Goal: Task Accomplishment & Management: Manage account settings

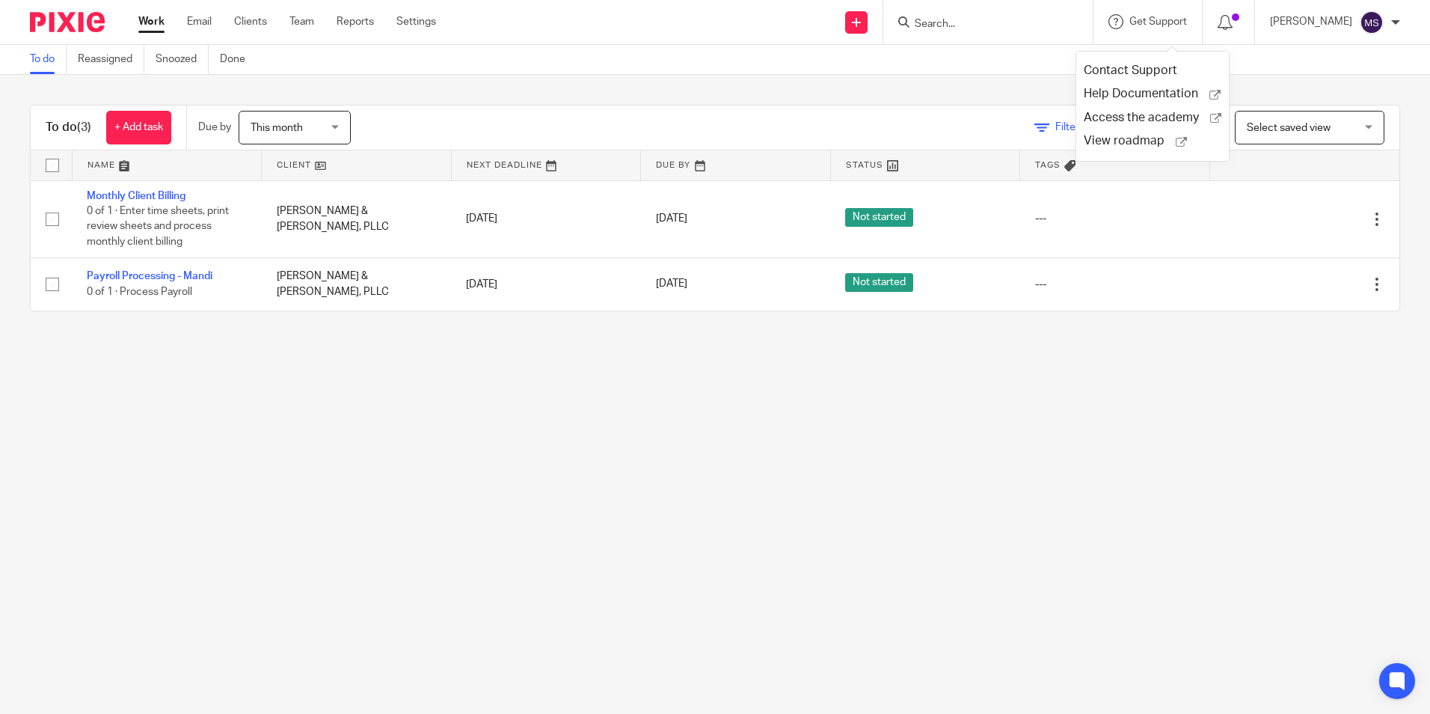
click at [962, 27] on input "Search" at bounding box center [980, 24] width 135 height 13
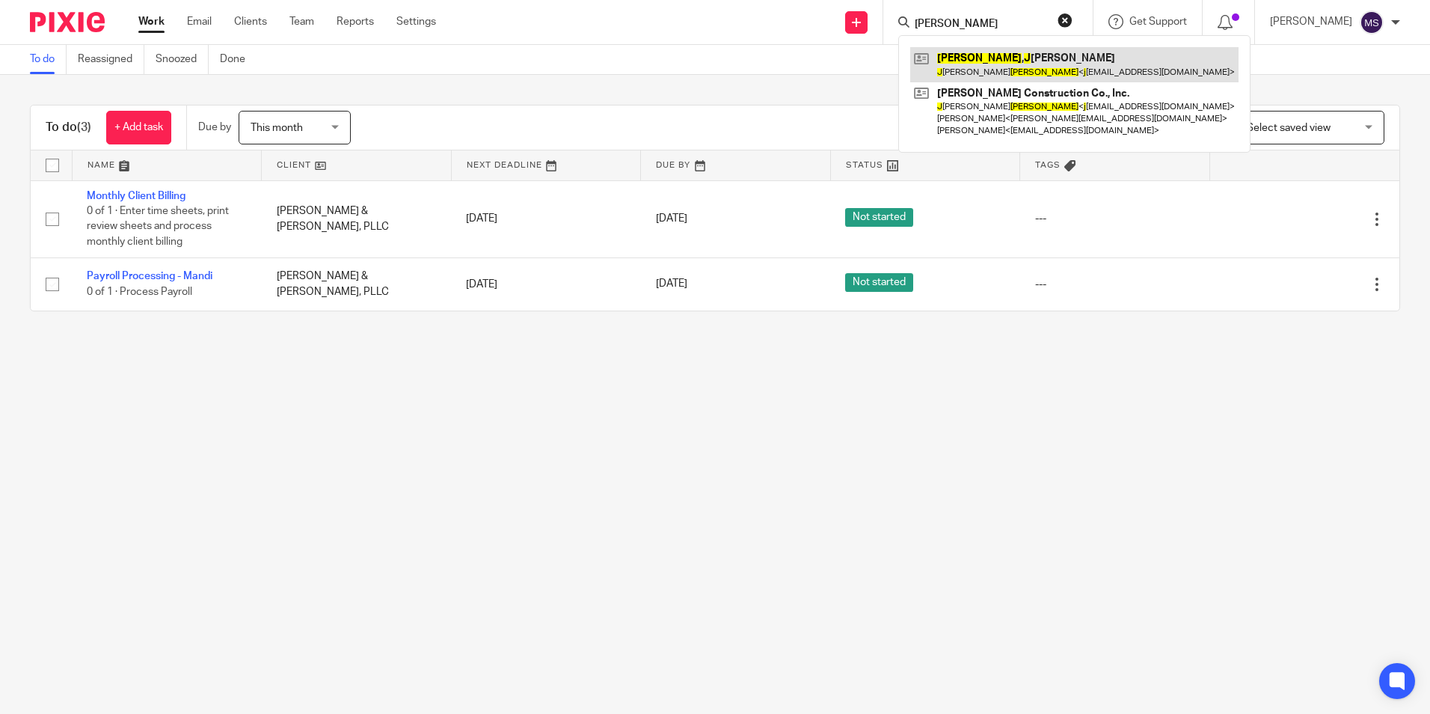
type input "pollock, j"
click at [1002, 65] on link at bounding box center [1074, 64] width 328 height 34
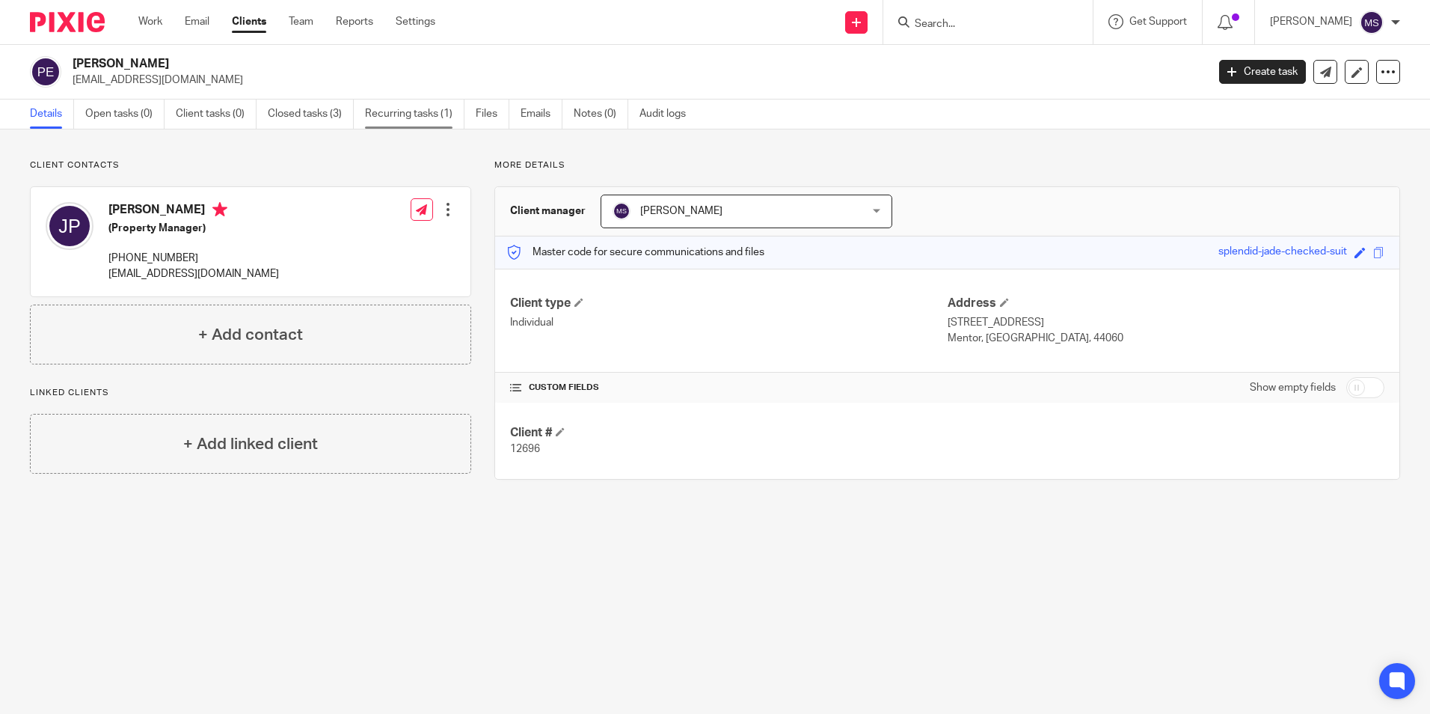
click at [398, 111] on link "Recurring tasks (1)" at bounding box center [414, 113] width 99 height 29
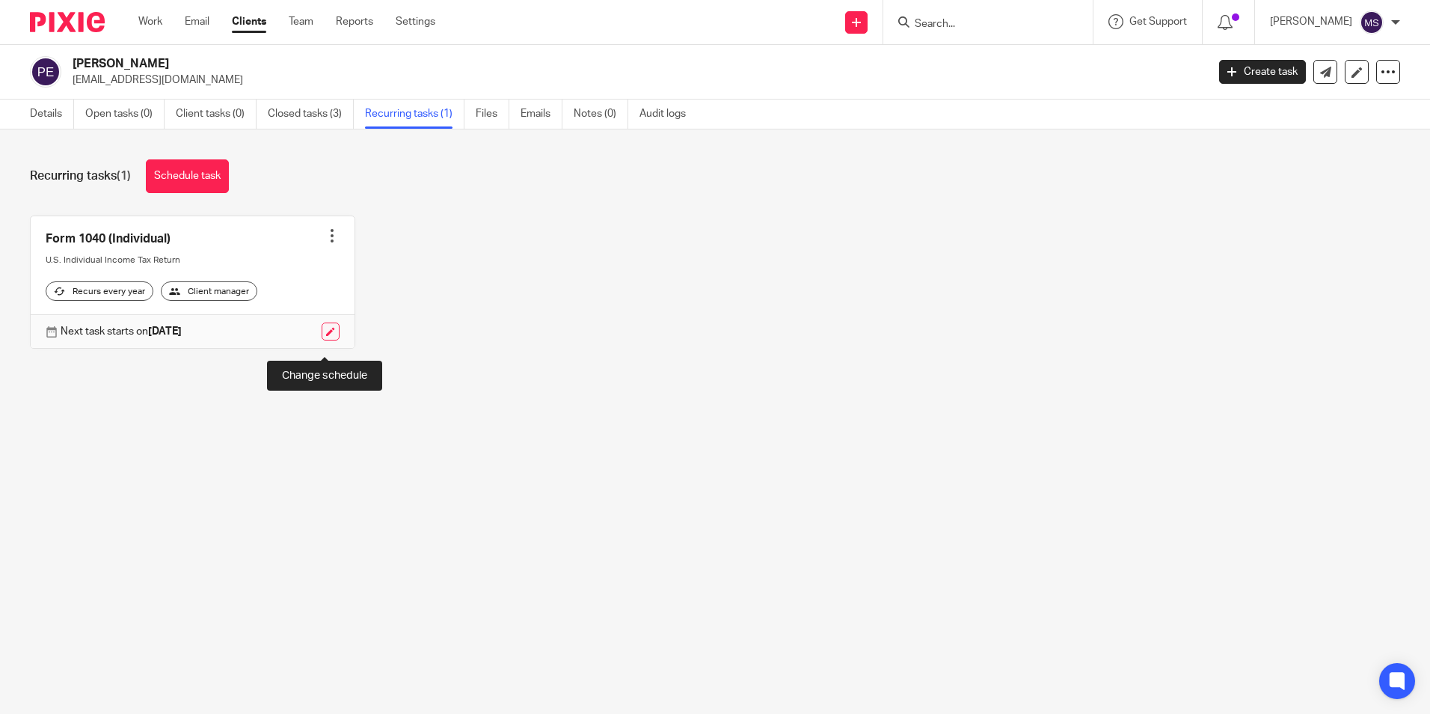
click at [328, 339] on link at bounding box center [331, 331] width 18 height 18
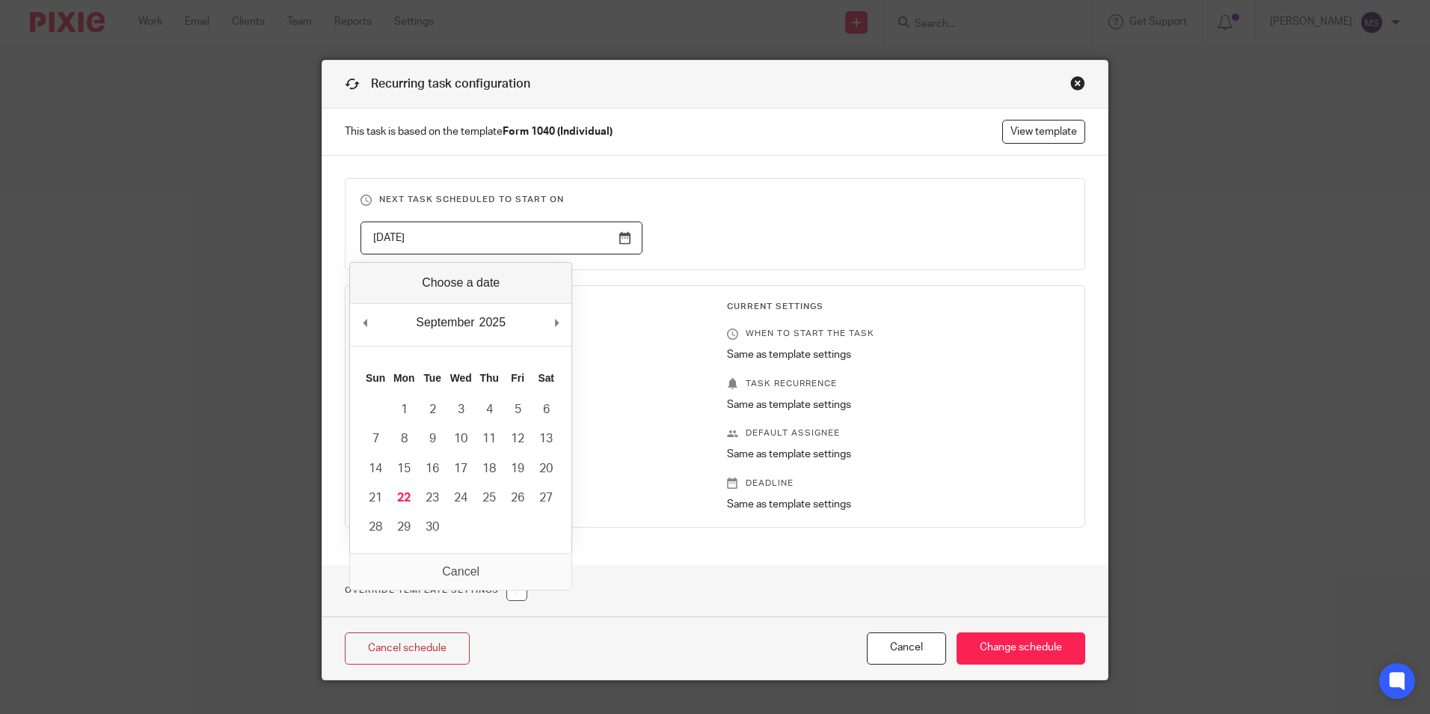
drag, startPoint x: 436, startPoint y: 236, endPoint x: 102, endPoint y: 198, distance: 336.6
click at [102, 198] on div "Recurring task configuration This task is based on the template Form 1040 (Indi…" at bounding box center [715, 357] width 1430 height 714
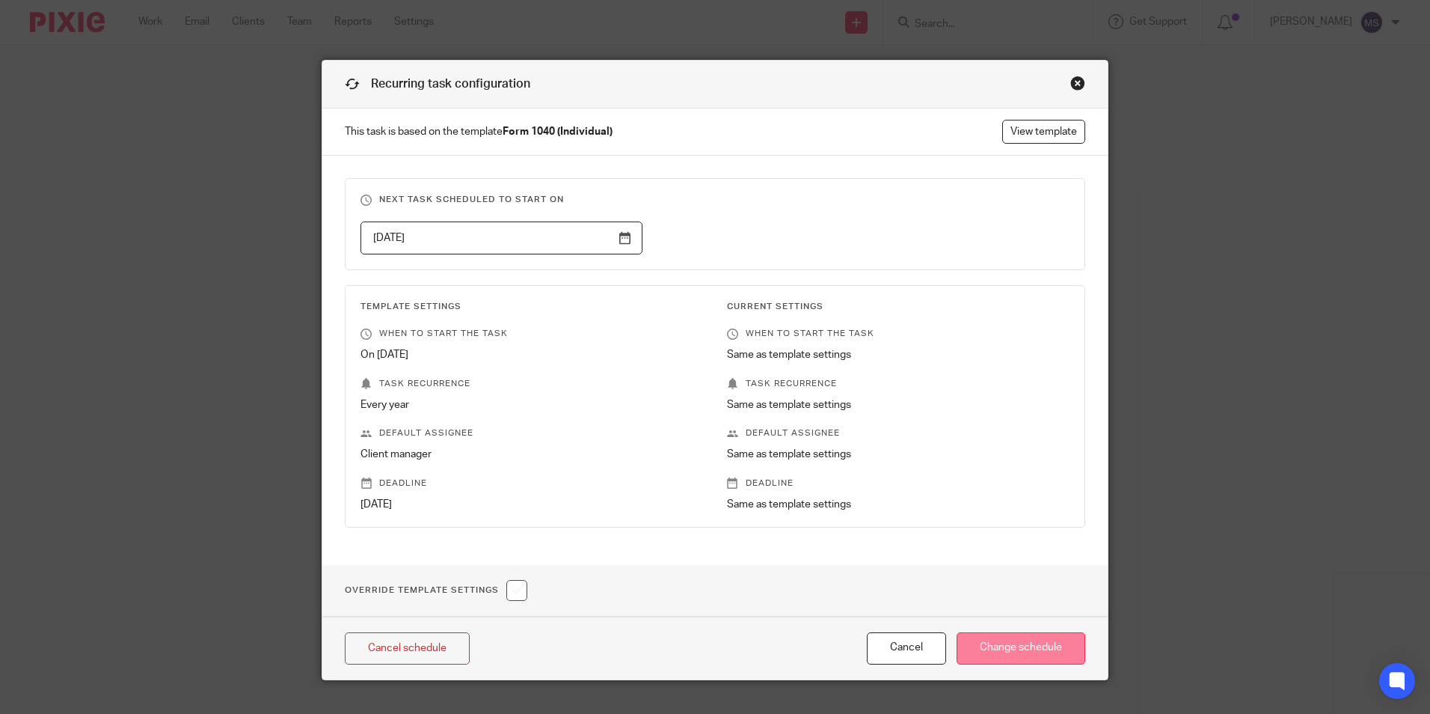
type input "2026-10-17"
click at [1002, 642] on input "Change schedule" at bounding box center [1021, 648] width 129 height 32
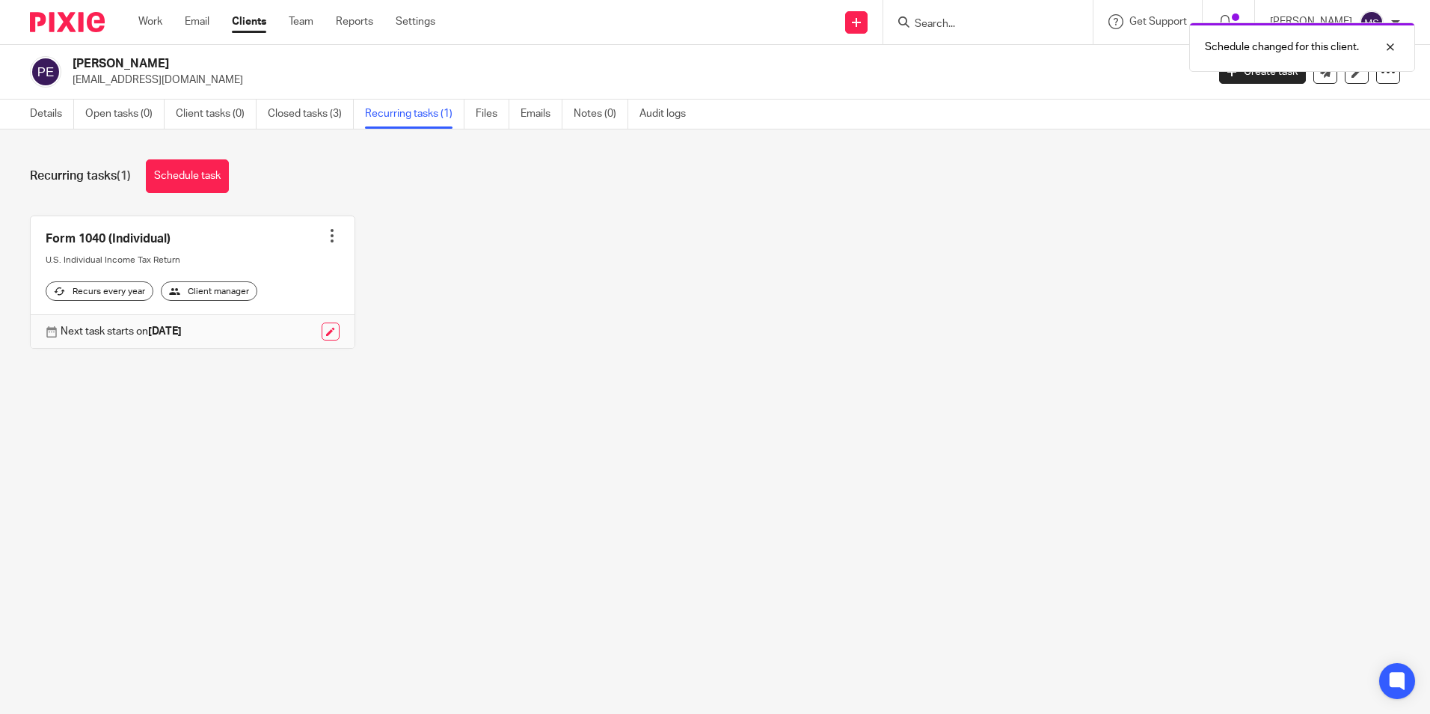
click at [326, 235] on div at bounding box center [332, 235] width 15 height 15
click at [257, 266] on link "Create task" at bounding box center [271, 269] width 120 height 22
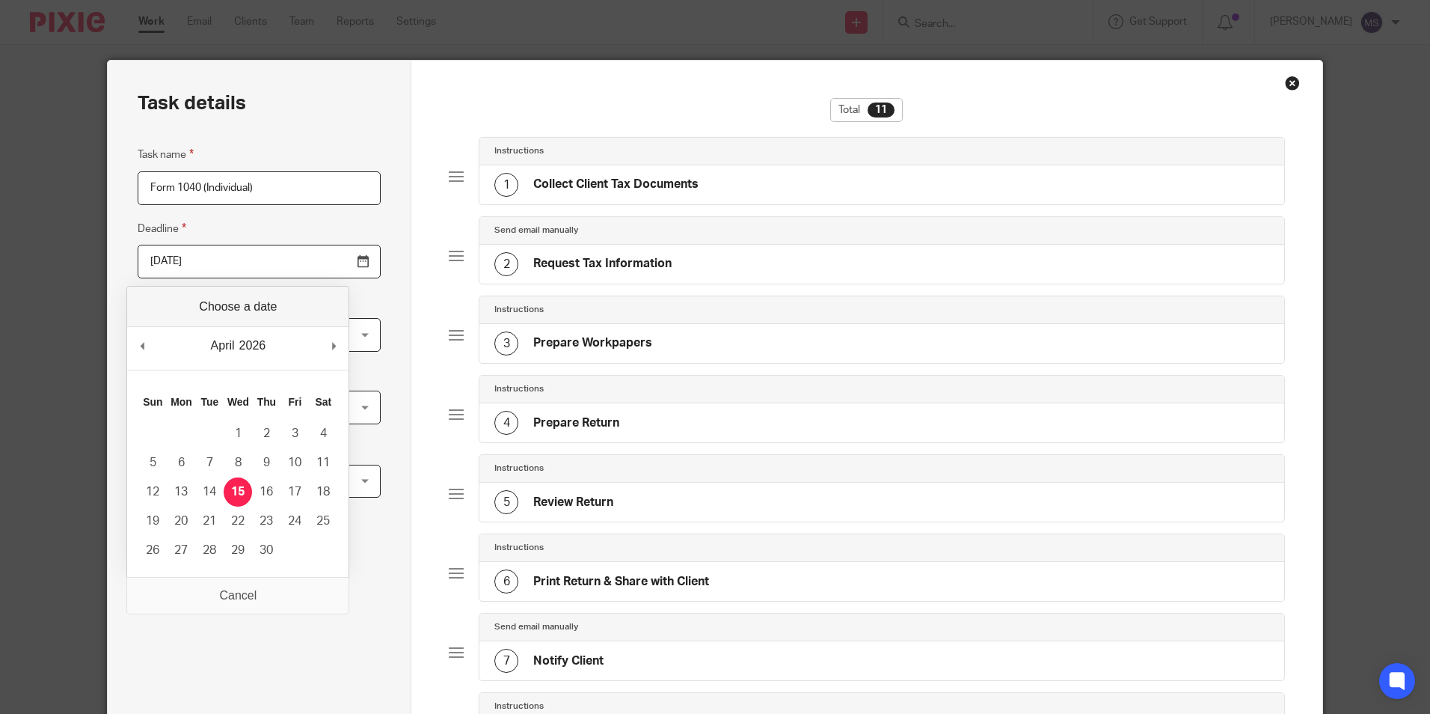
click at [242, 266] on input "2026-04-15" at bounding box center [259, 262] width 243 height 34
type input "2025-10-15"
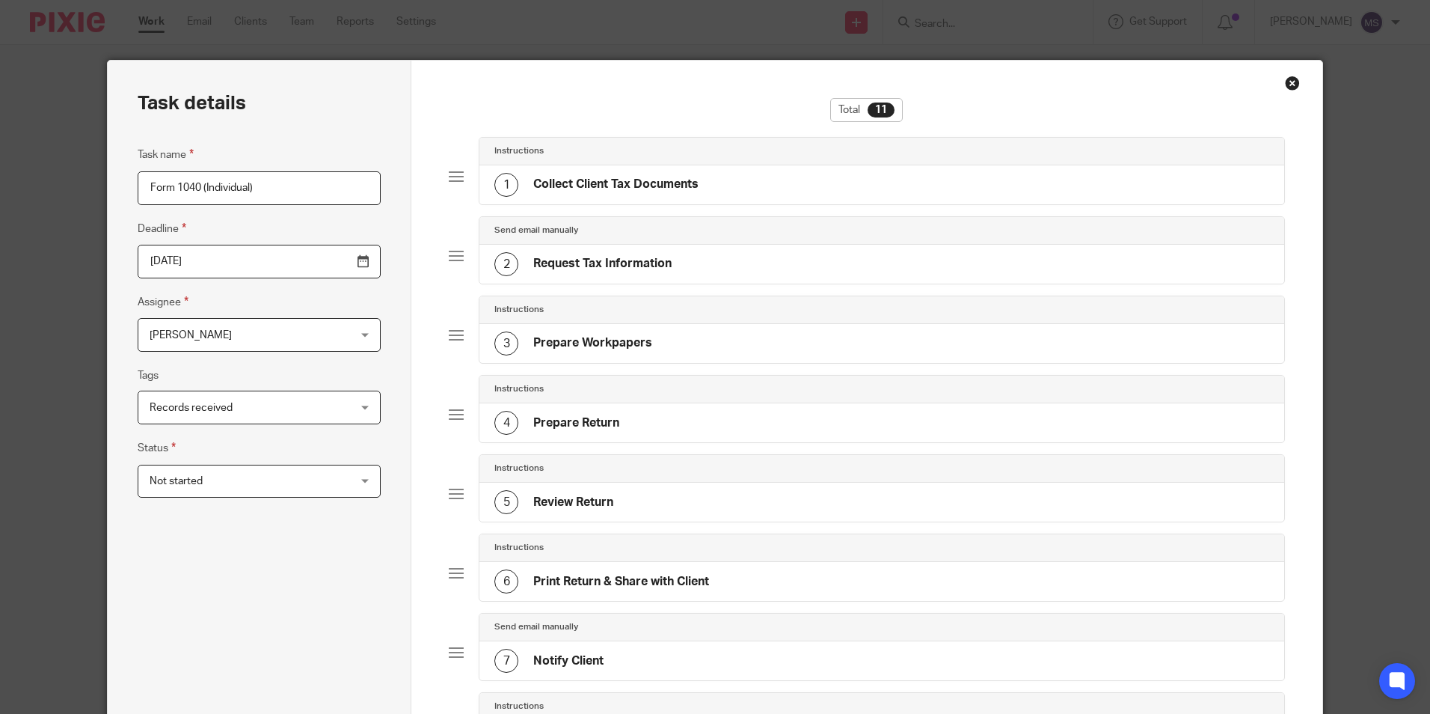
click at [229, 337] on span "[PERSON_NAME]" at bounding box center [242, 334] width 184 height 31
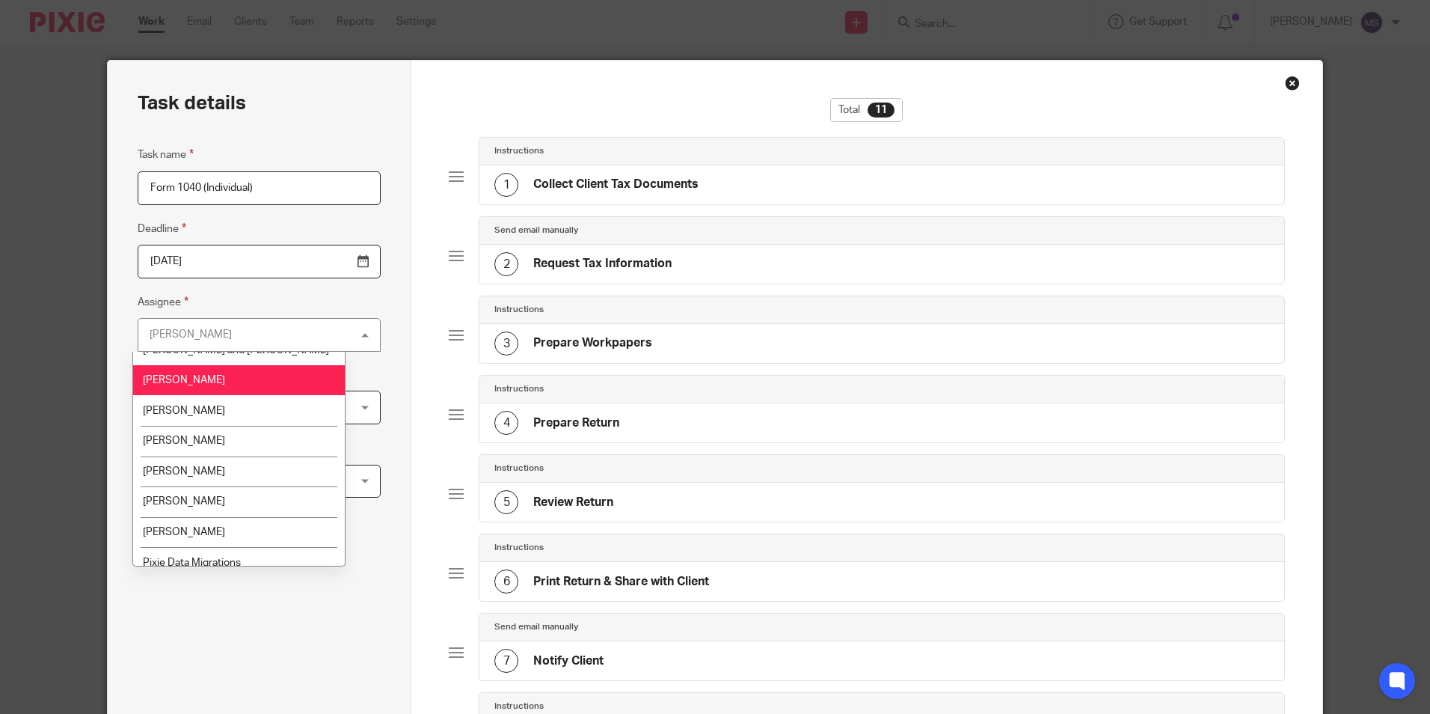
scroll to position [150, 0]
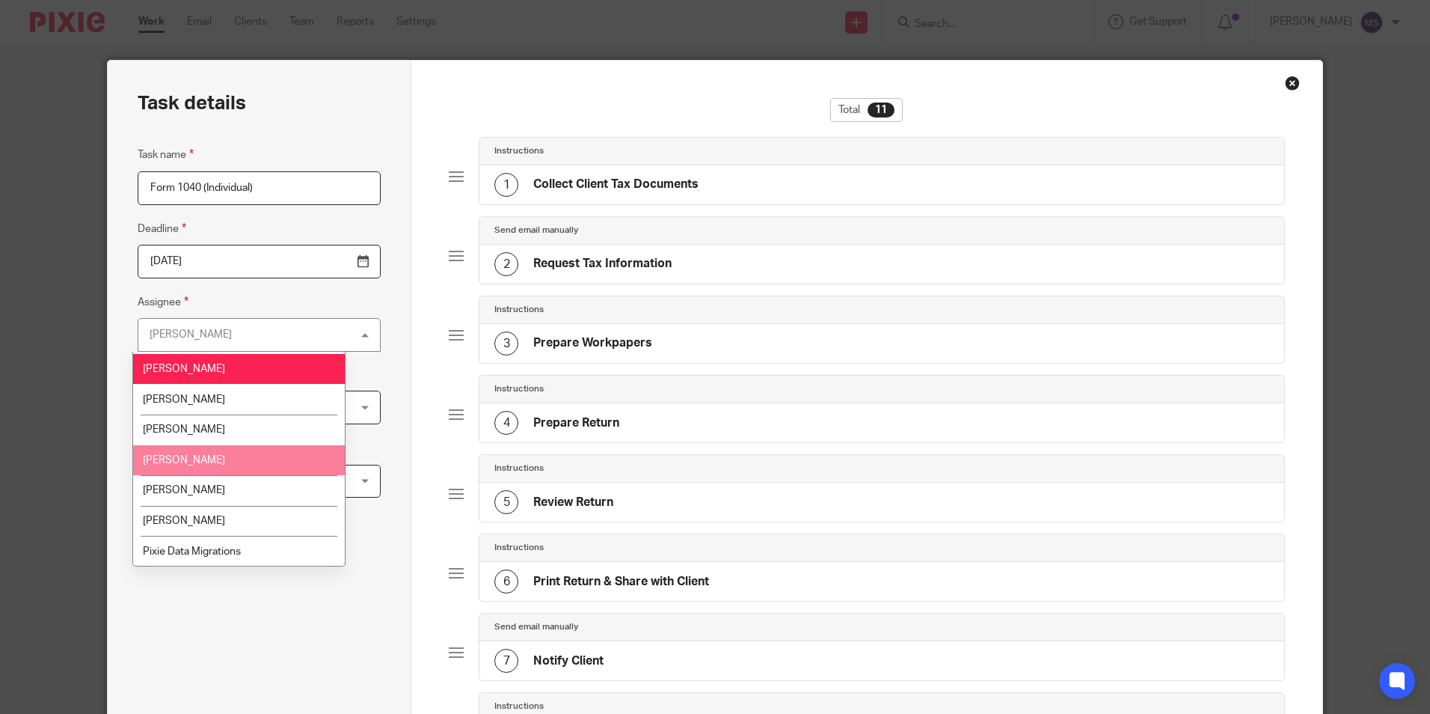
click at [198, 465] on li "[PERSON_NAME]" at bounding box center [239, 460] width 212 height 31
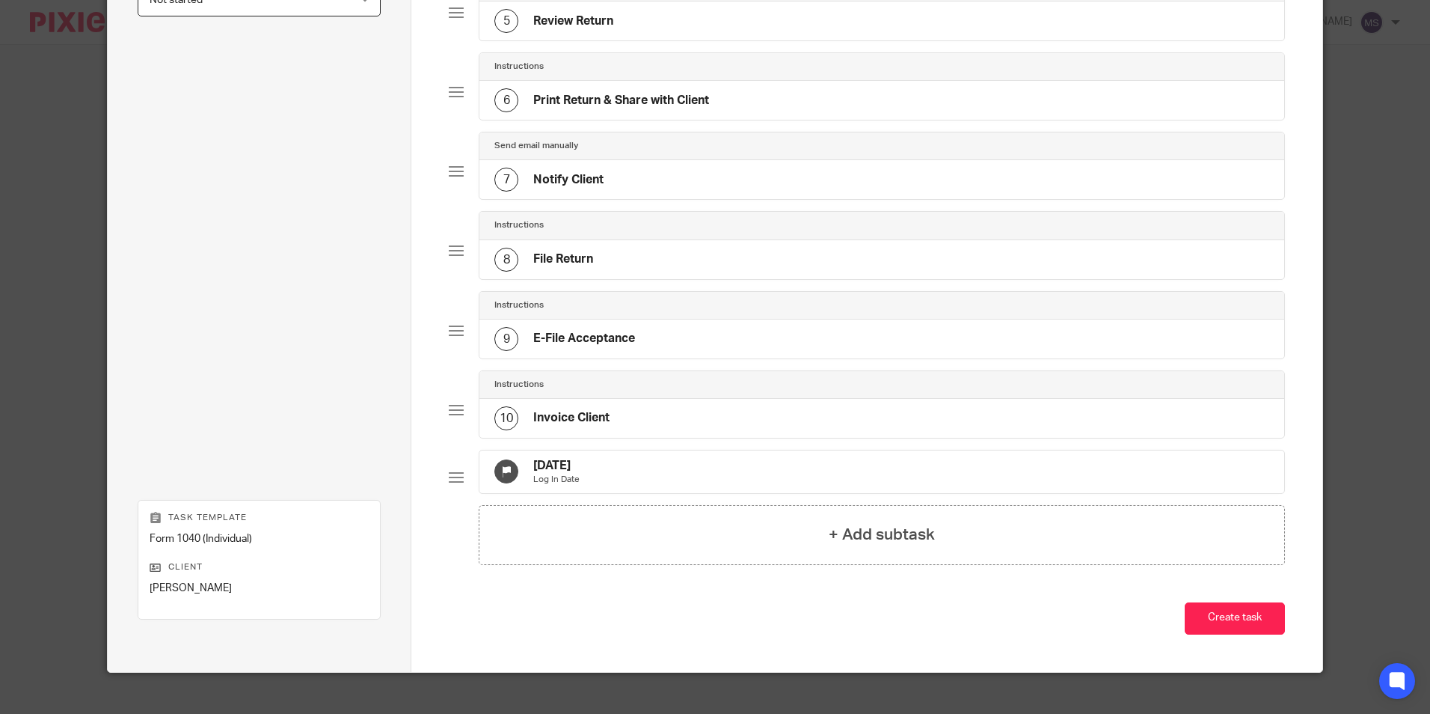
scroll to position [512, 0]
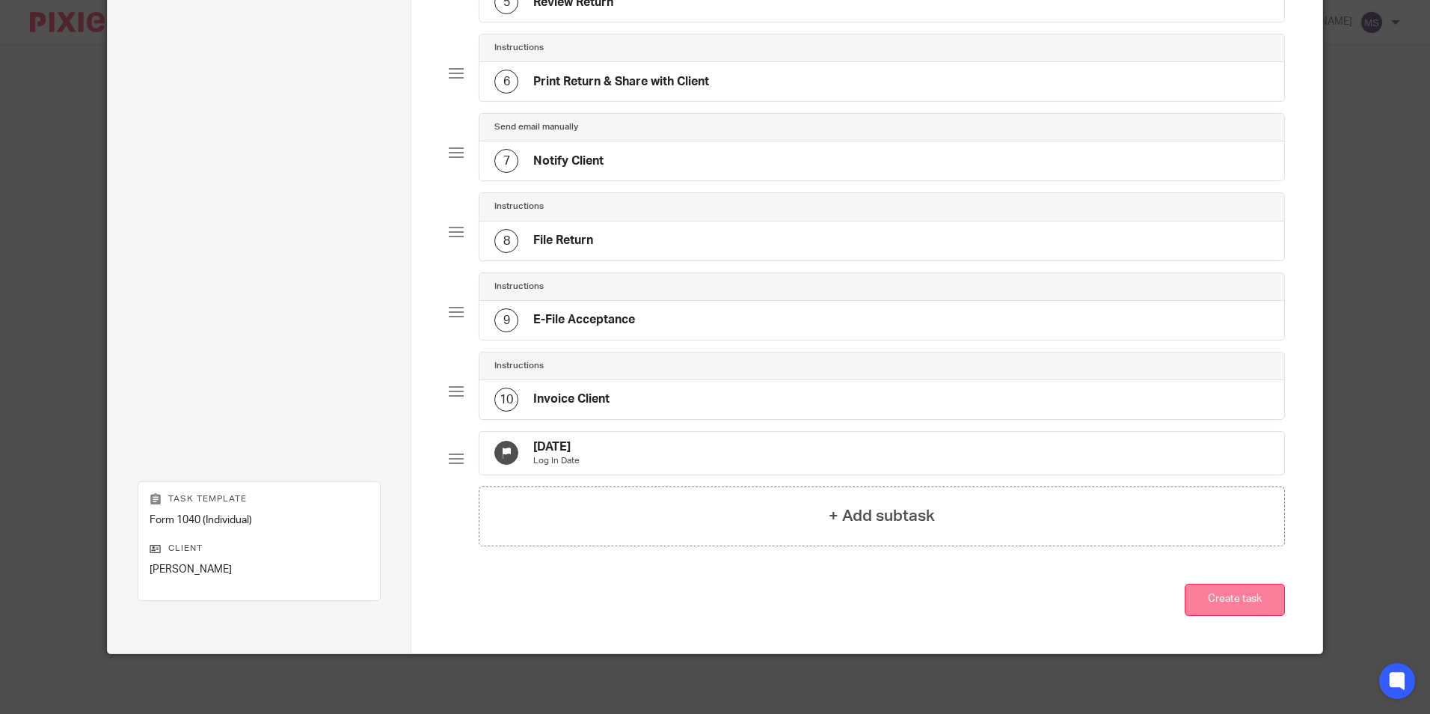
click at [1222, 598] on button "Create task" at bounding box center [1235, 600] width 100 height 32
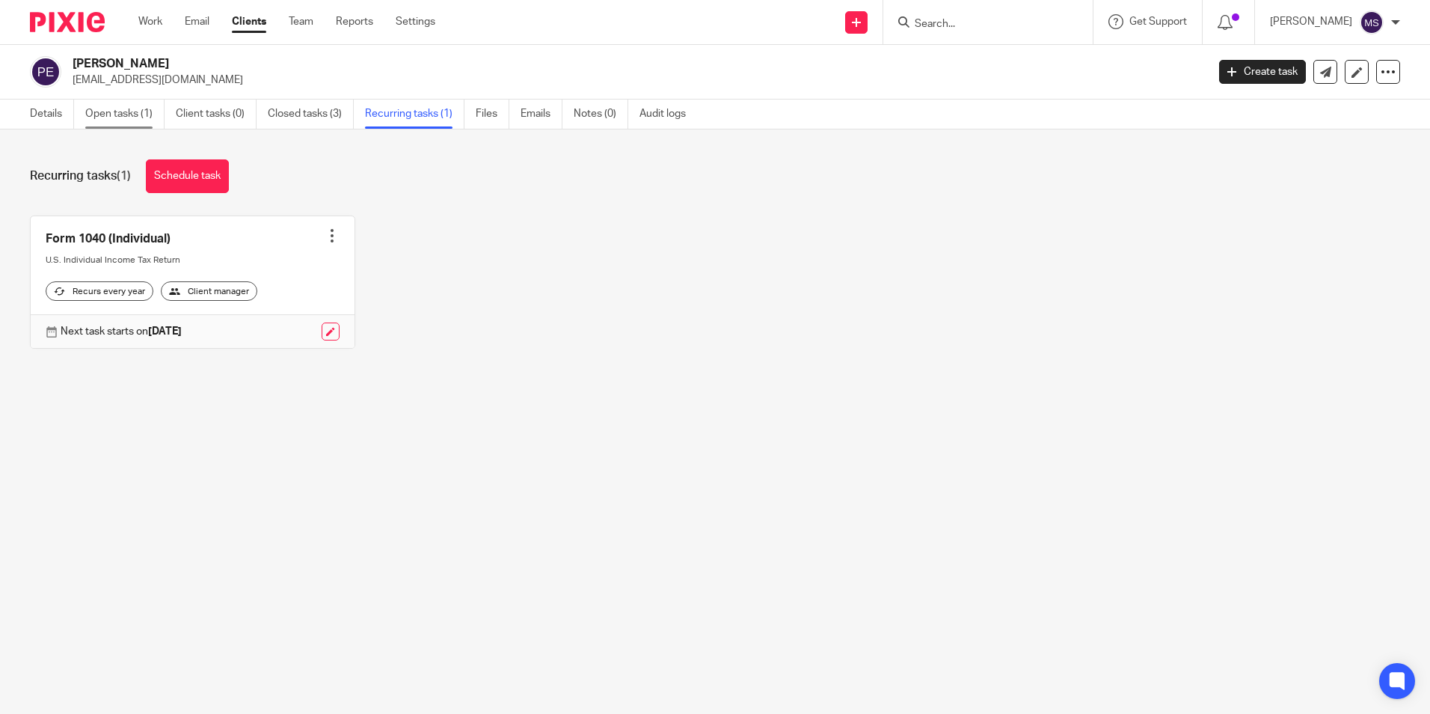
click at [108, 111] on link "Open tasks (1)" at bounding box center [124, 113] width 79 height 29
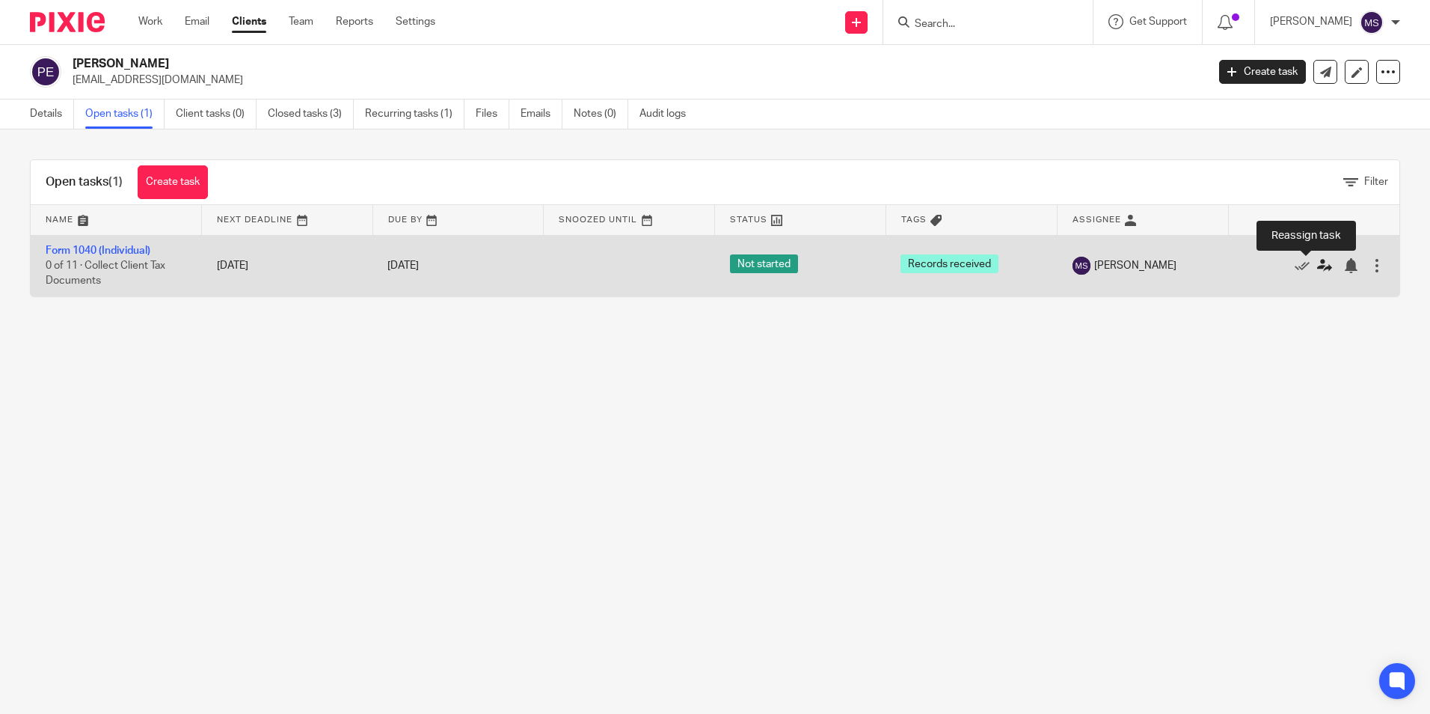
click at [1317, 266] on icon at bounding box center [1324, 265] width 15 height 15
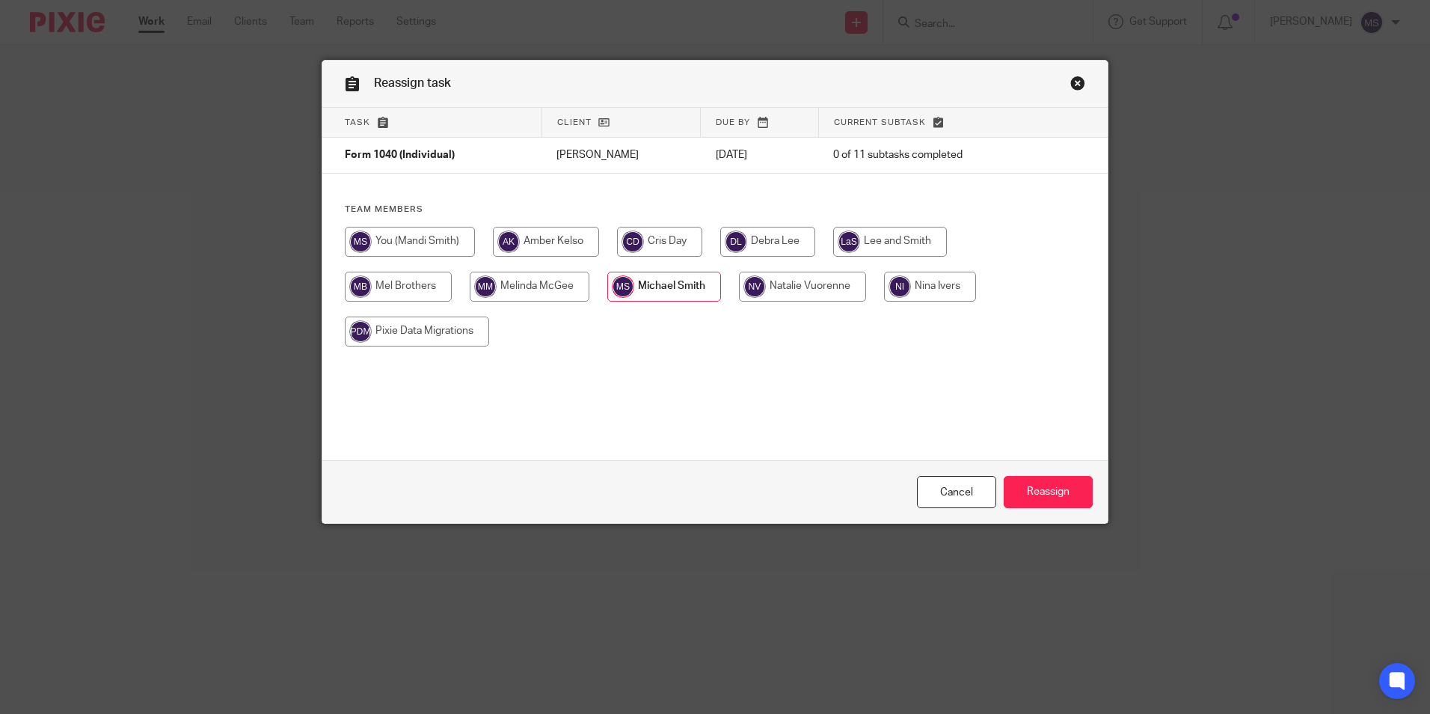
click at [660, 241] on input "radio" at bounding box center [659, 242] width 85 height 30
radio input "true"
click at [1056, 492] on input "Reassign" at bounding box center [1048, 492] width 89 height 32
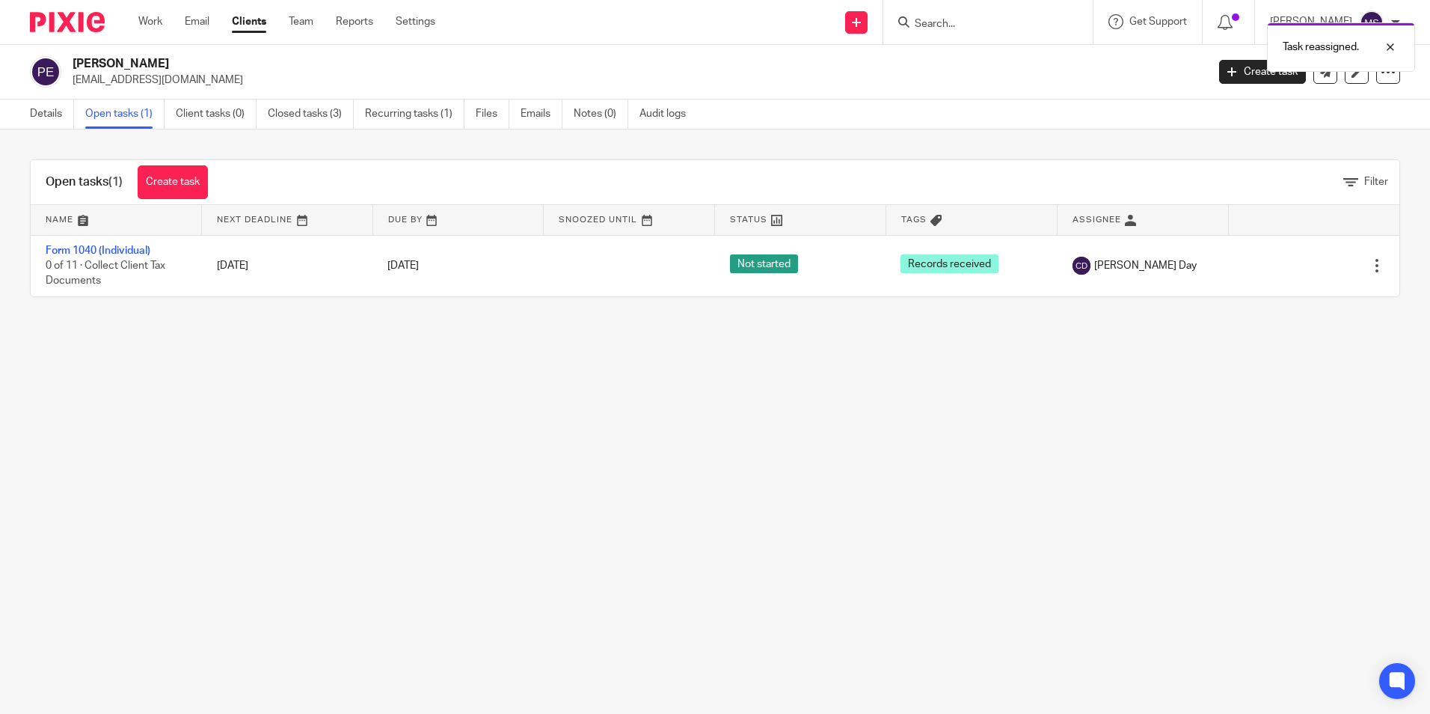
click at [949, 20] on div "Task reassigned." at bounding box center [1065, 43] width 700 height 57
click at [935, 24] on div "Task reassigned." at bounding box center [1065, 43] width 700 height 57
click at [937, 25] on input "Search" at bounding box center [980, 24] width 135 height 13
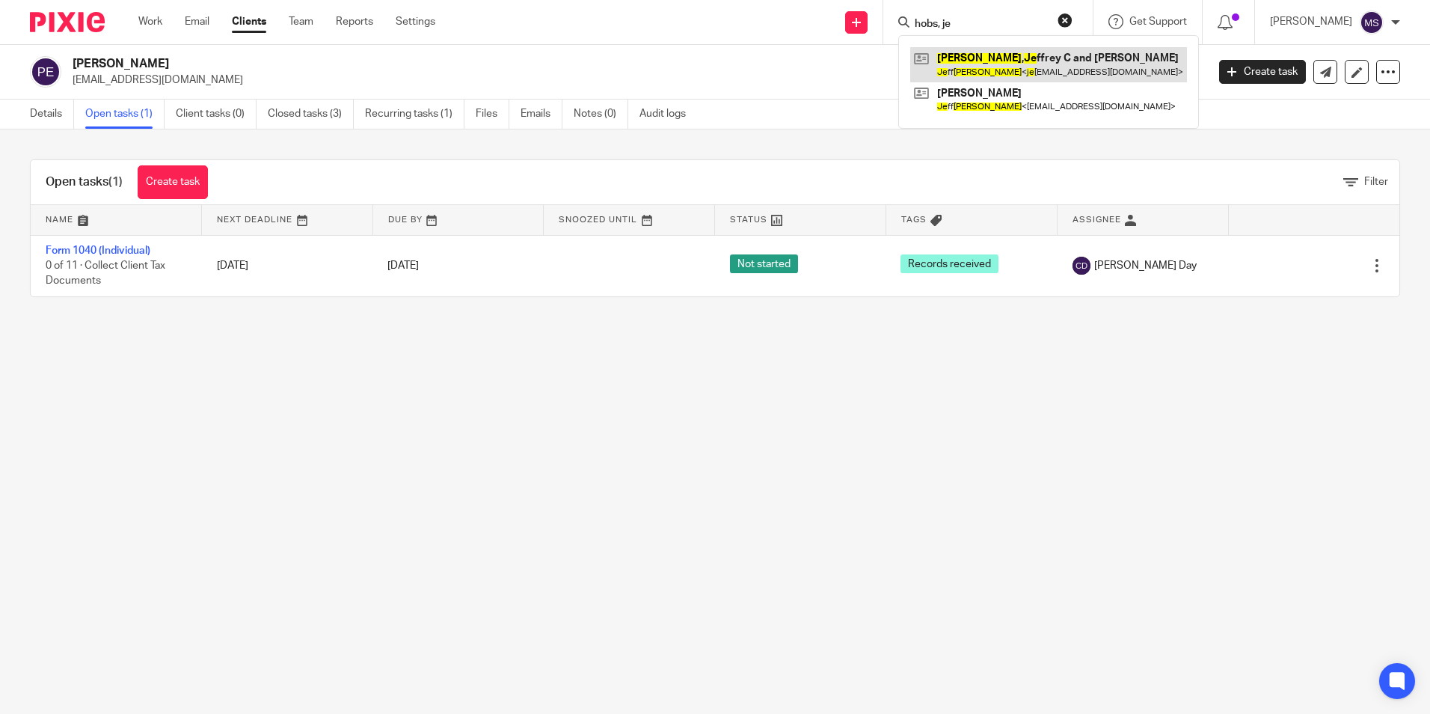
type input "hobs, je"
click at [1017, 61] on link at bounding box center [1048, 64] width 277 height 34
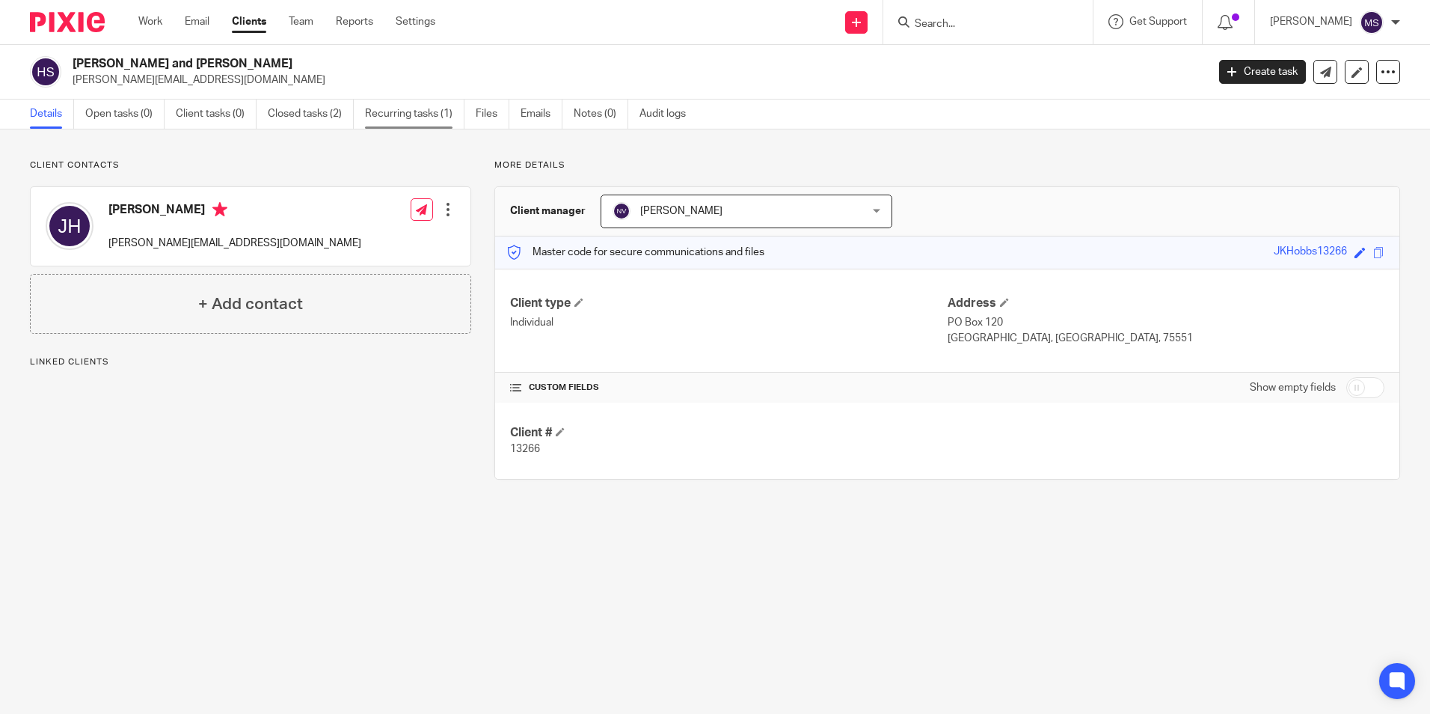
click at [412, 111] on link "Recurring tasks (1)" at bounding box center [414, 113] width 99 height 29
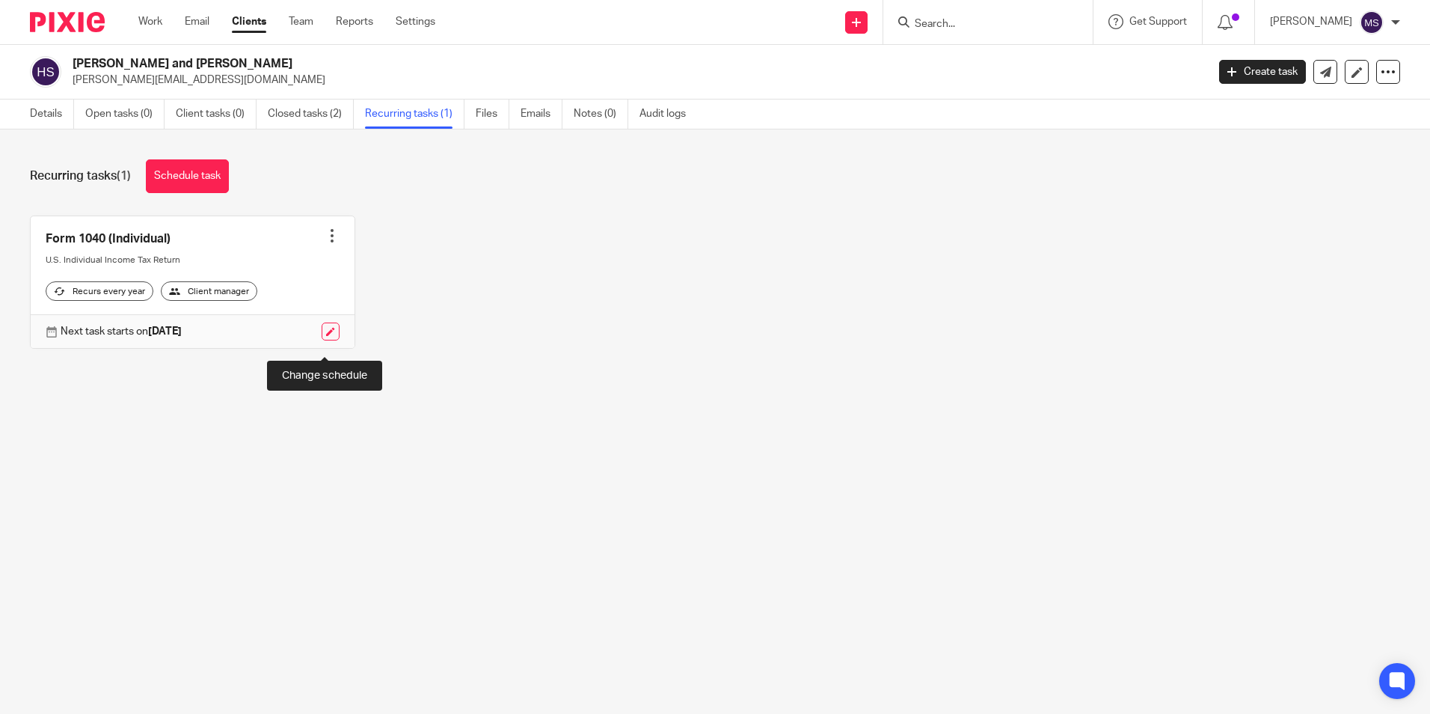
click at [328, 340] on link at bounding box center [331, 331] width 18 height 18
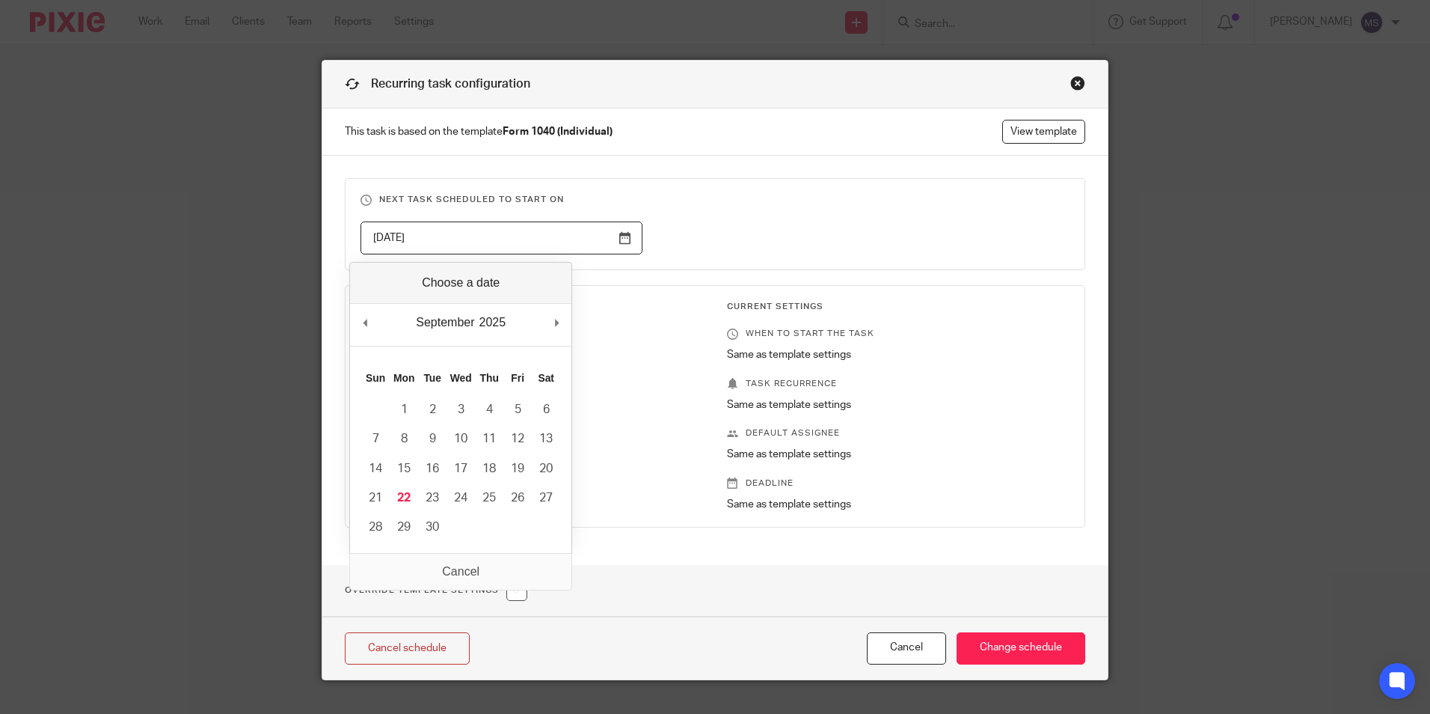
drag, startPoint x: 442, startPoint y: 236, endPoint x: 300, endPoint y: 219, distance: 143.2
click at [300, 219] on div "Recurring task configuration This task is based on the template Form 1040 (Indi…" at bounding box center [715, 357] width 1430 height 714
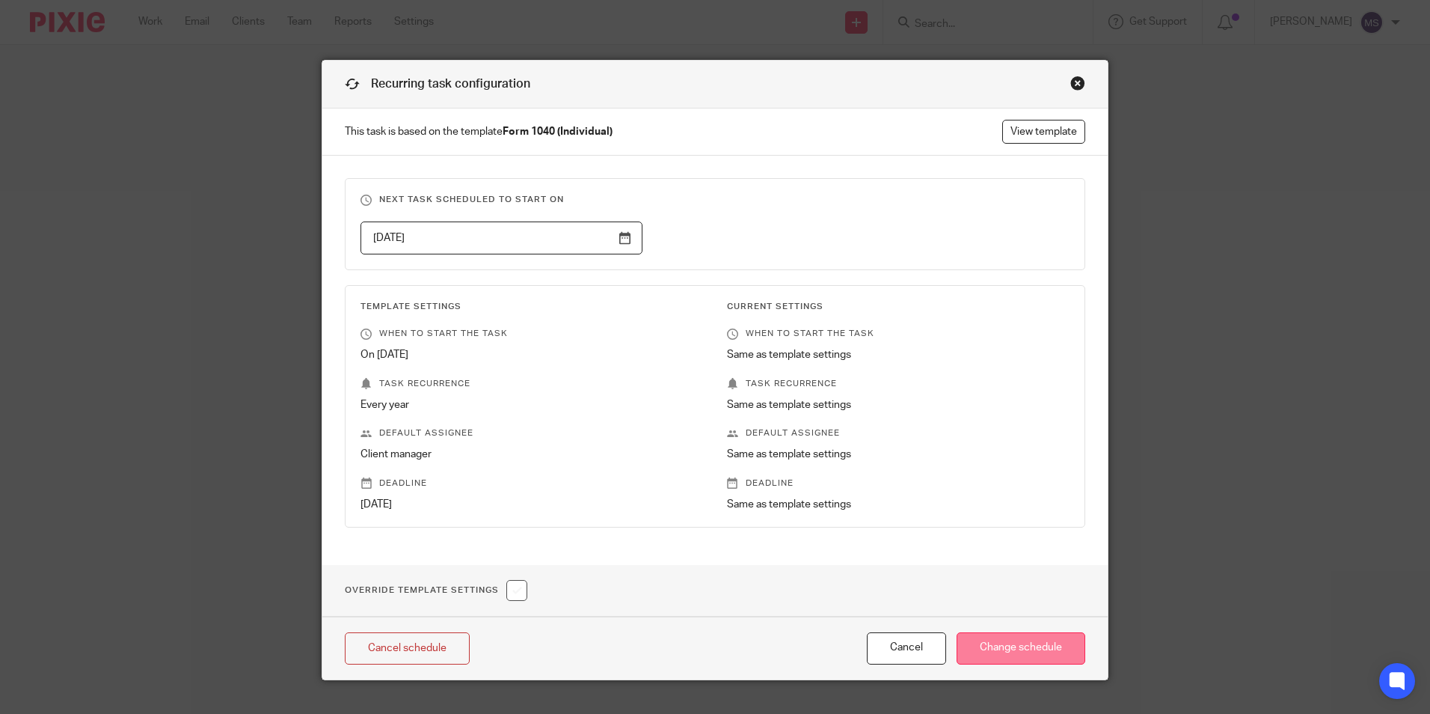
type input "[DATE]"
click at [1033, 642] on input "Change schedule" at bounding box center [1021, 648] width 129 height 32
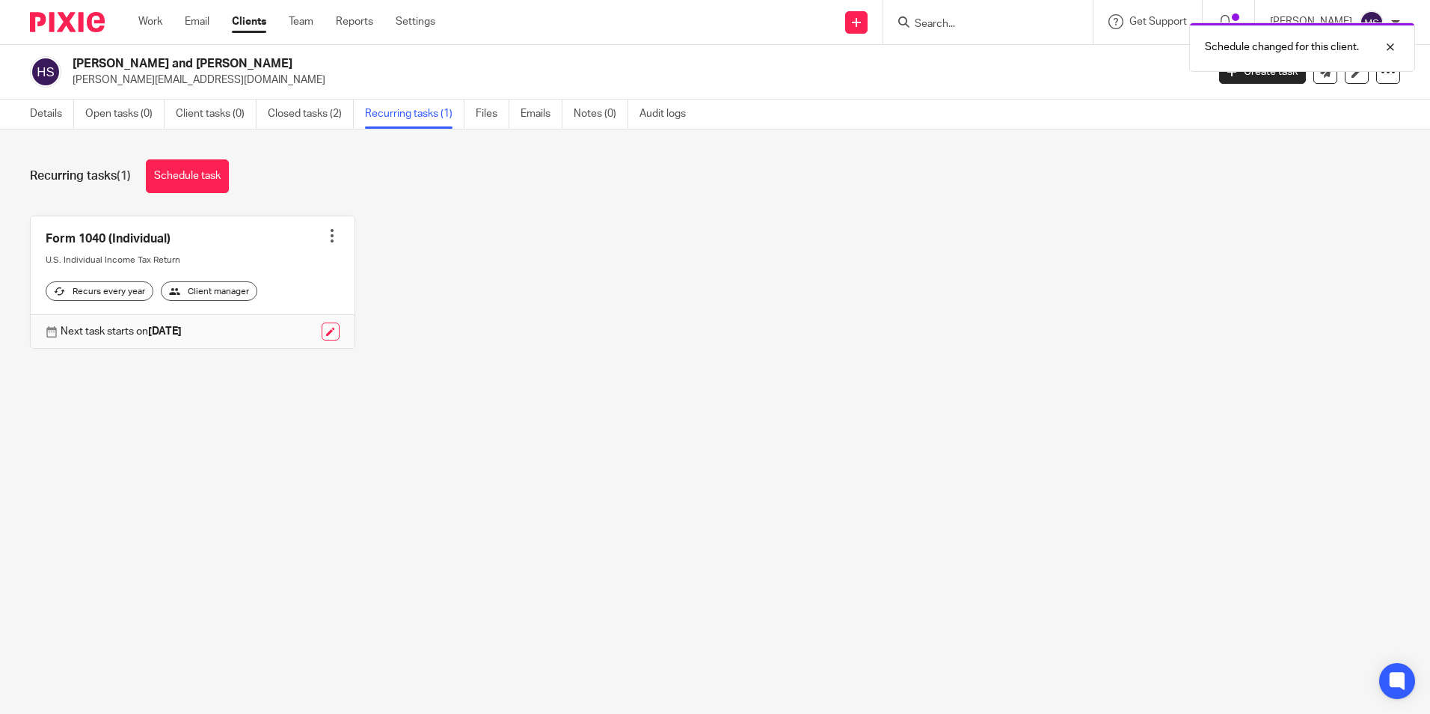
click at [325, 237] on div at bounding box center [332, 235] width 15 height 15
click at [259, 266] on link "Create task" at bounding box center [271, 269] width 120 height 22
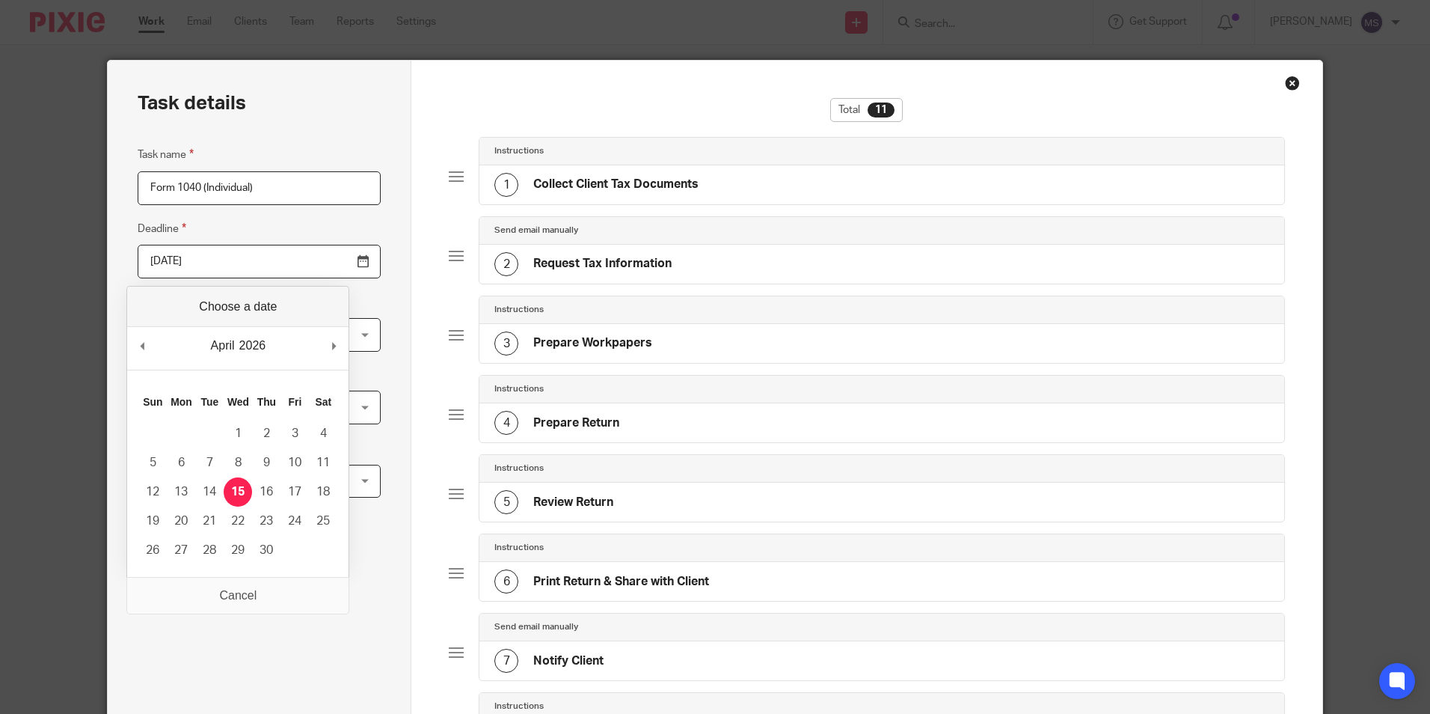
click at [216, 259] on input "2026-04-15" at bounding box center [259, 262] width 243 height 34
type input "2025-10-15"
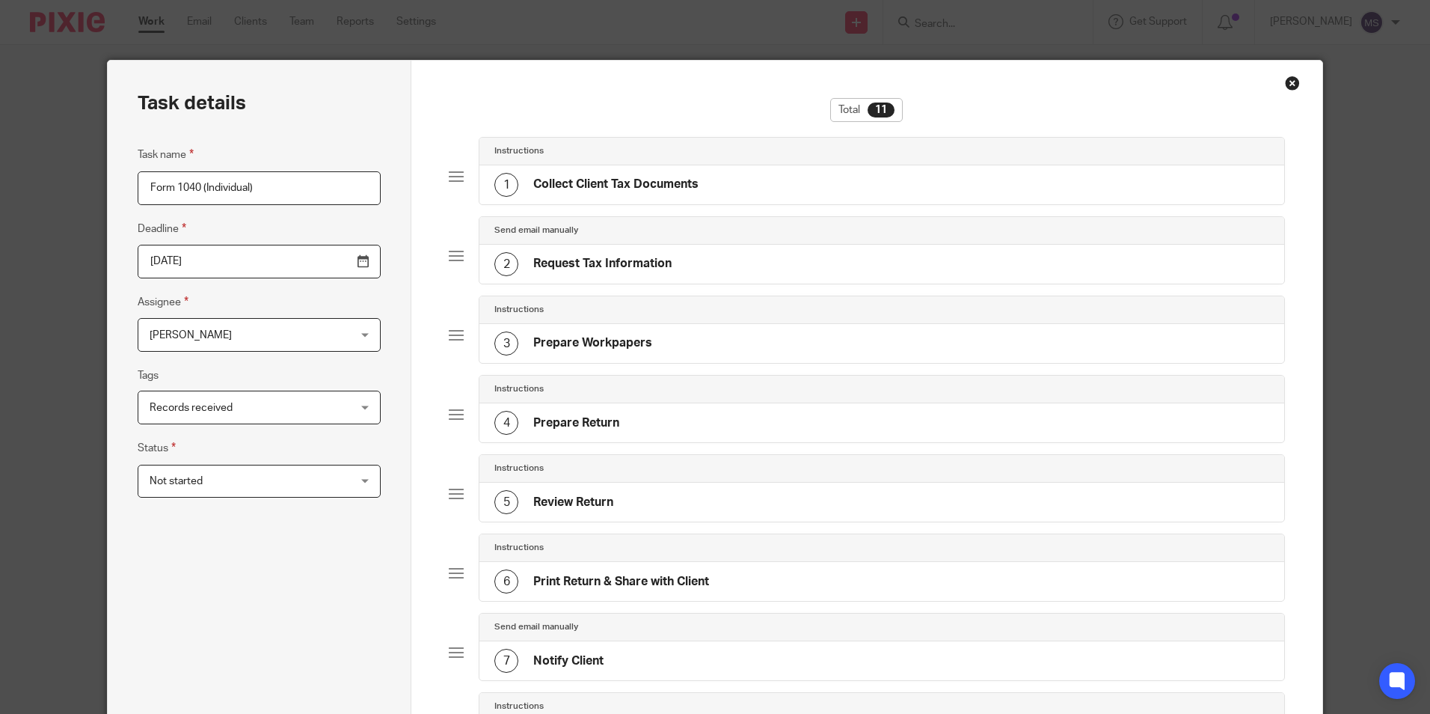
click at [229, 332] on span "[PERSON_NAME]" at bounding box center [242, 334] width 184 height 31
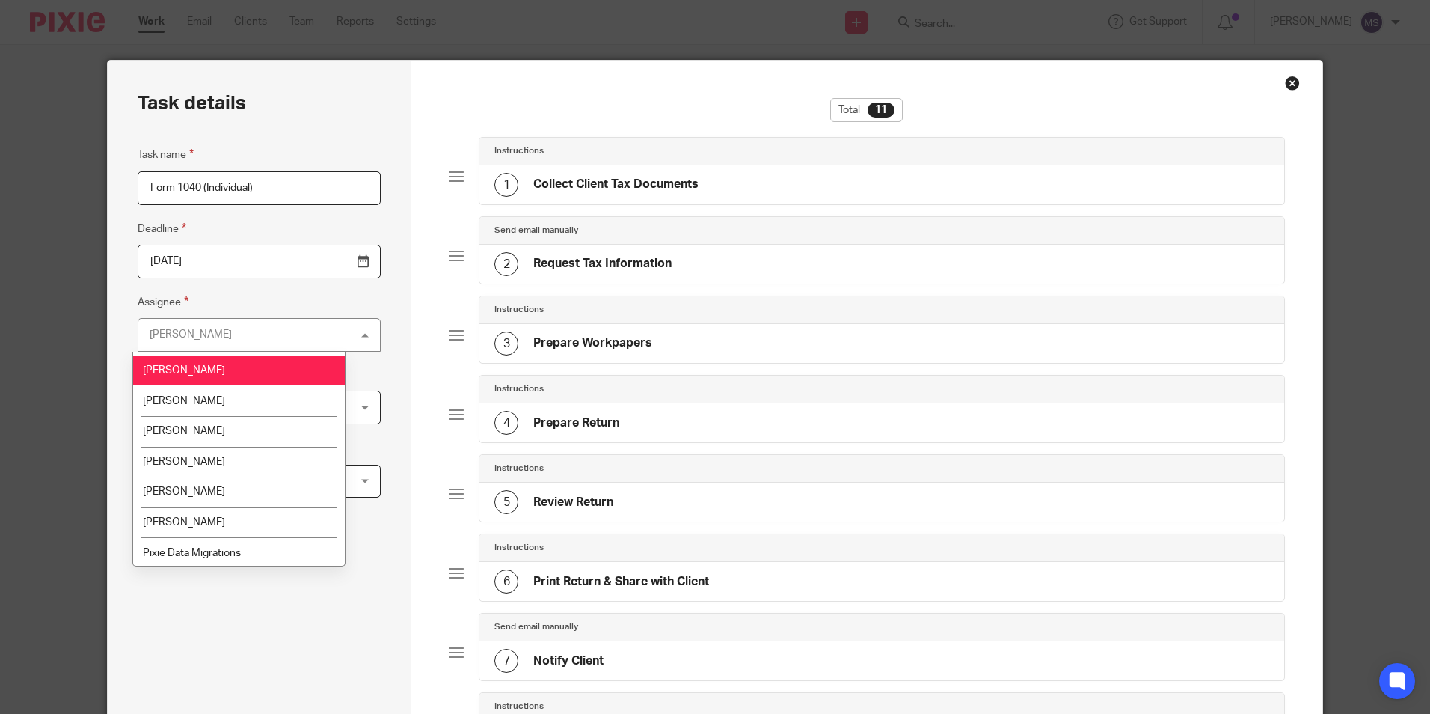
scroll to position [150, 0]
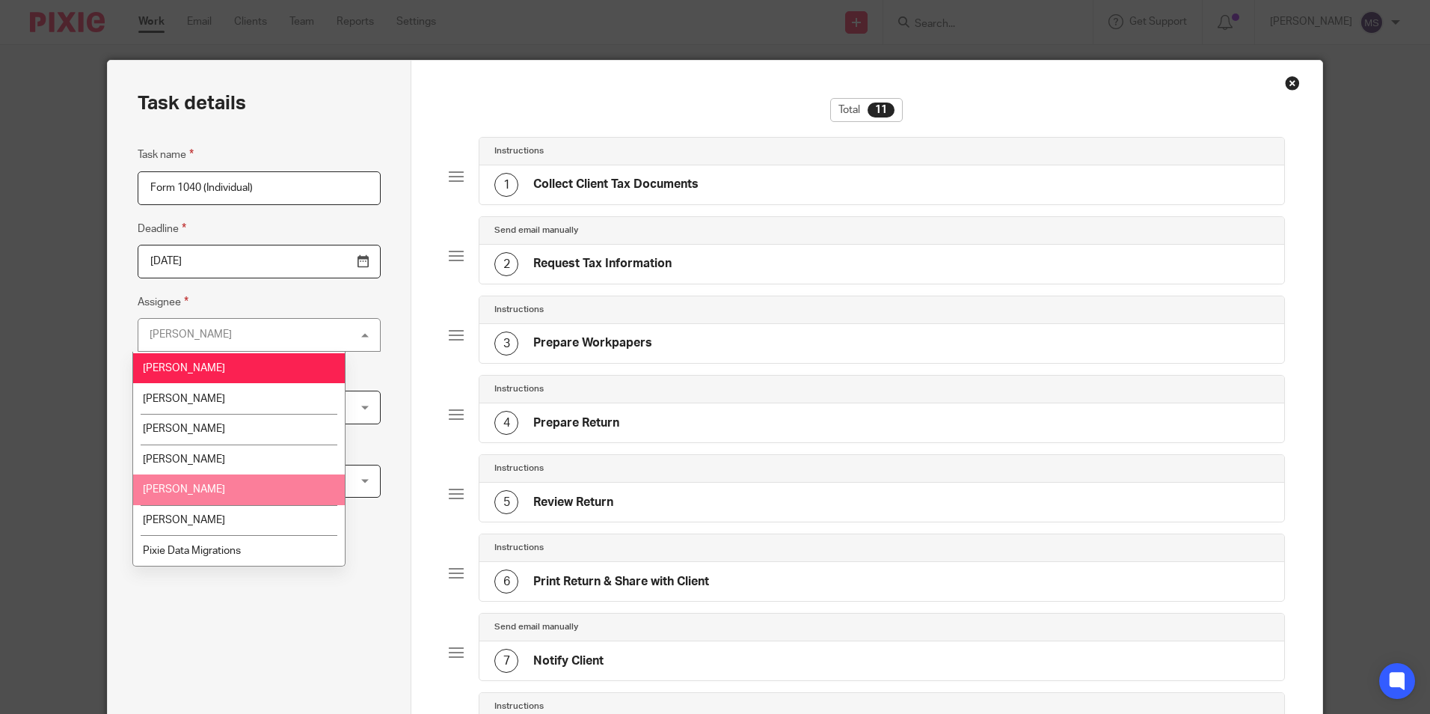
click at [225, 487] on li "Natalie Vuorenne" at bounding box center [239, 489] width 212 height 31
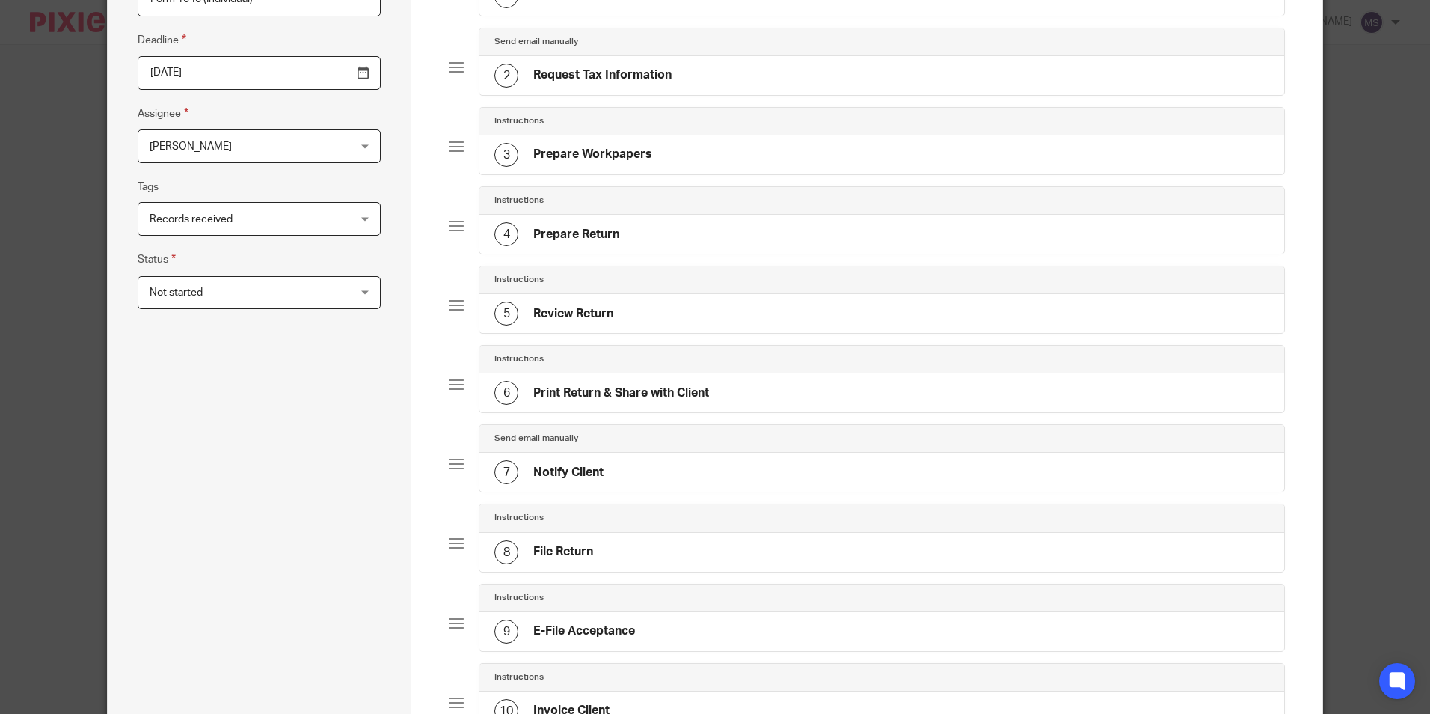
scroll to position [512, 0]
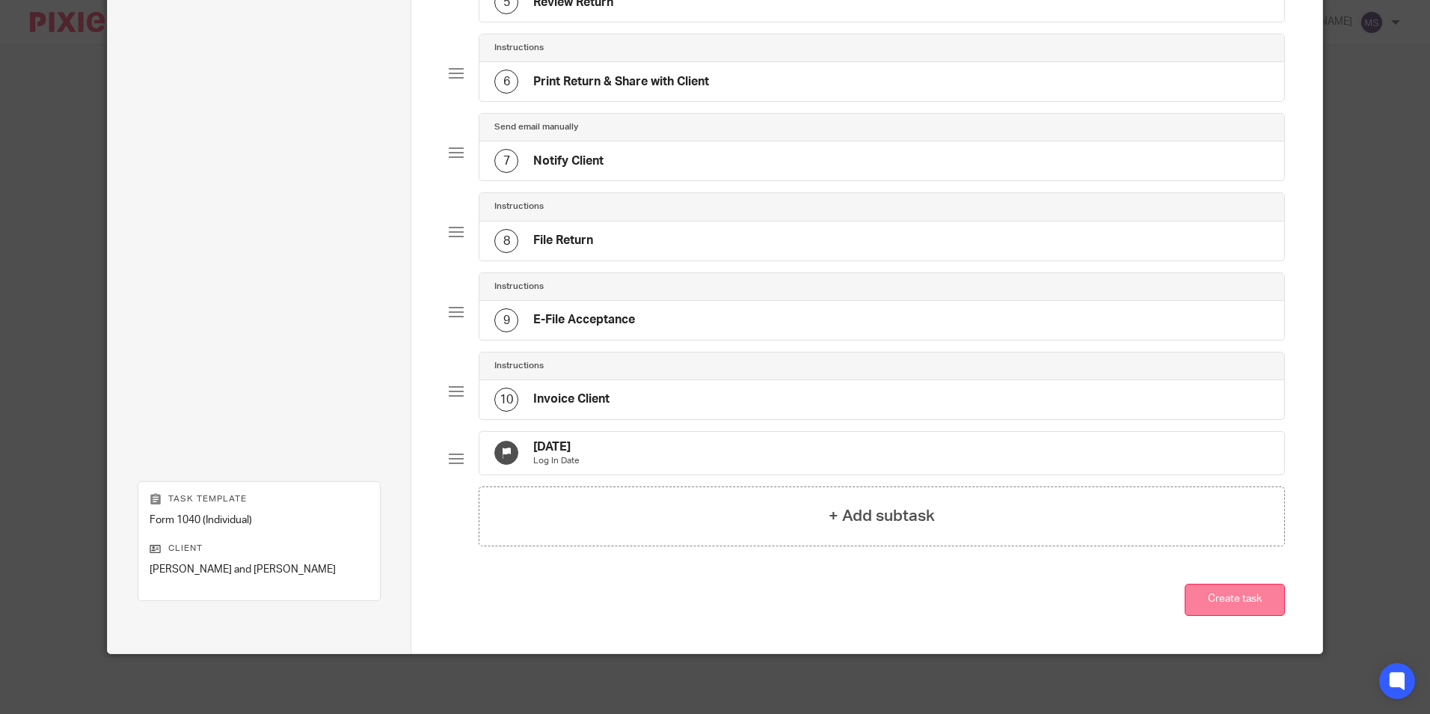
click at [1233, 598] on button "Create task" at bounding box center [1235, 600] width 100 height 32
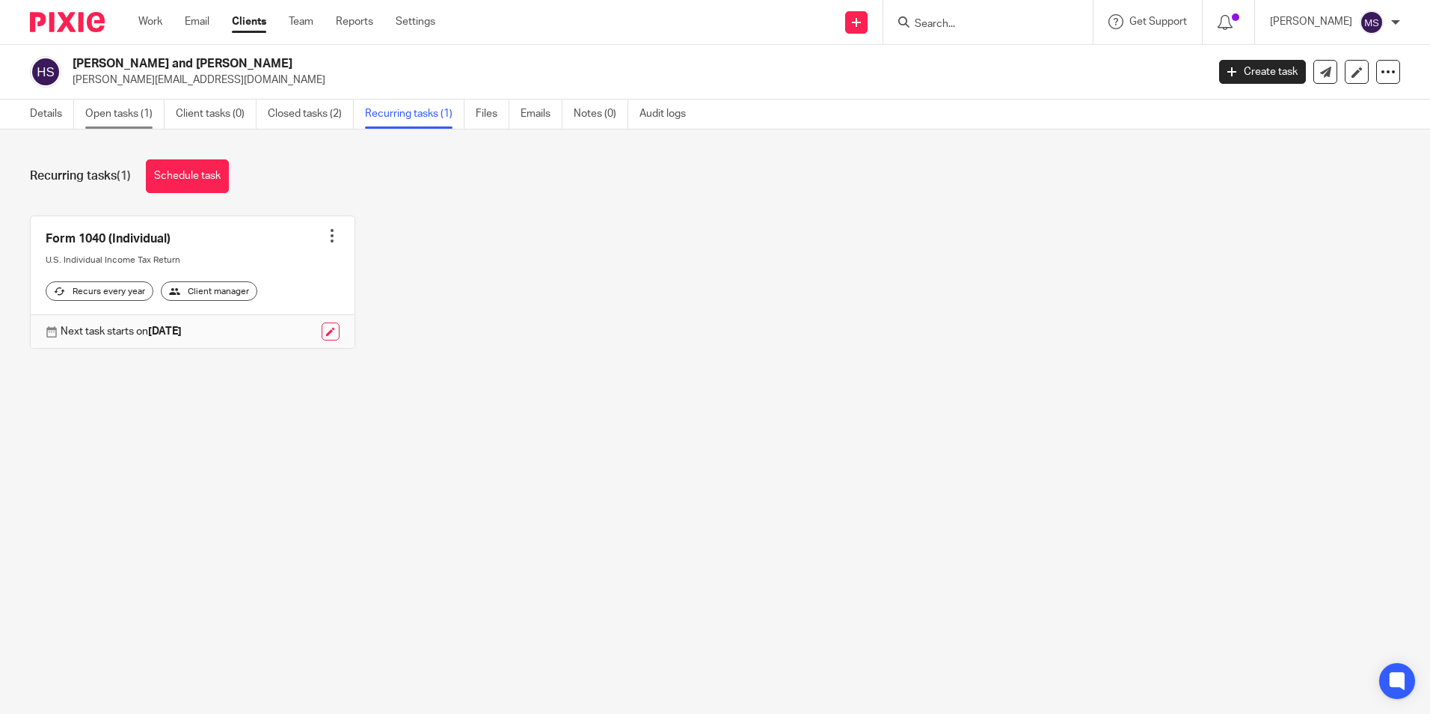
click at [117, 108] on link "Open tasks (1)" at bounding box center [124, 113] width 79 height 29
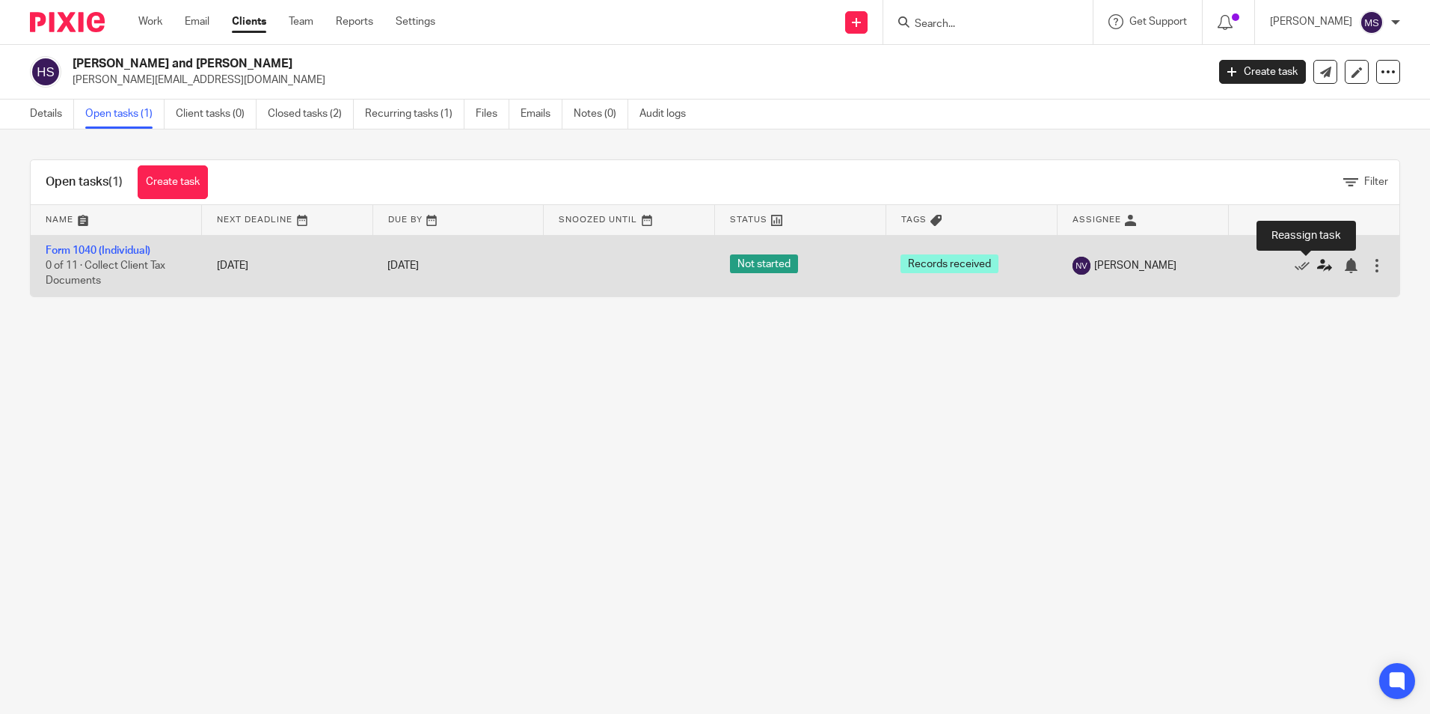
click at [1317, 267] on icon at bounding box center [1324, 265] width 15 height 15
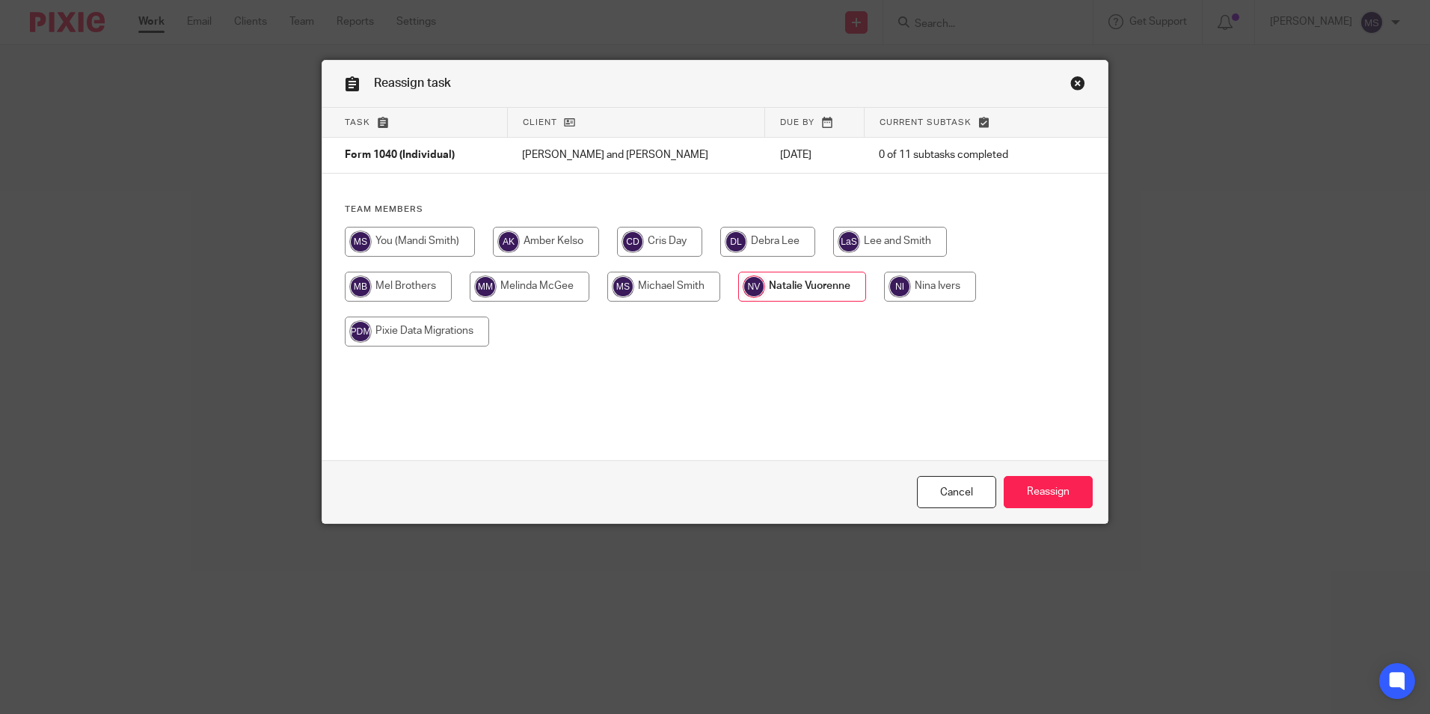
click at [542, 231] on input "radio" at bounding box center [546, 242] width 106 height 30
radio input "true"
click at [1042, 492] on input "Reassign" at bounding box center [1048, 492] width 89 height 32
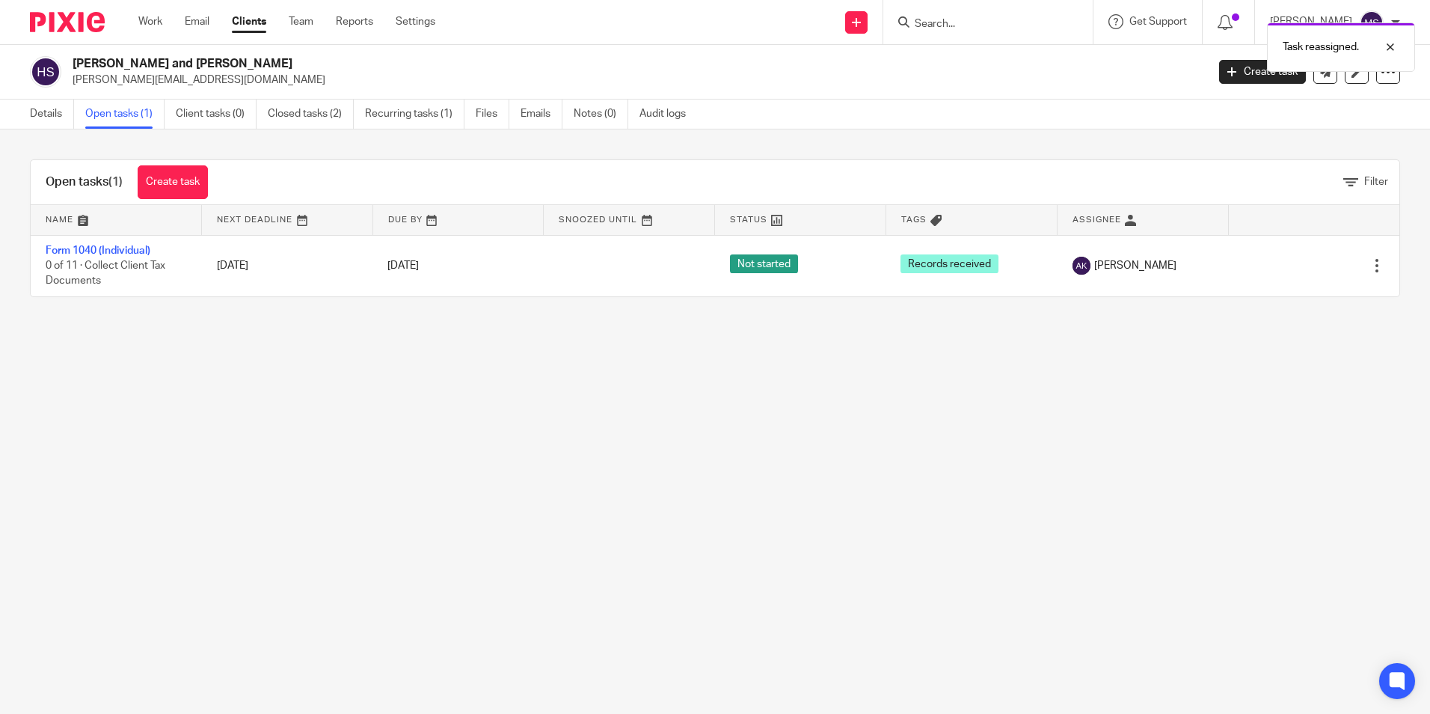
click at [942, 19] on div "Task reassigned." at bounding box center [1065, 43] width 700 height 57
click at [941, 26] on input "Search" at bounding box center [980, 24] width 135 height 13
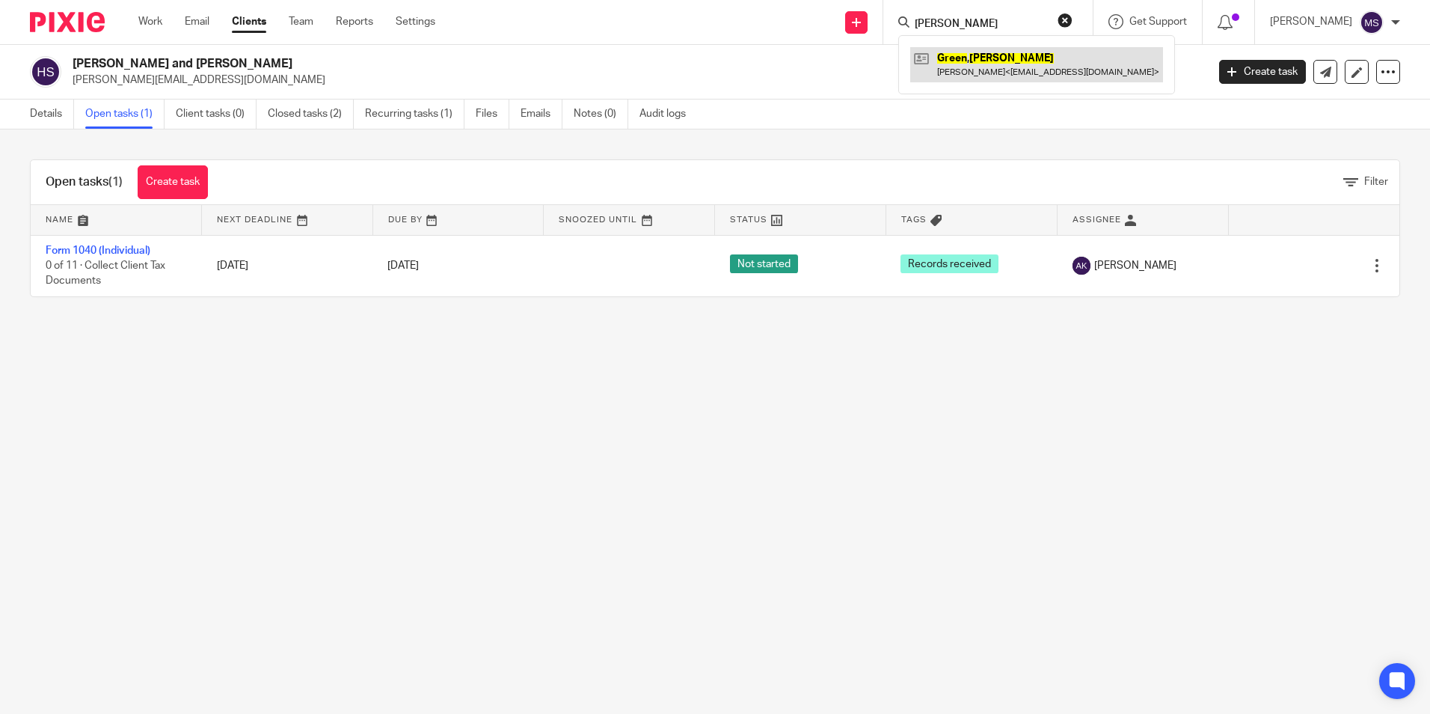
type input "green, howard"
click at [1027, 61] on link at bounding box center [1036, 64] width 253 height 34
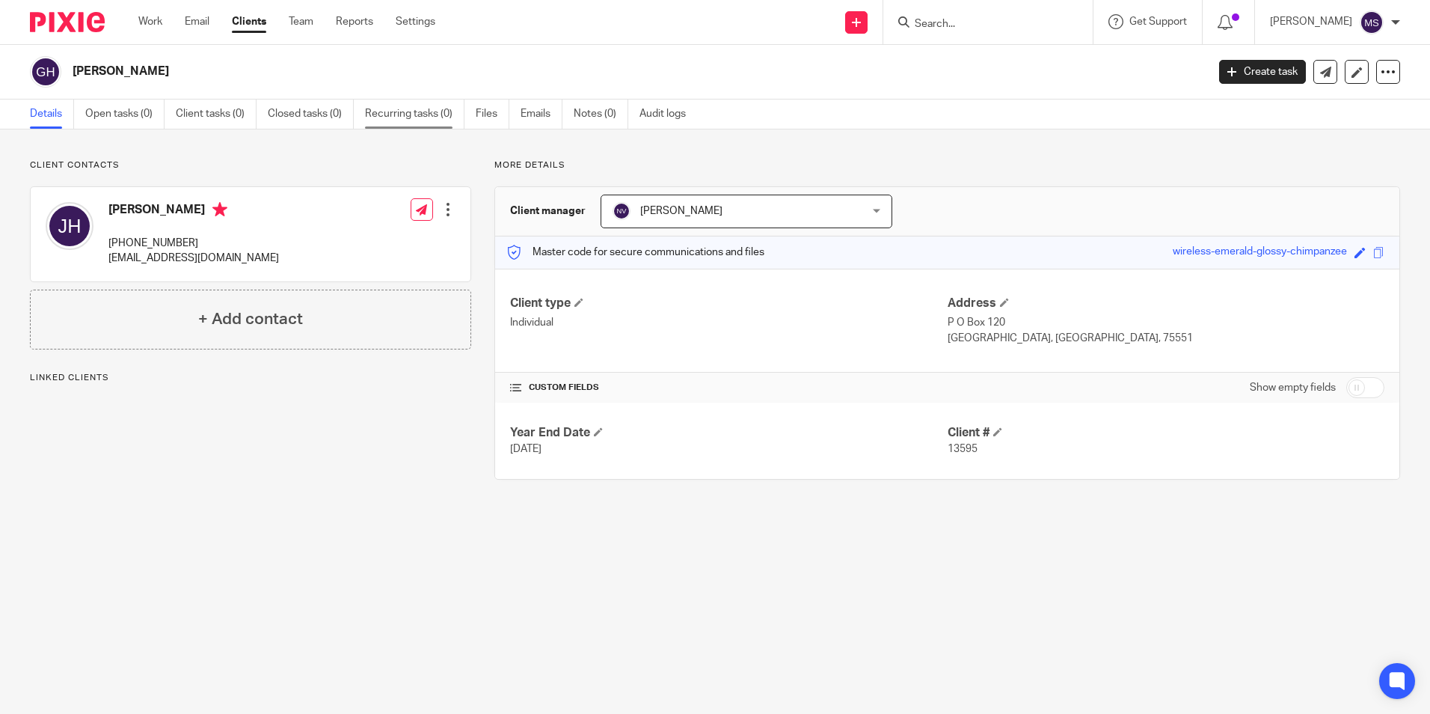
click at [415, 111] on link "Recurring tasks (0)" at bounding box center [414, 113] width 99 height 29
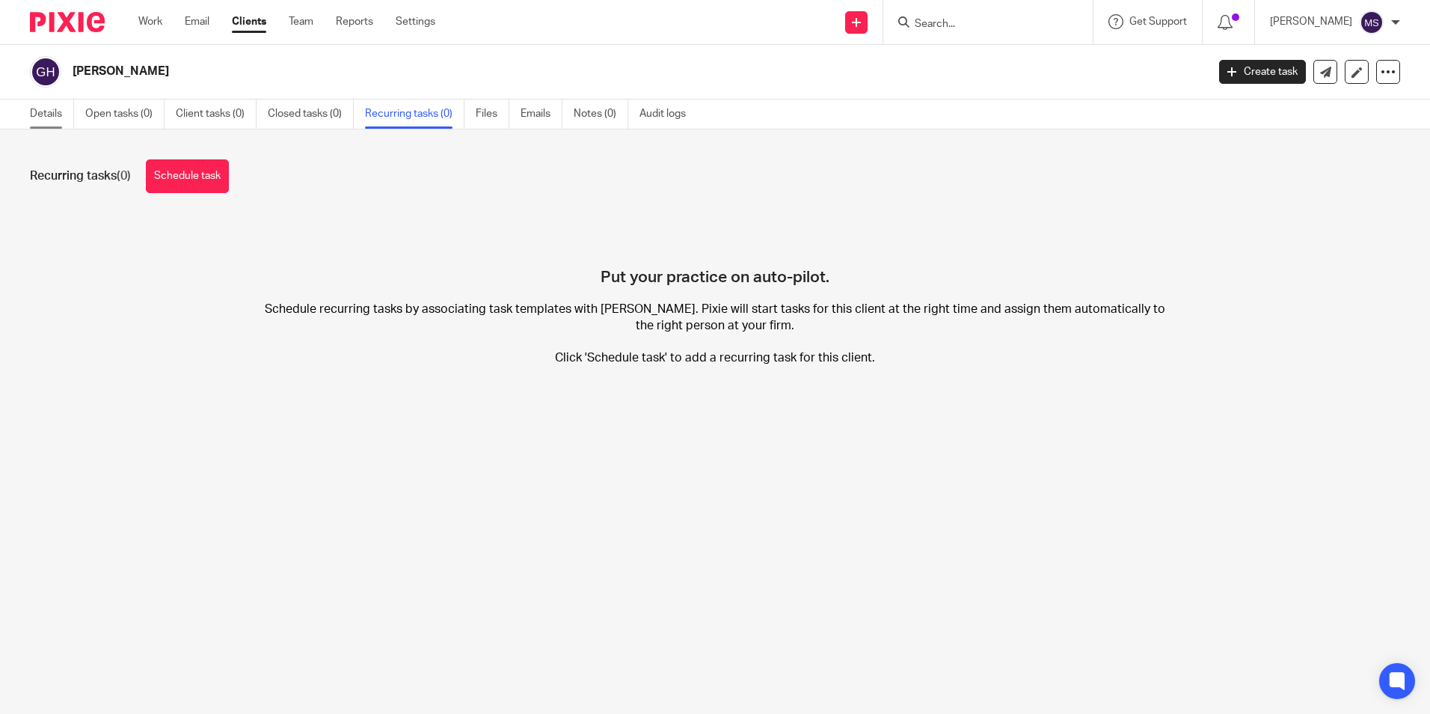
click at [52, 110] on link "Details" at bounding box center [52, 113] width 44 height 29
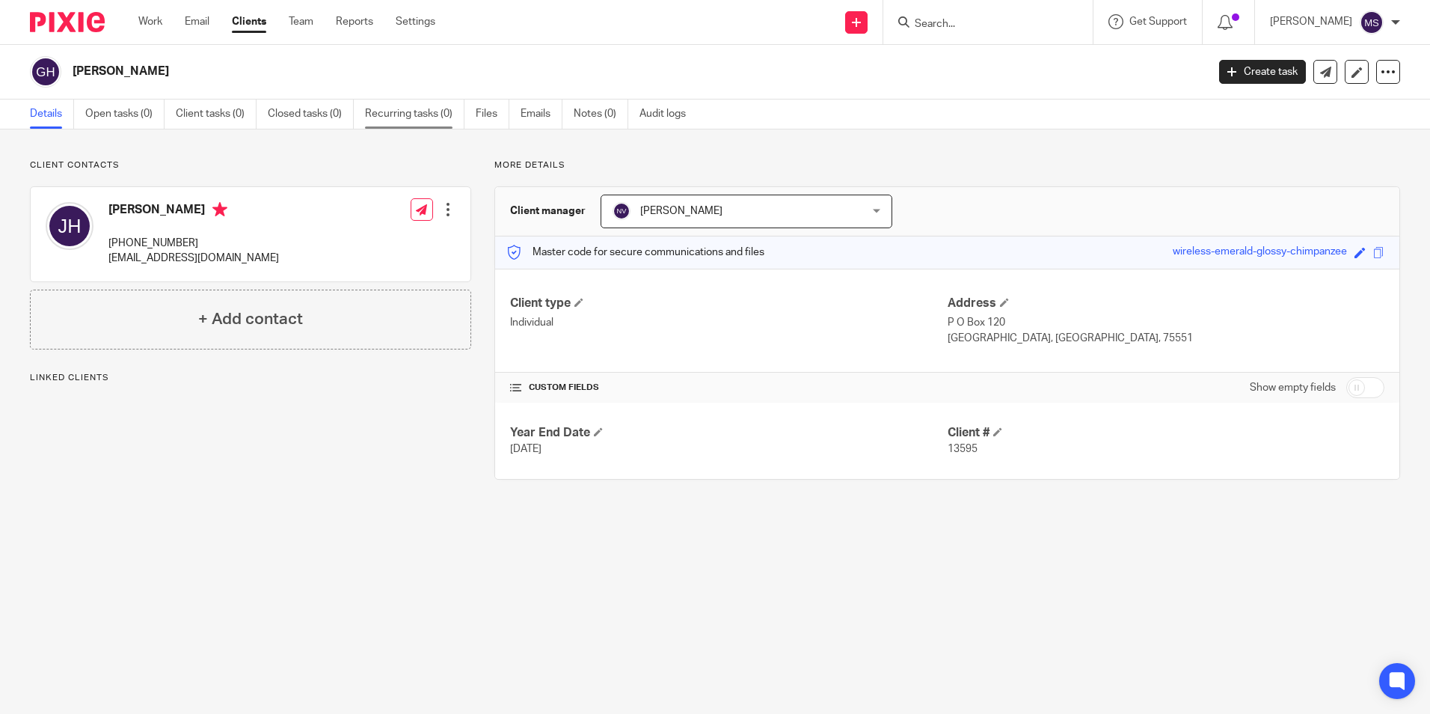
click at [427, 115] on link "Recurring tasks (0)" at bounding box center [414, 113] width 99 height 29
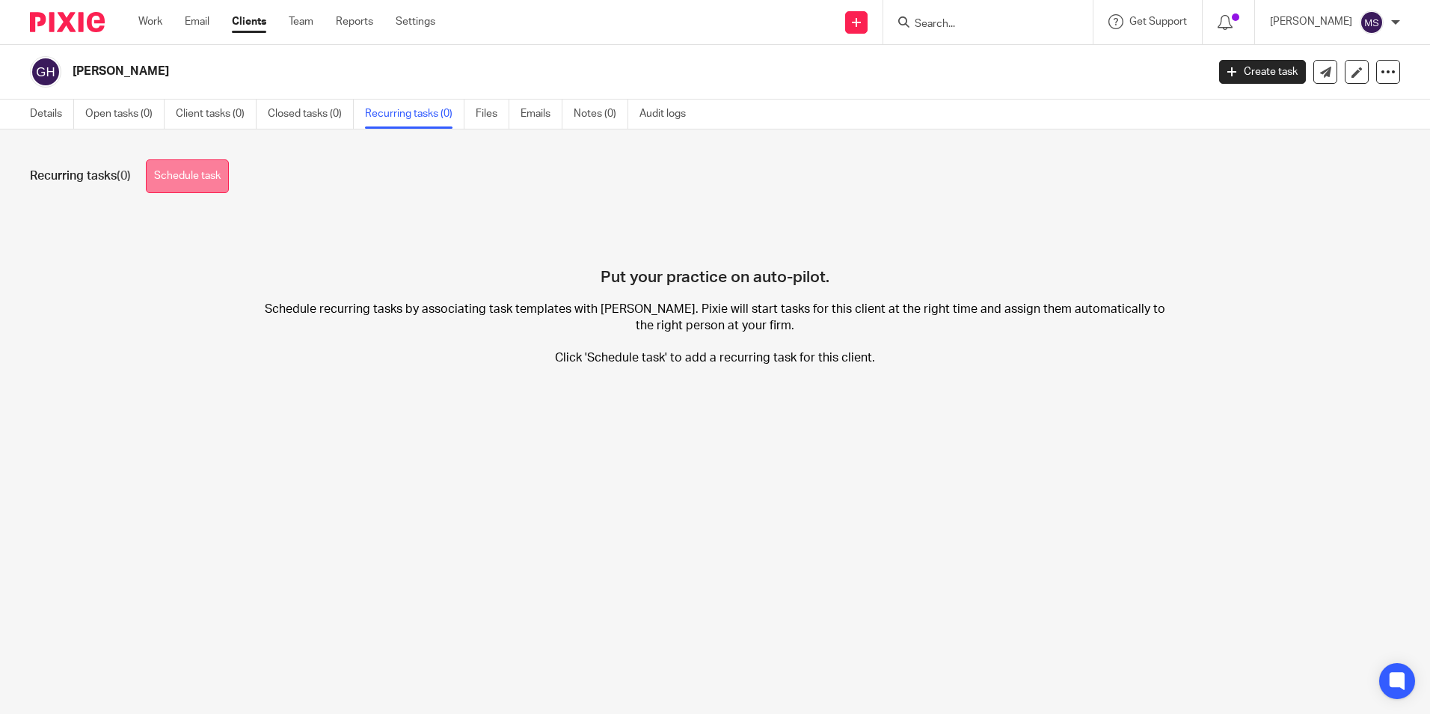
click at [203, 172] on link "Schedule task" at bounding box center [187, 176] width 83 height 34
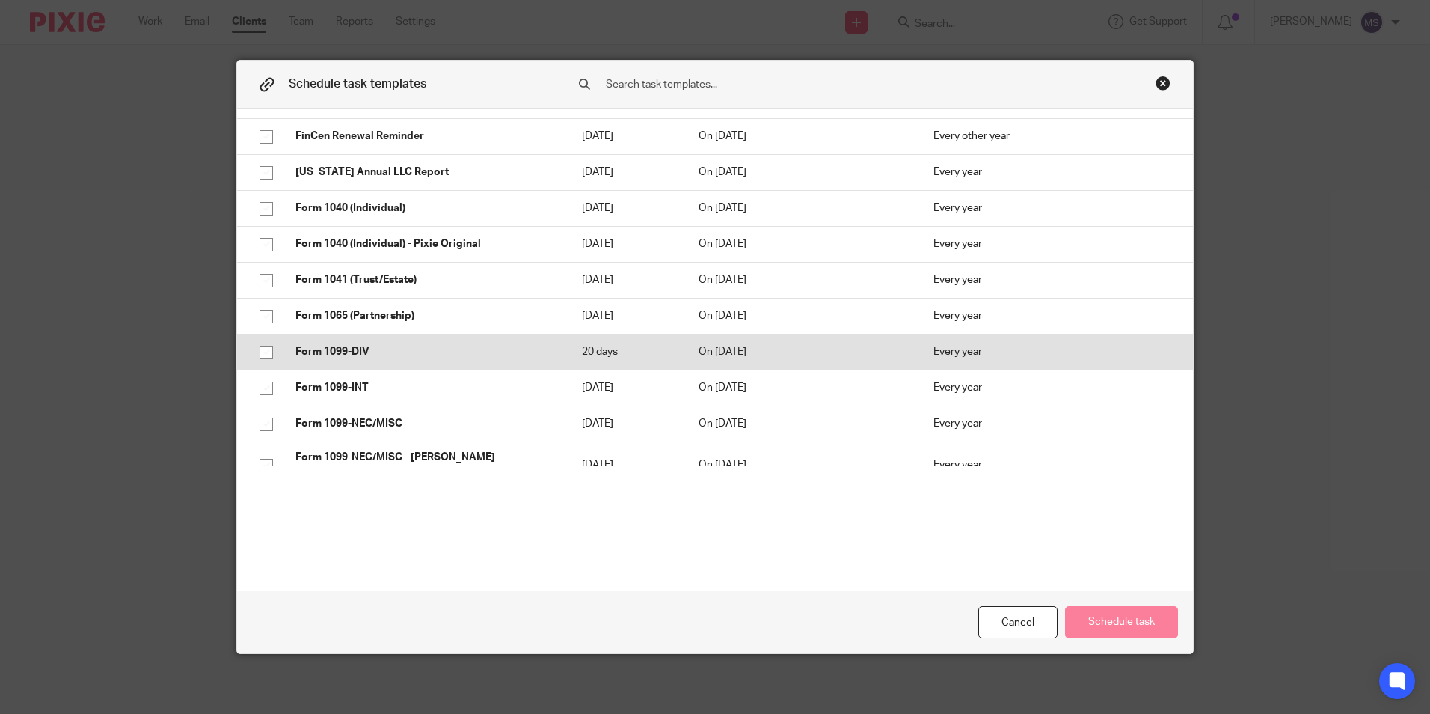
scroll to position [1272, 0]
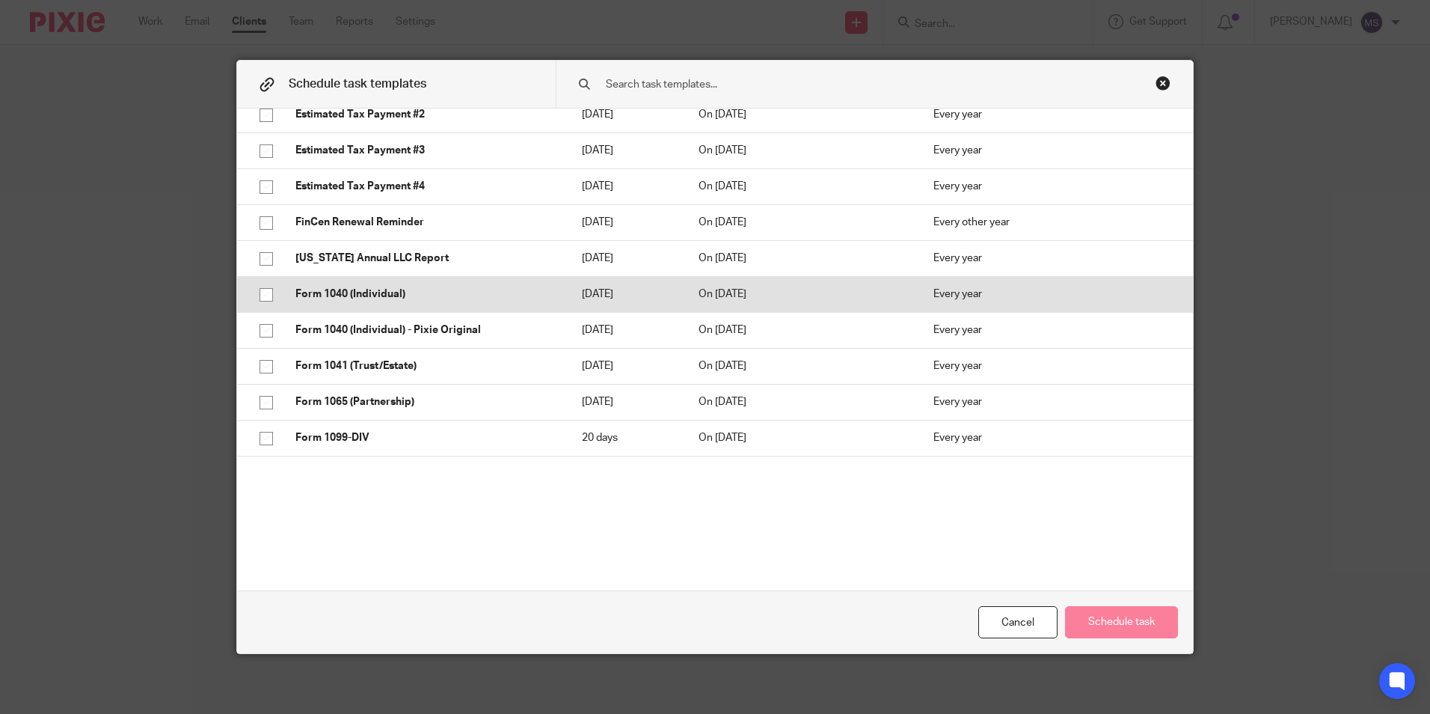
click at [264, 281] on input "checkbox" at bounding box center [266, 295] width 28 height 28
checkbox input "true"
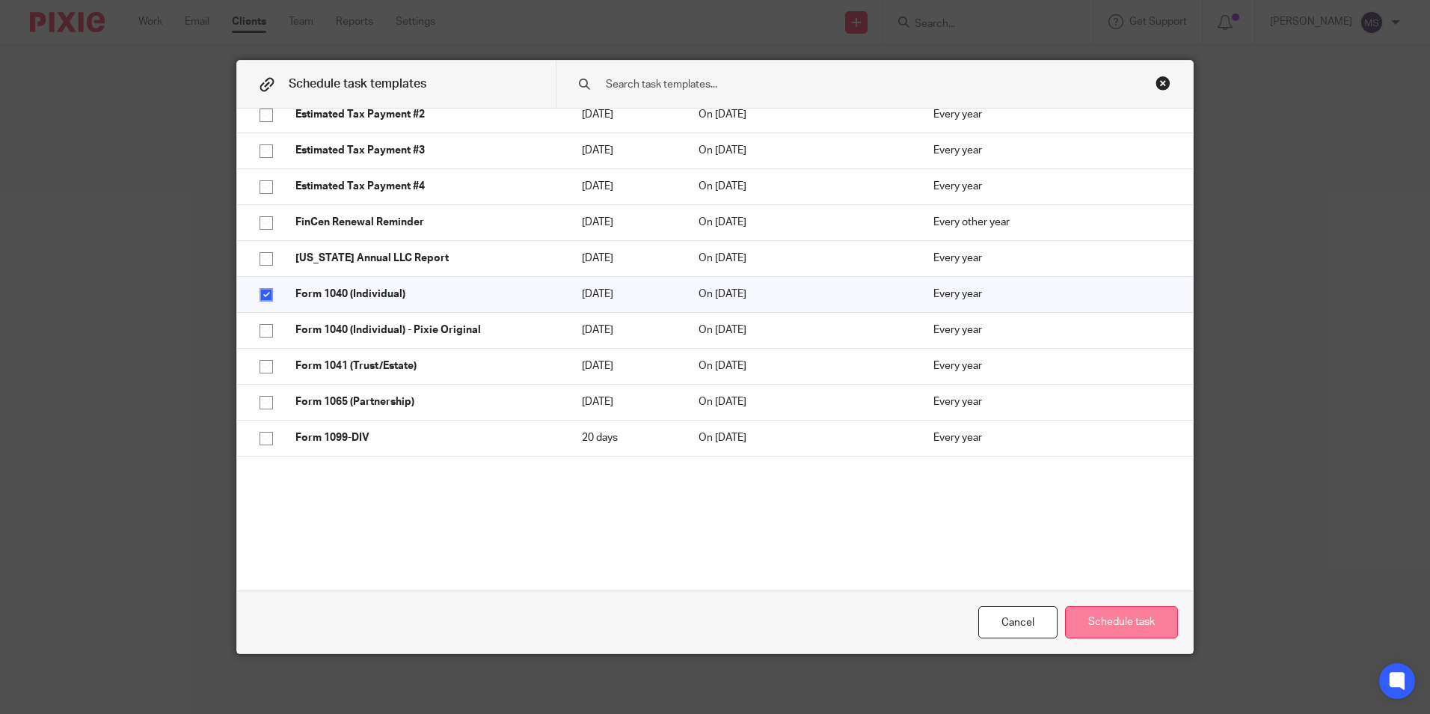
click at [1109, 624] on button "Schedule task" at bounding box center [1121, 622] width 113 height 32
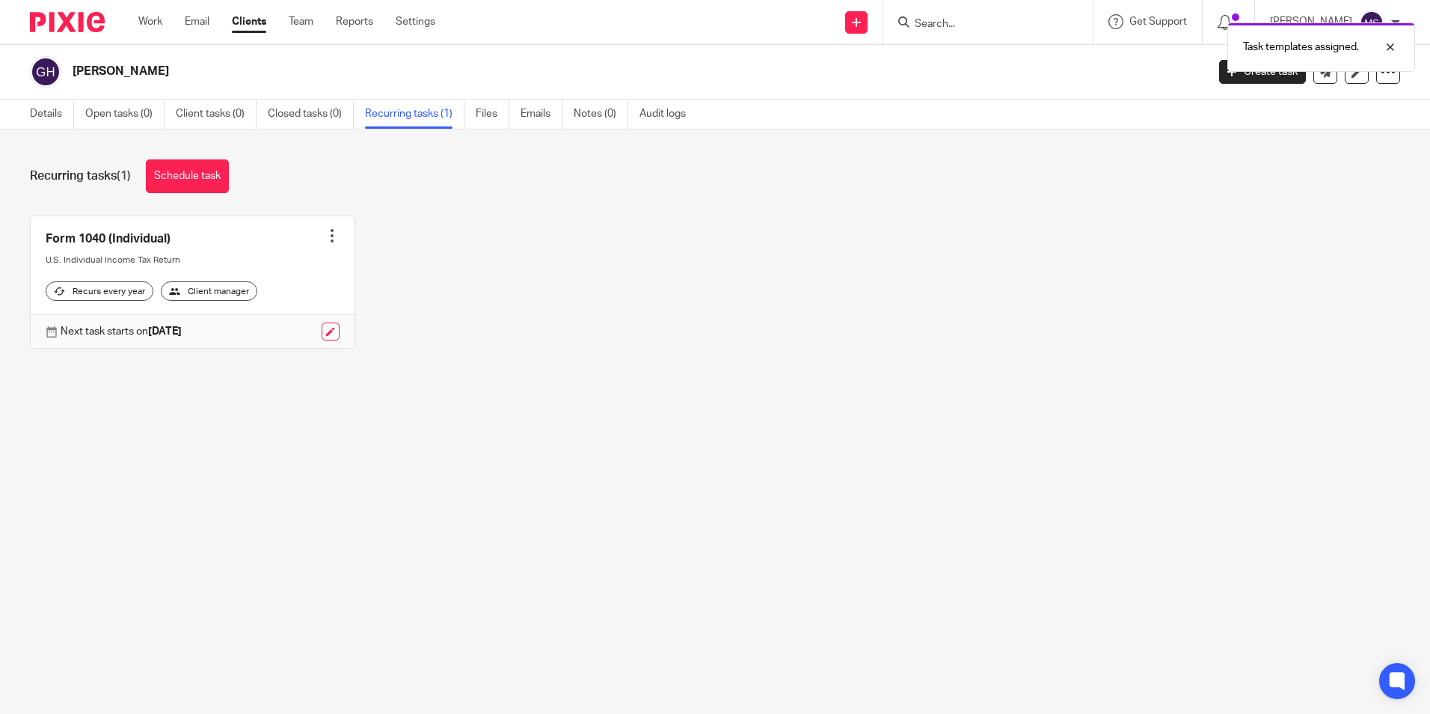
click at [326, 235] on div at bounding box center [332, 235] width 15 height 15
click at [325, 340] on link at bounding box center [331, 331] width 18 height 18
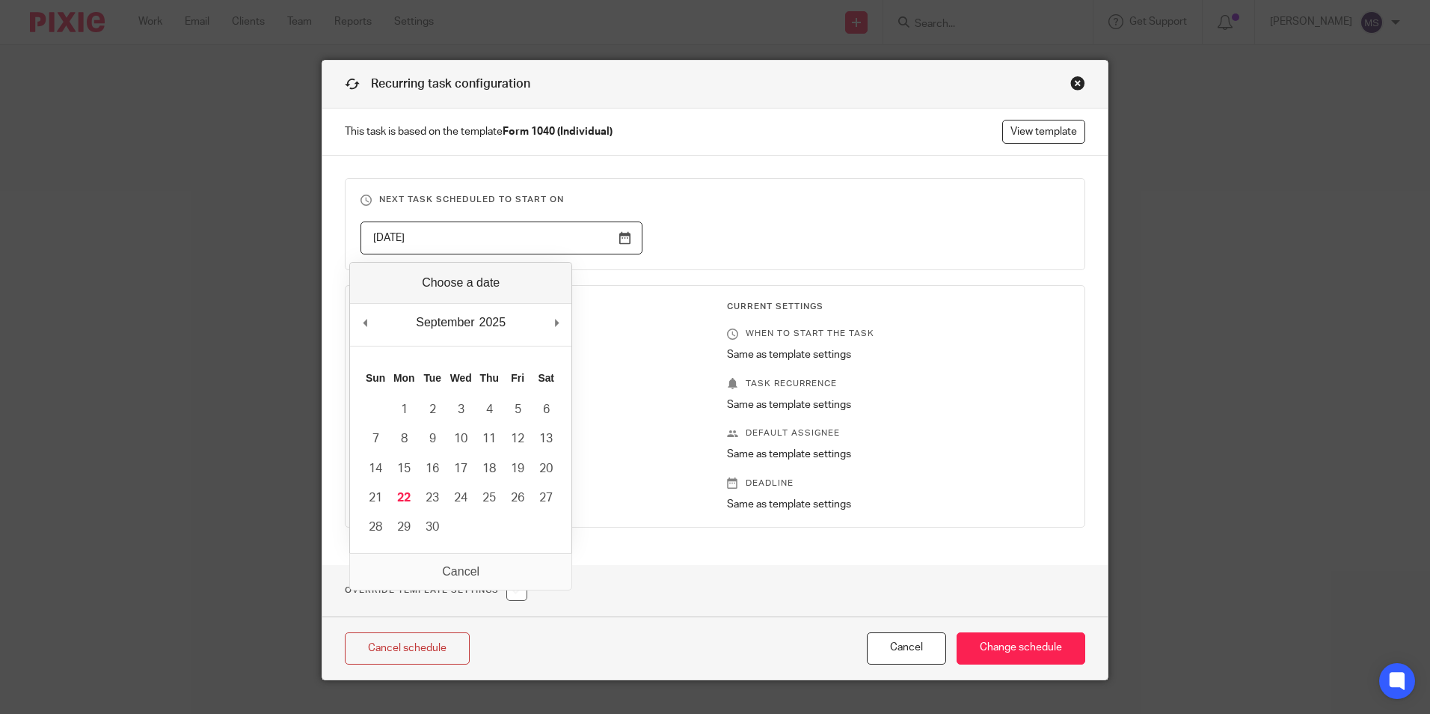
drag, startPoint x: 399, startPoint y: 233, endPoint x: 259, endPoint y: 233, distance: 139.9
click at [259, 233] on div "Recurring task configuration This task is based on the template Form 1040 (Indi…" at bounding box center [715, 357] width 1430 height 714
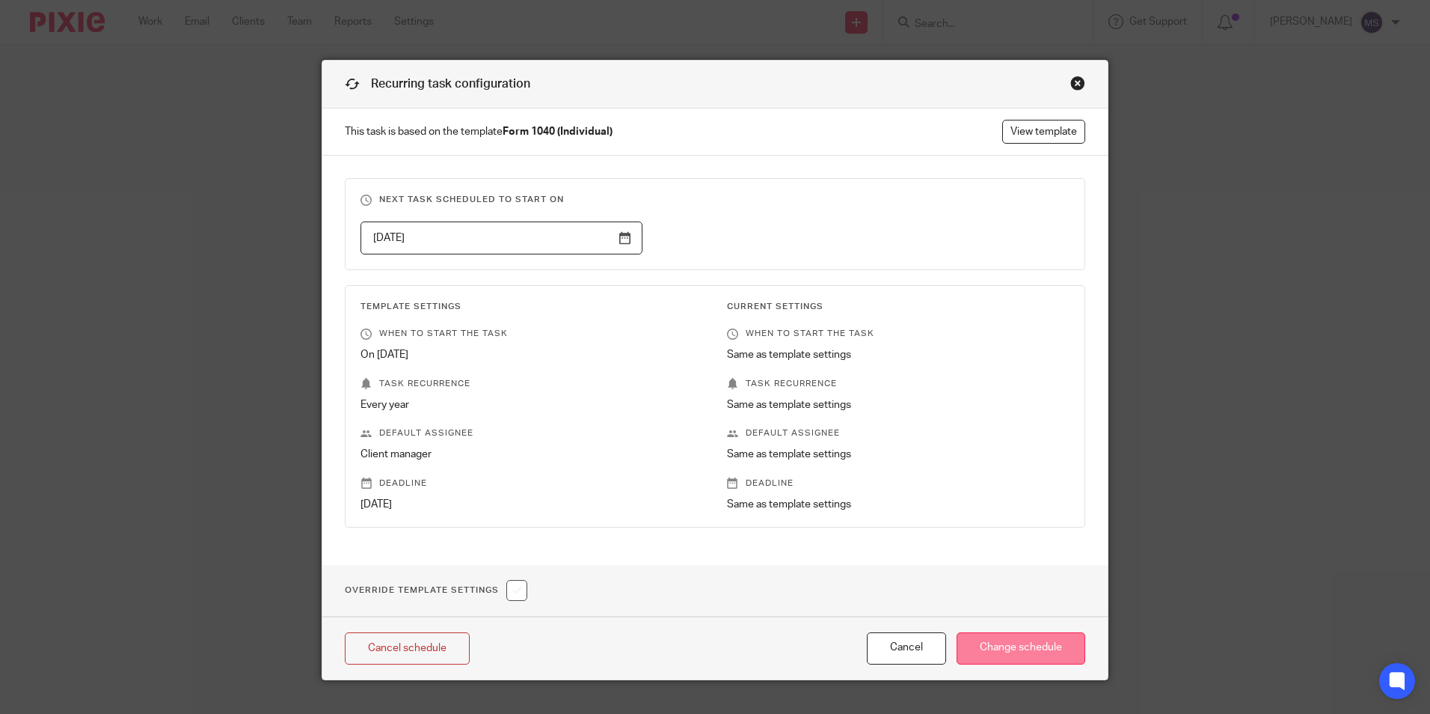
type input "2026-10-17"
click at [993, 636] on input "Change schedule" at bounding box center [1021, 648] width 129 height 32
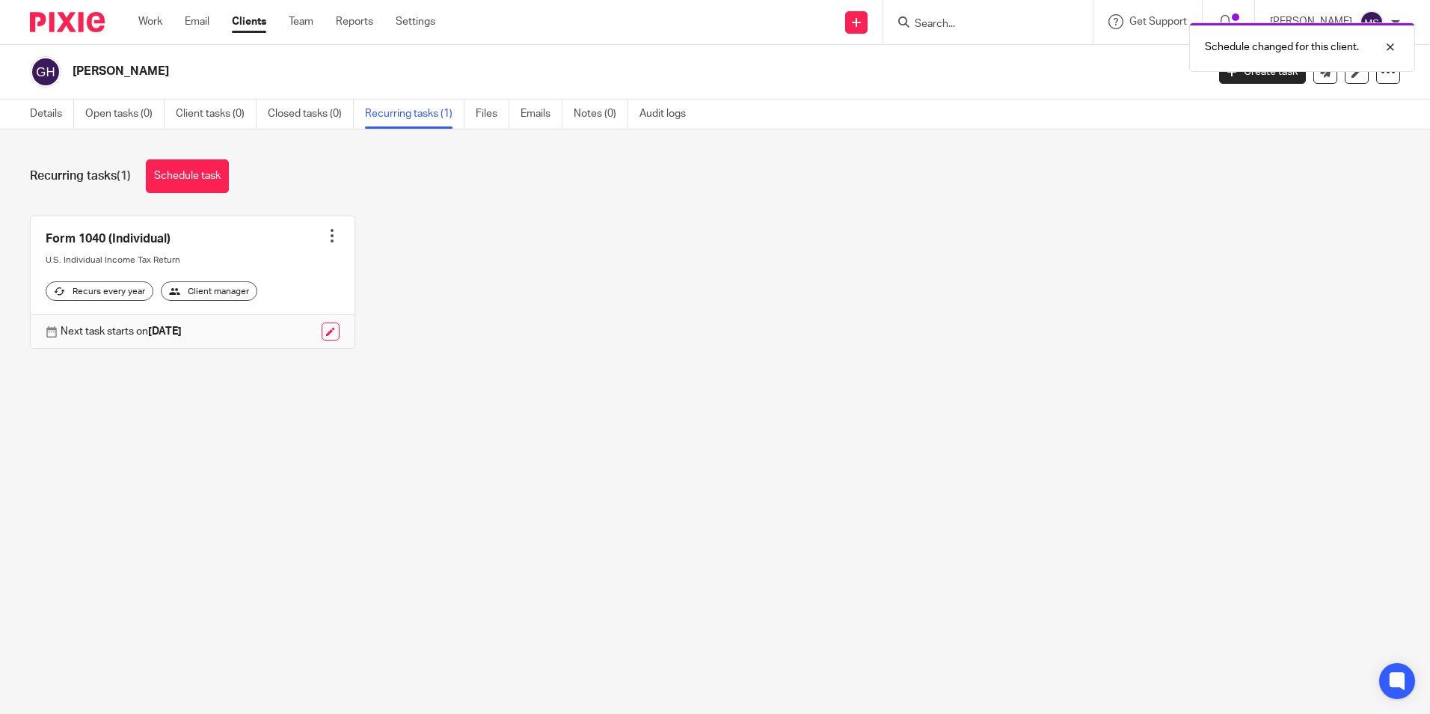
click at [325, 237] on div at bounding box center [332, 235] width 15 height 15
click at [262, 268] on link "Create task" at bounding box center [271, 269] width 120 height 22
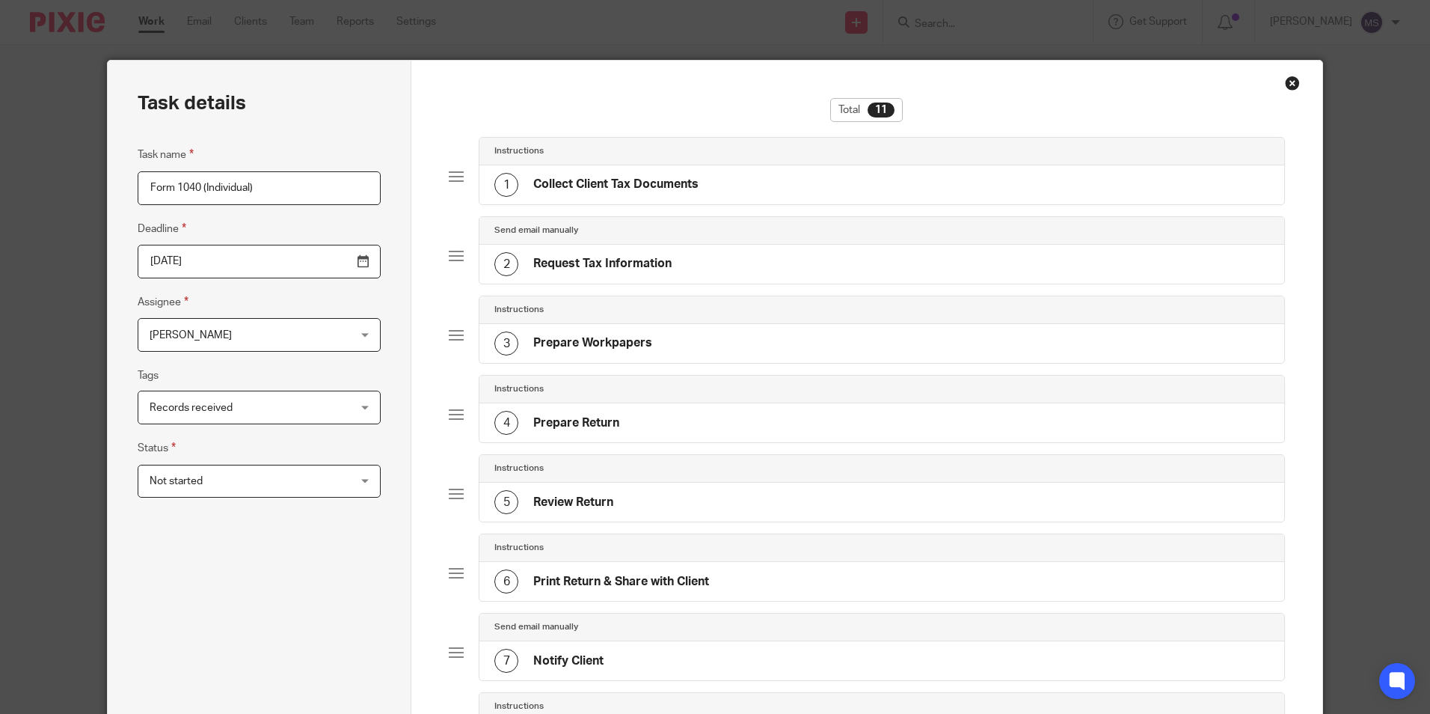
click at [227, 337] on span "[PERSON_NAME]" at bounding box center [242, 334] width 184 height 31
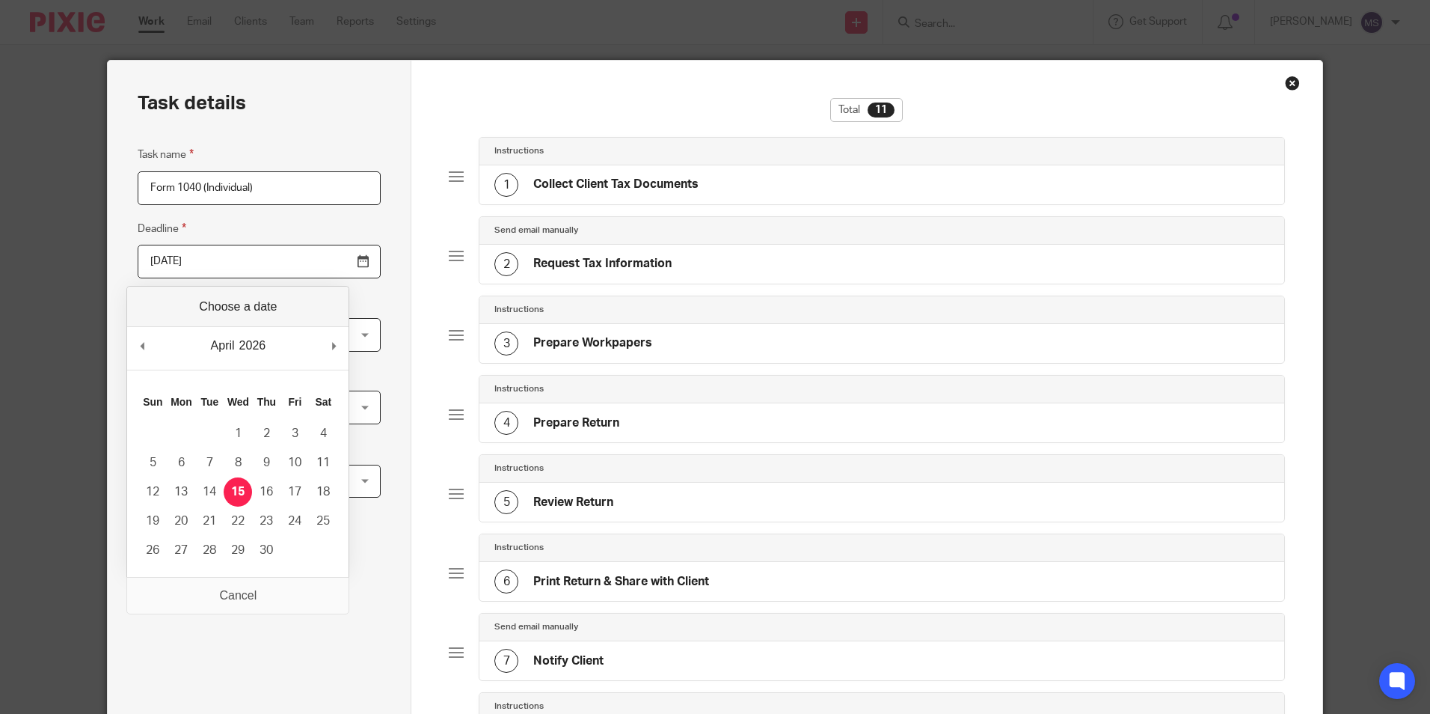
click at [224, 273] on input "2026-04-15" at bounding box center [259, 262] width 243 height 34
click at [212, 259] on input "2026-04-15" at bounding box center [259, 262] width 243 height 34
type input "2025-10-15"
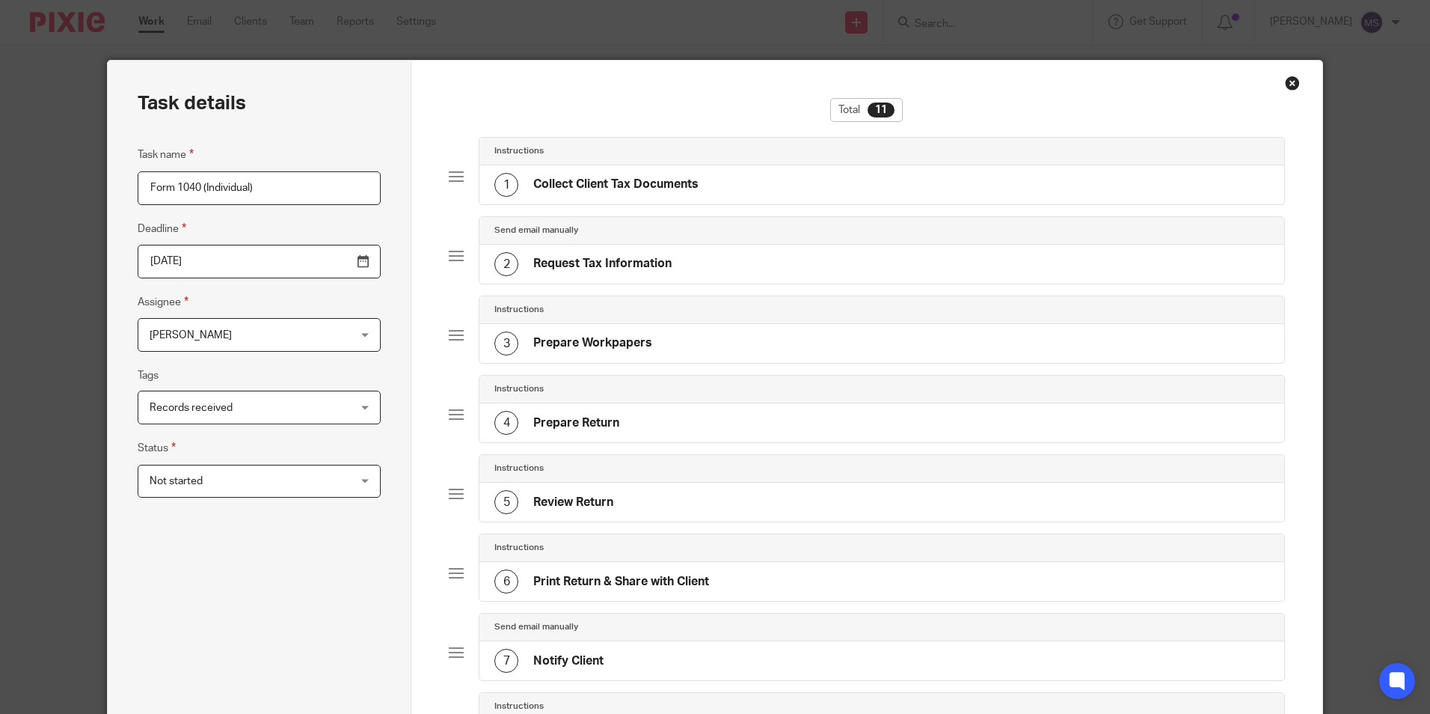
click at [226, 331] on span "[PERSON_NAME]" at bounding box center [242, 334] width 184 height 31
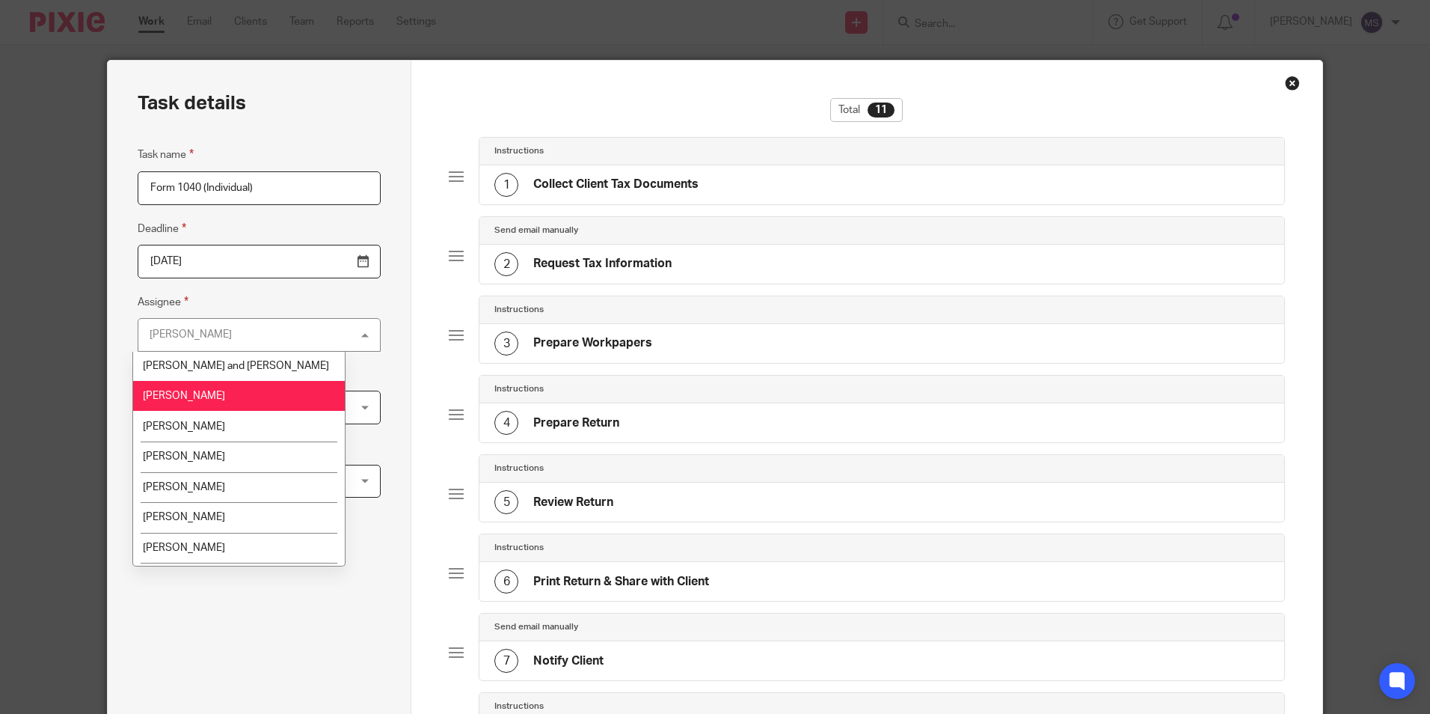
scroll to position [150, 0]
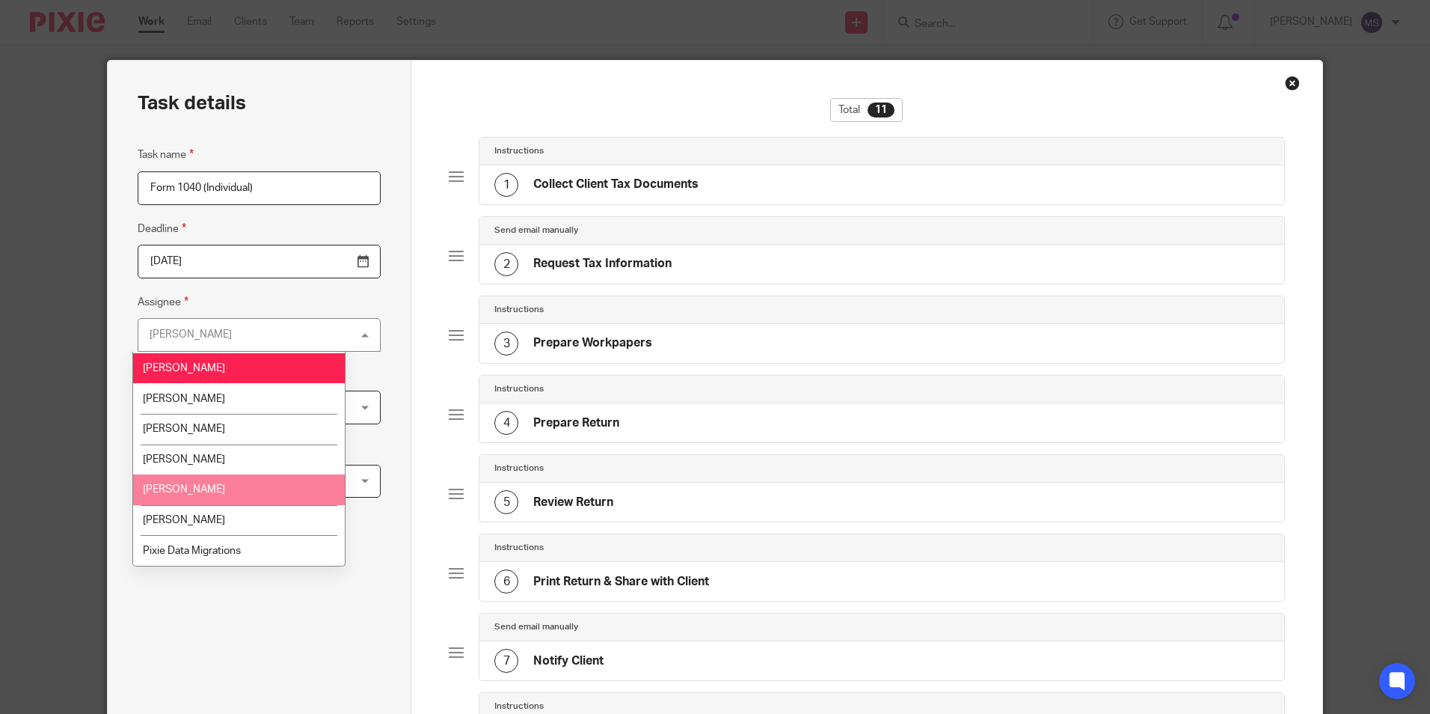
click at [222, 487] on span "[PERSON_NAME]" at bounding box center [184, 489] width 82 height 10
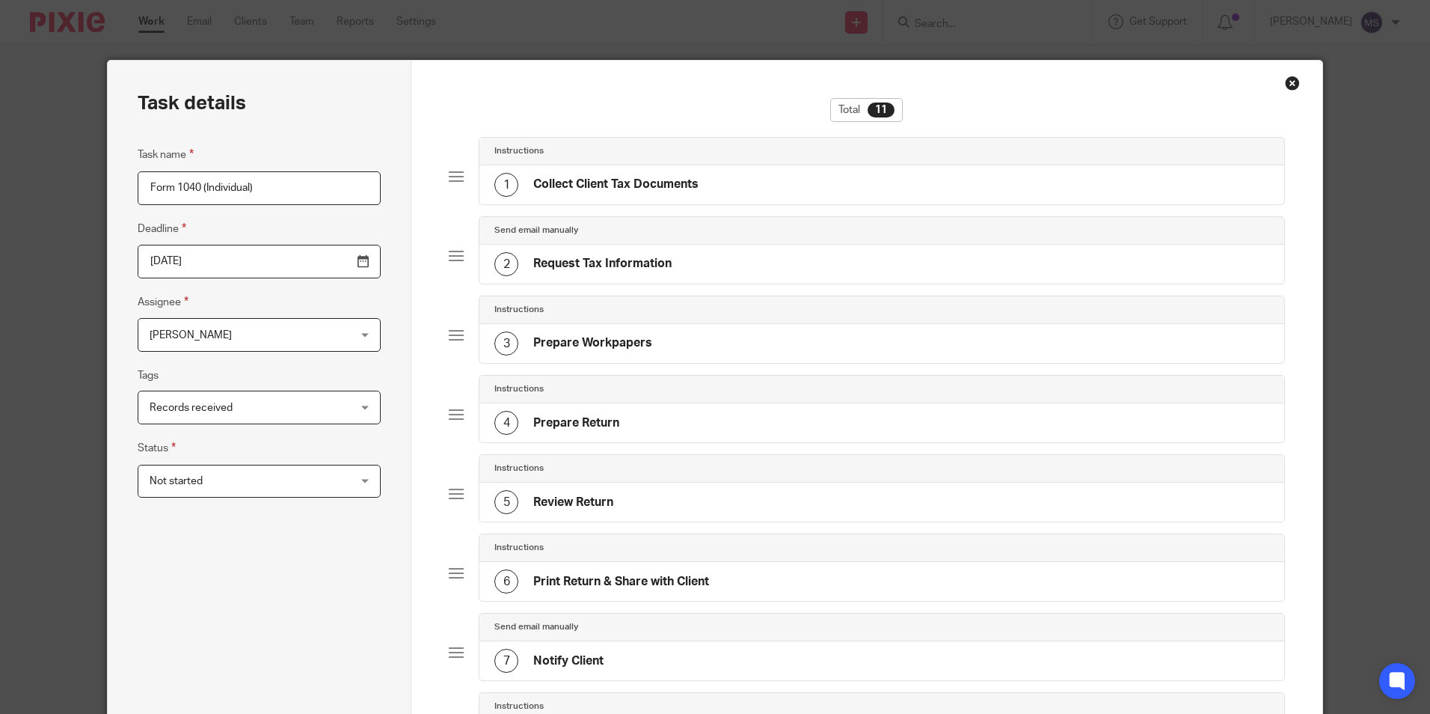
scroll to position [512, 0]
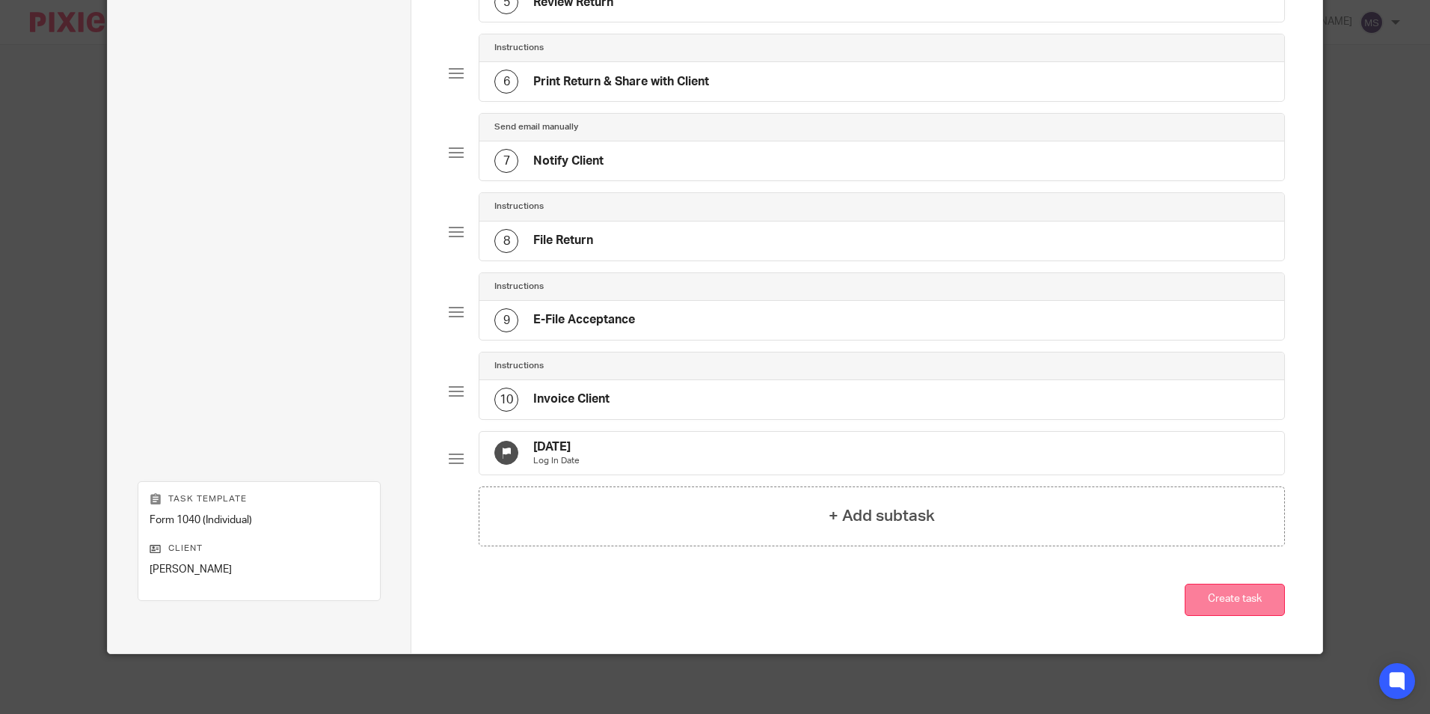
click at [1237, 598] on button "Create task" at bounding box center [1235, 600] width 100 height 32
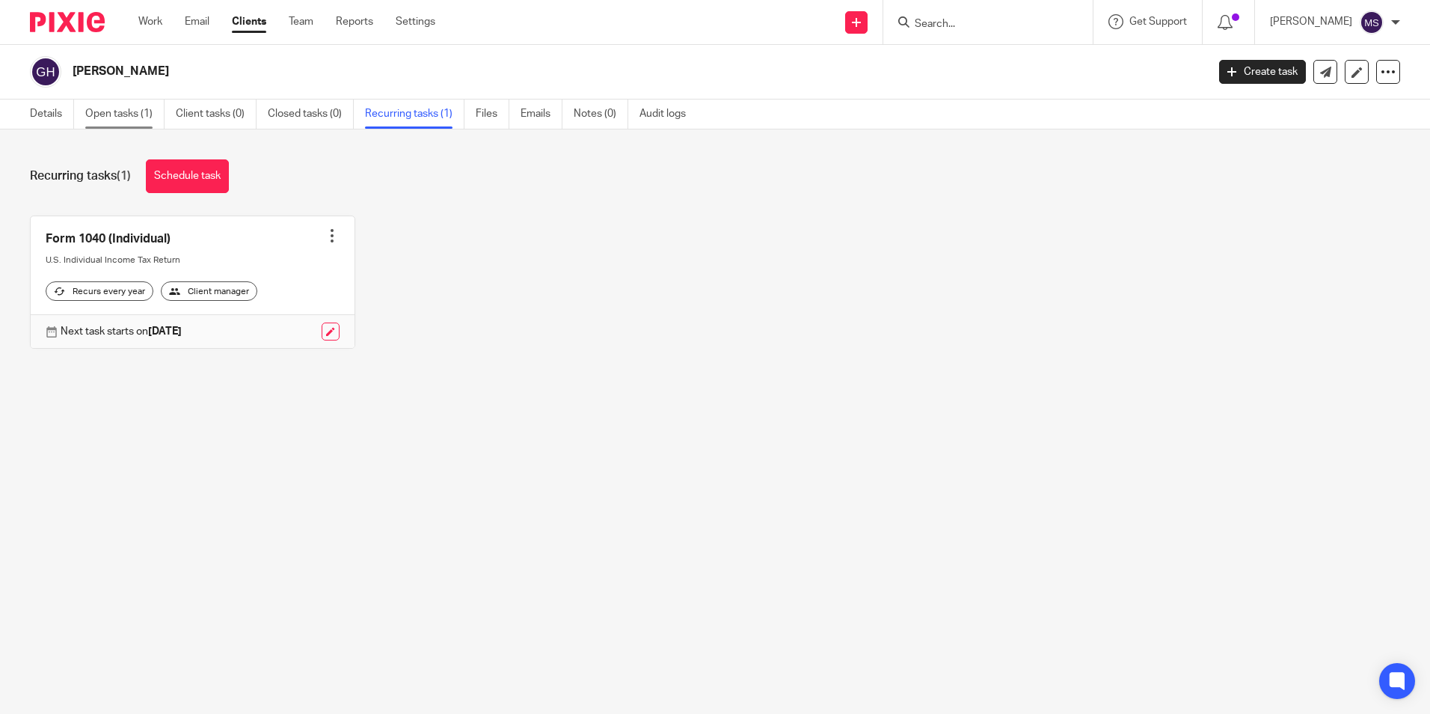
click at [112, 109] on link "Open tasks (1)" at bounding box center [124, 113] width 79 height 29
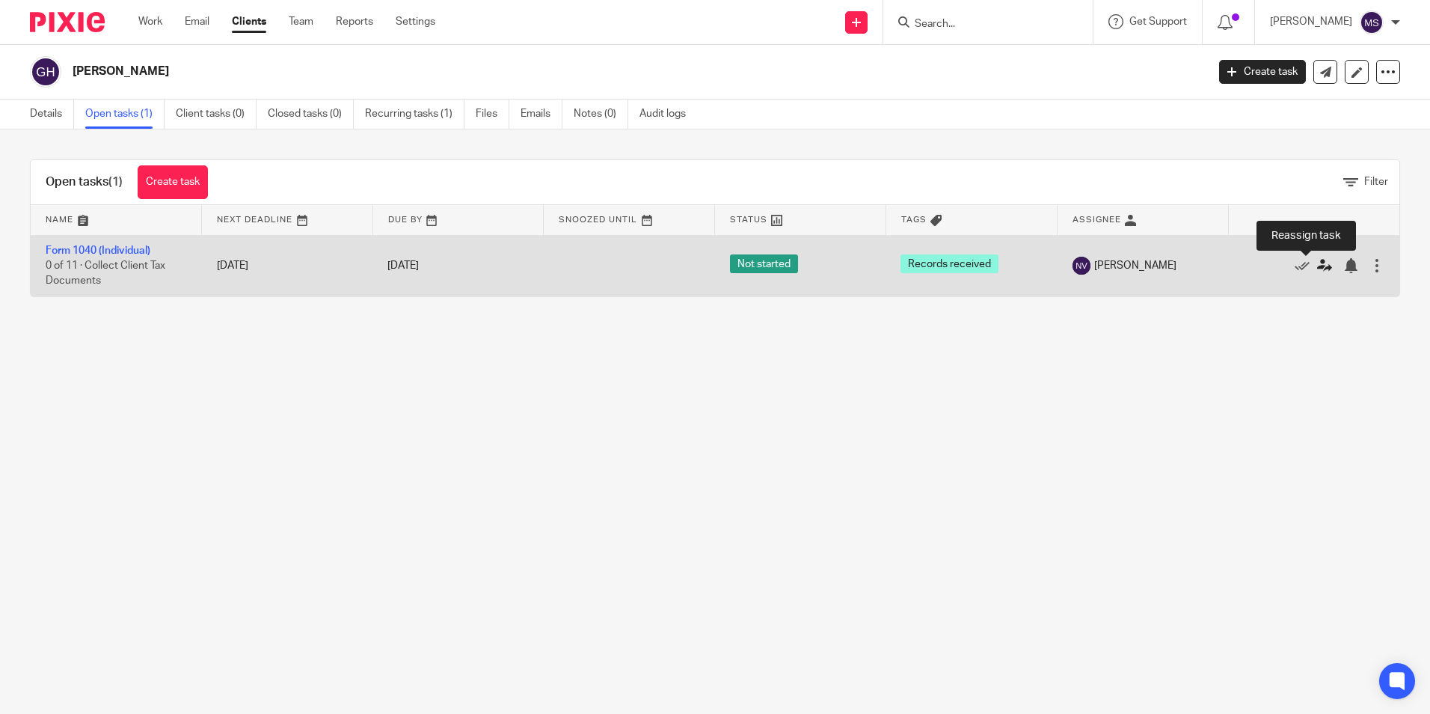
click at [1317, 265] on icon at bounding box center [1324, 265] width 15 height 15
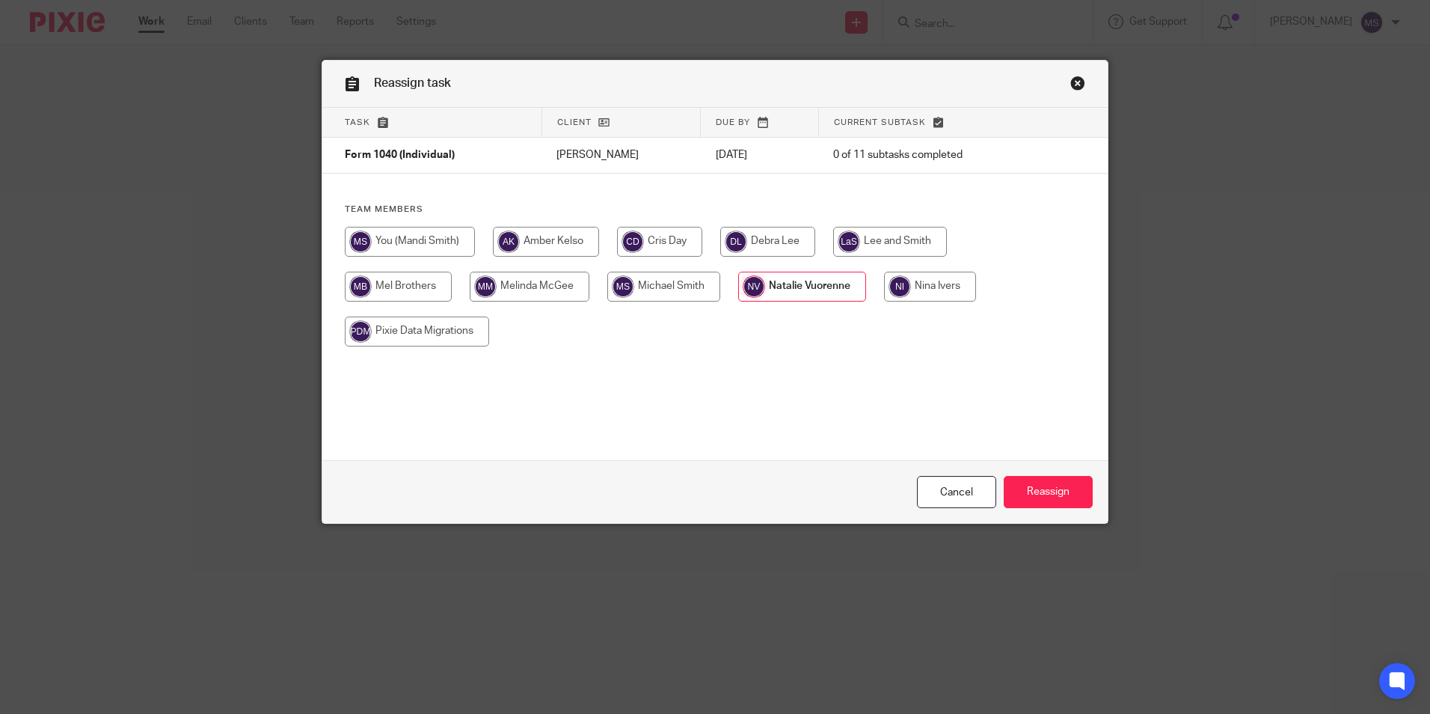
click at [563, 245] on input "radio" at bounding box center [546, 242] width 106 height 30
radio input "true"
click at [1047, 497] on input "Reassign" at bounding box center [1048, 492] width 89 height 32
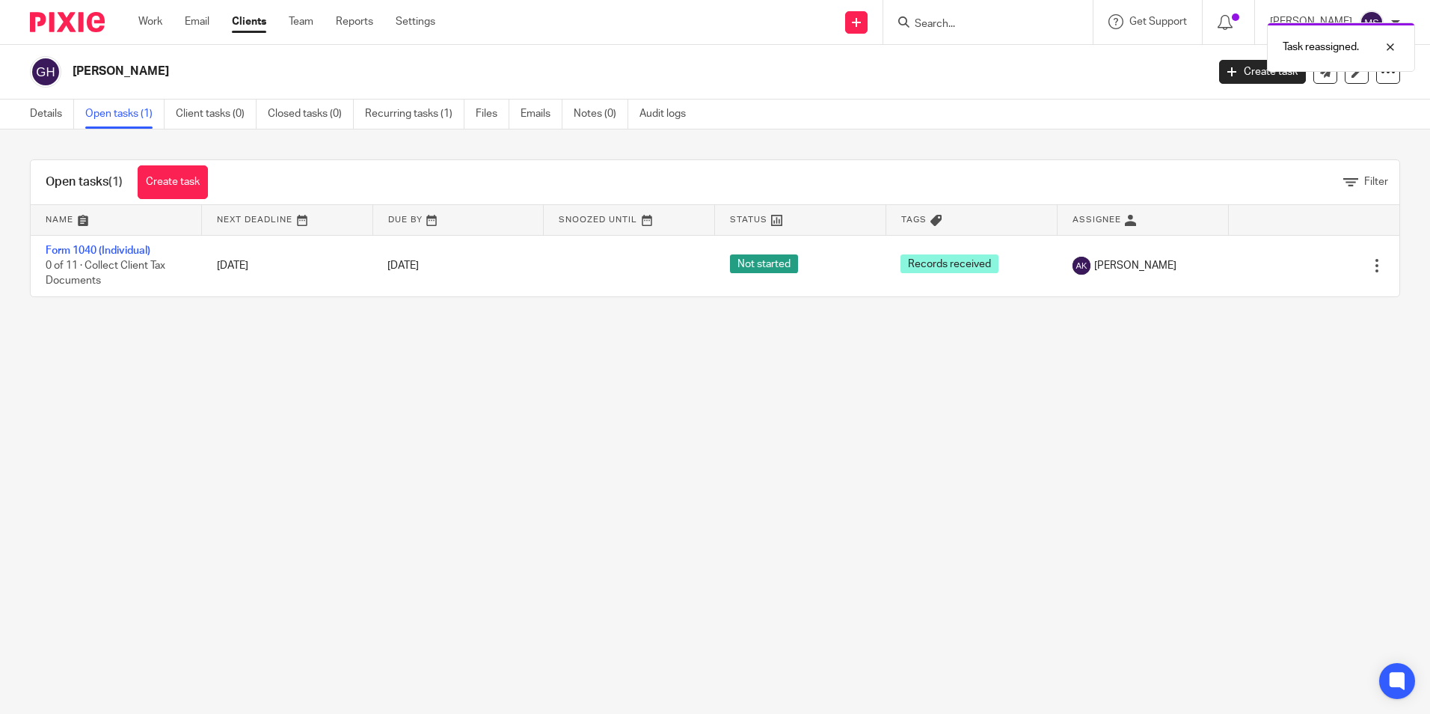
click at [942, 22] on div "Task reassigned." at bounding box center [1065, 43] width 700 height 57
click at [939, 24] on input "Search" at bounding box center [980, 24] width 135 height 13
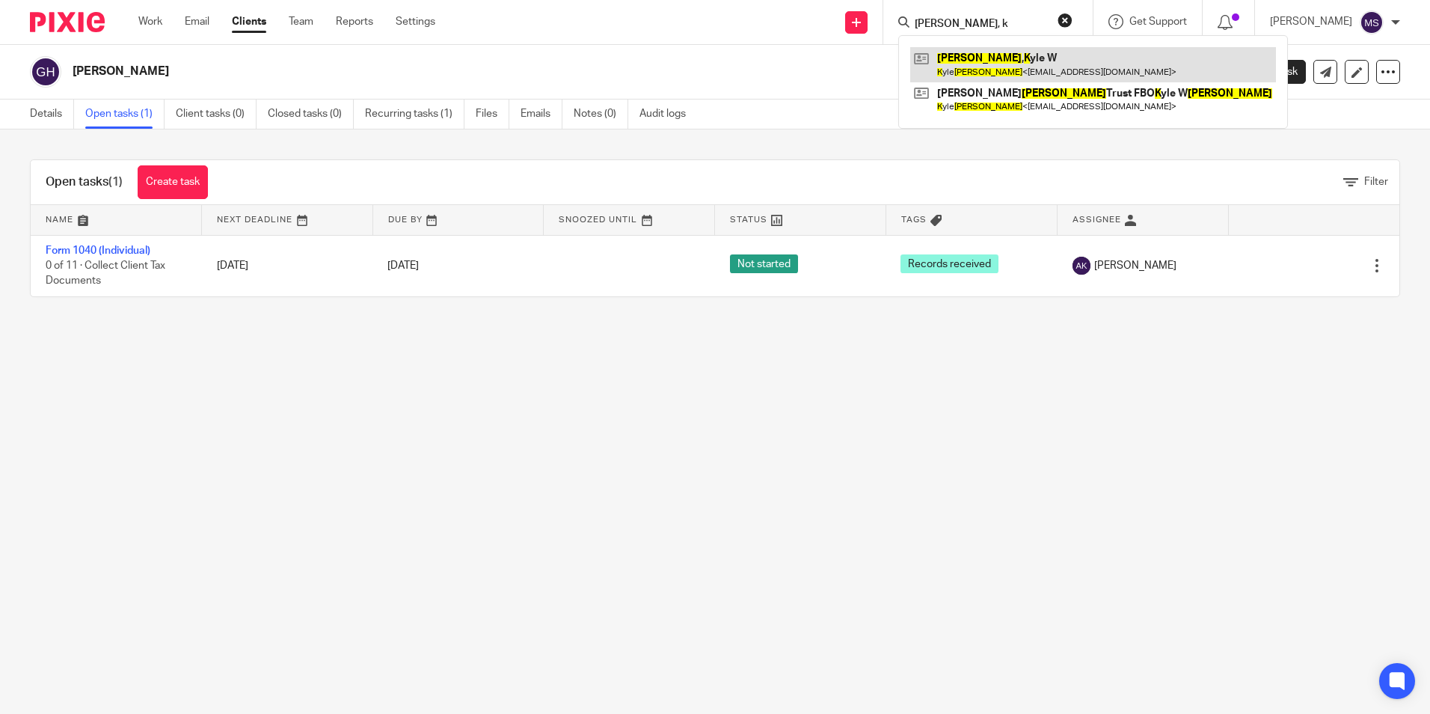
type input "soper, k"
click at [991, 53] on link at bounding box center [1093, 64] width 366 height 34
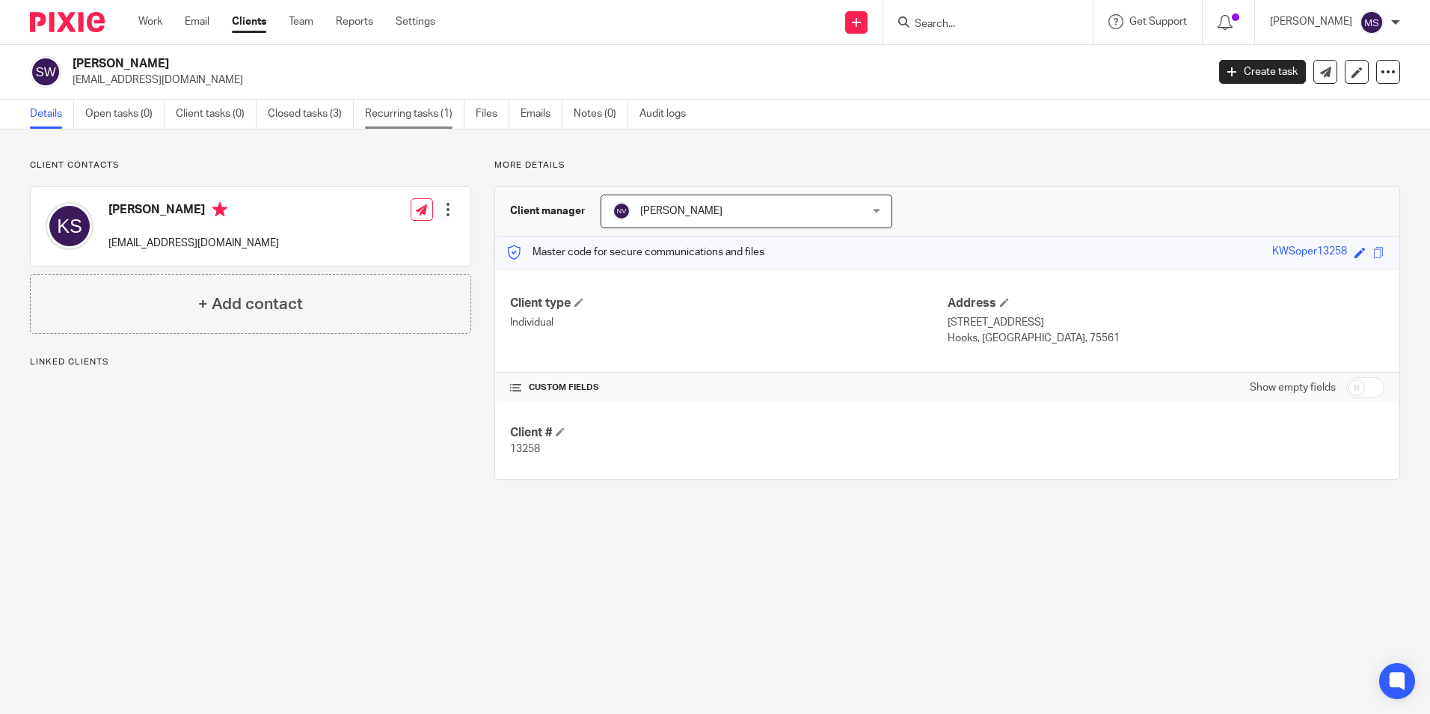
click at [411, 114] on link "Recurring tasks (1)" at bounding box center [414, 113] width 99 height 29
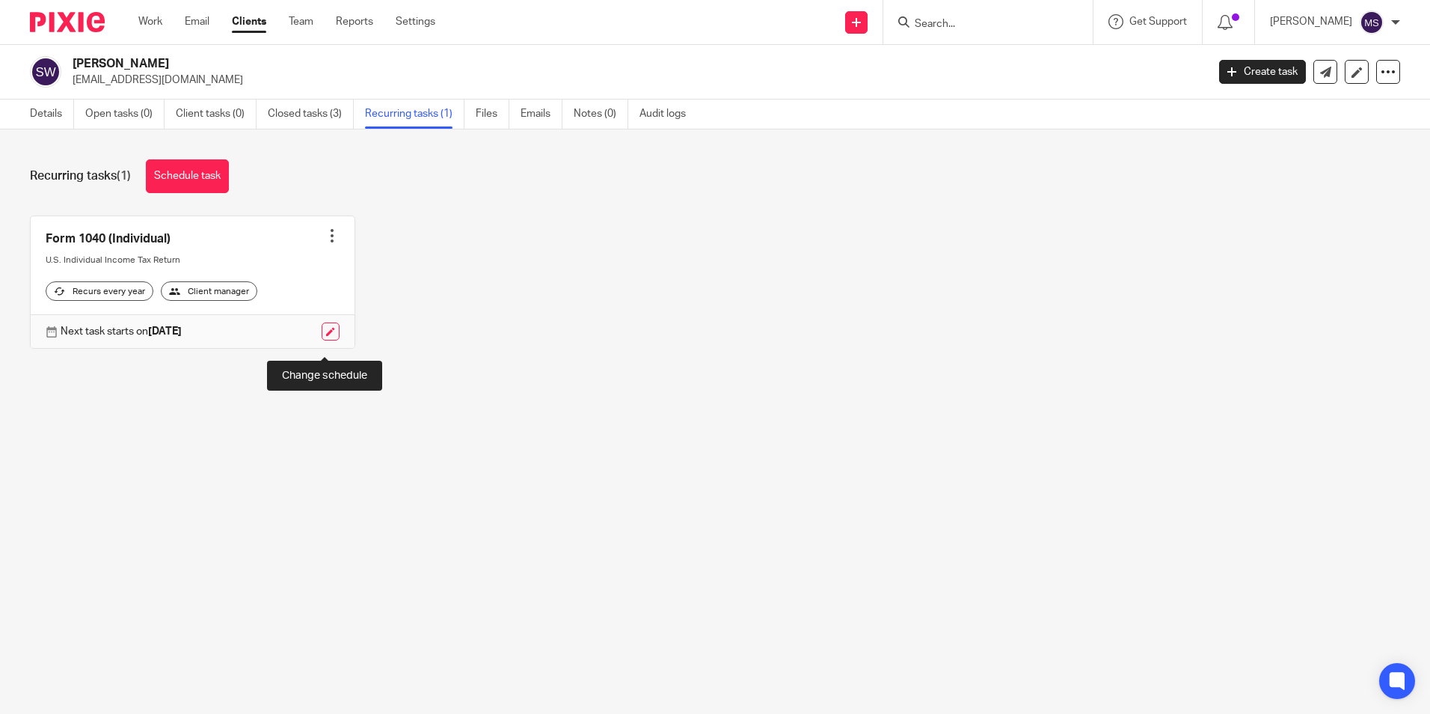
click at [326, 340] on link at bounding box center [331, 331] width 18 height 18
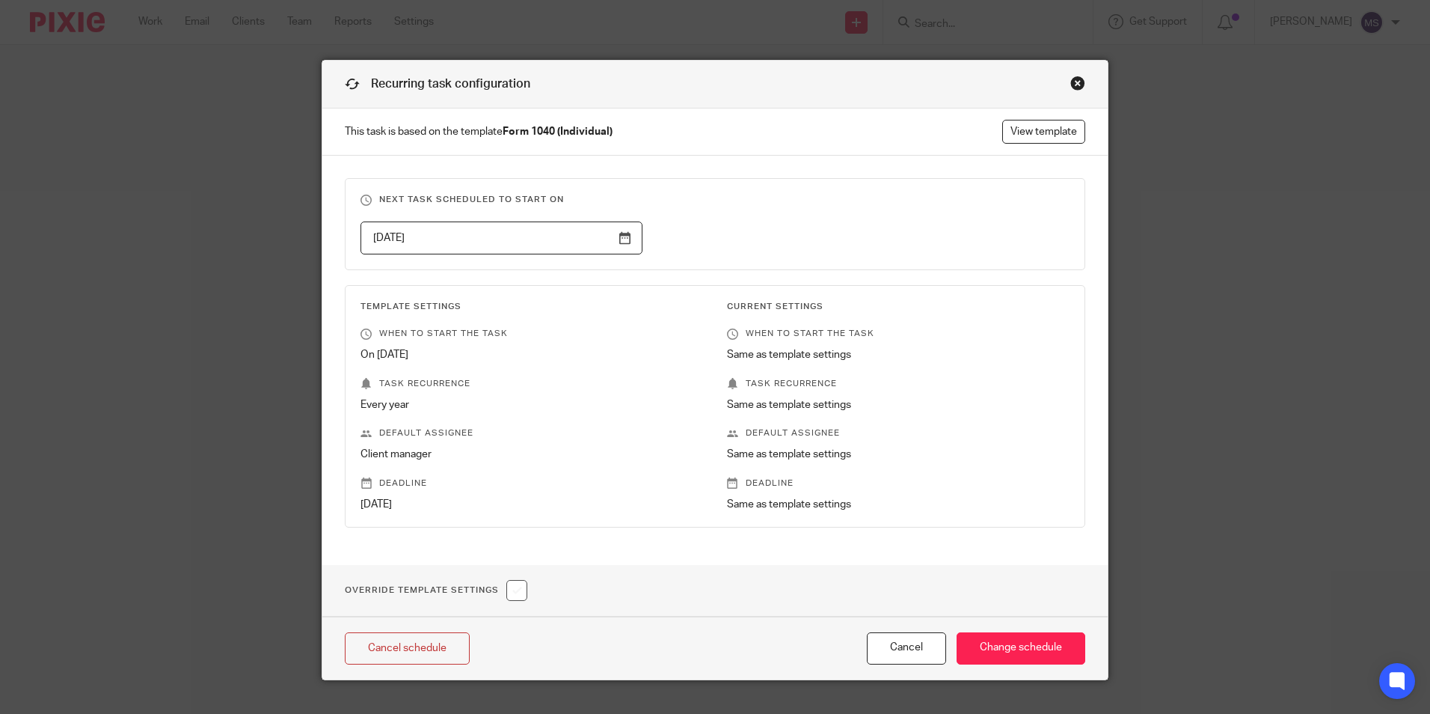
drag, startPoint x: 426, startPoint y: 239, endPoint x: 230, endPoint y: 235, distance: 196.1
click at [230, 235] on div "Recurring task configuration This task is based on the template Form 1040 (Indi…" at bounding box center [715, 357] width 1430 height 714
type input "2026-10-17"
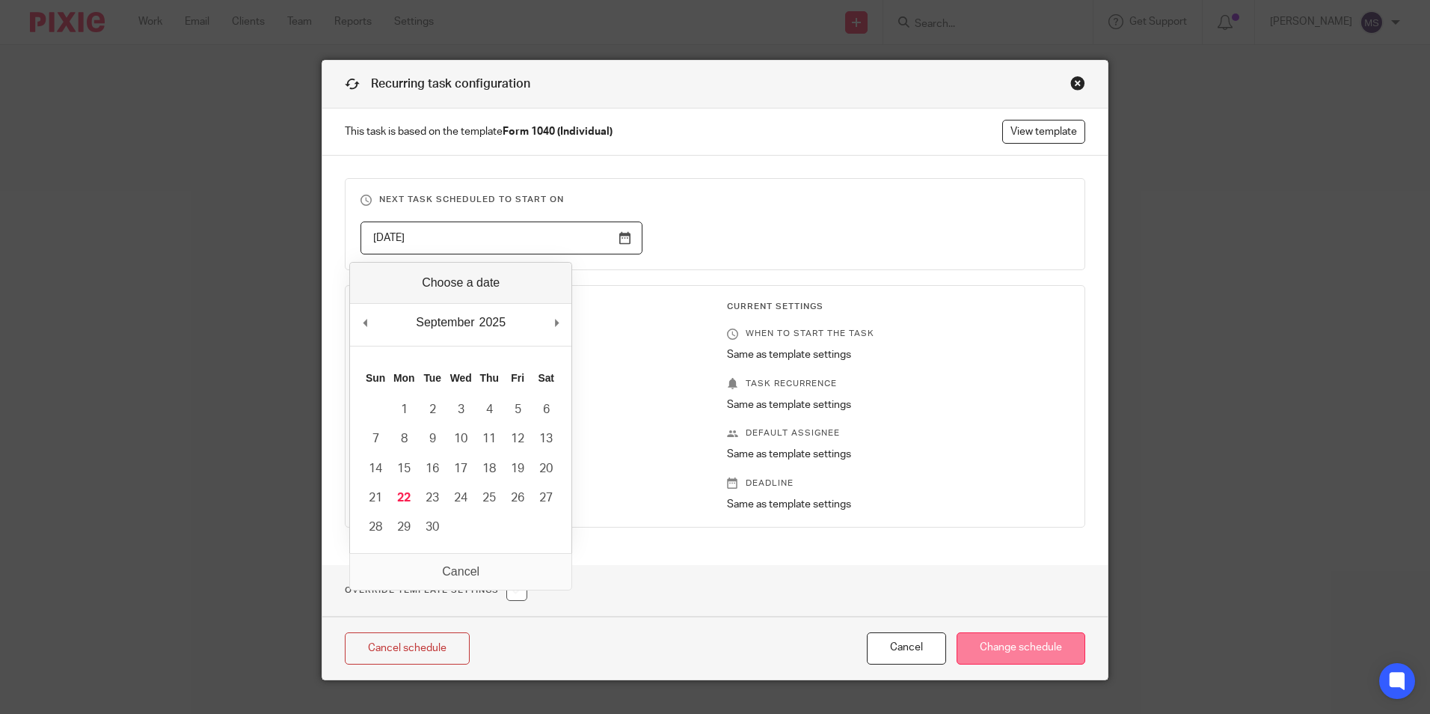
click at [1012, 642] on input "Change schedule" at bounding box center [1021, 648] width 129 height 32
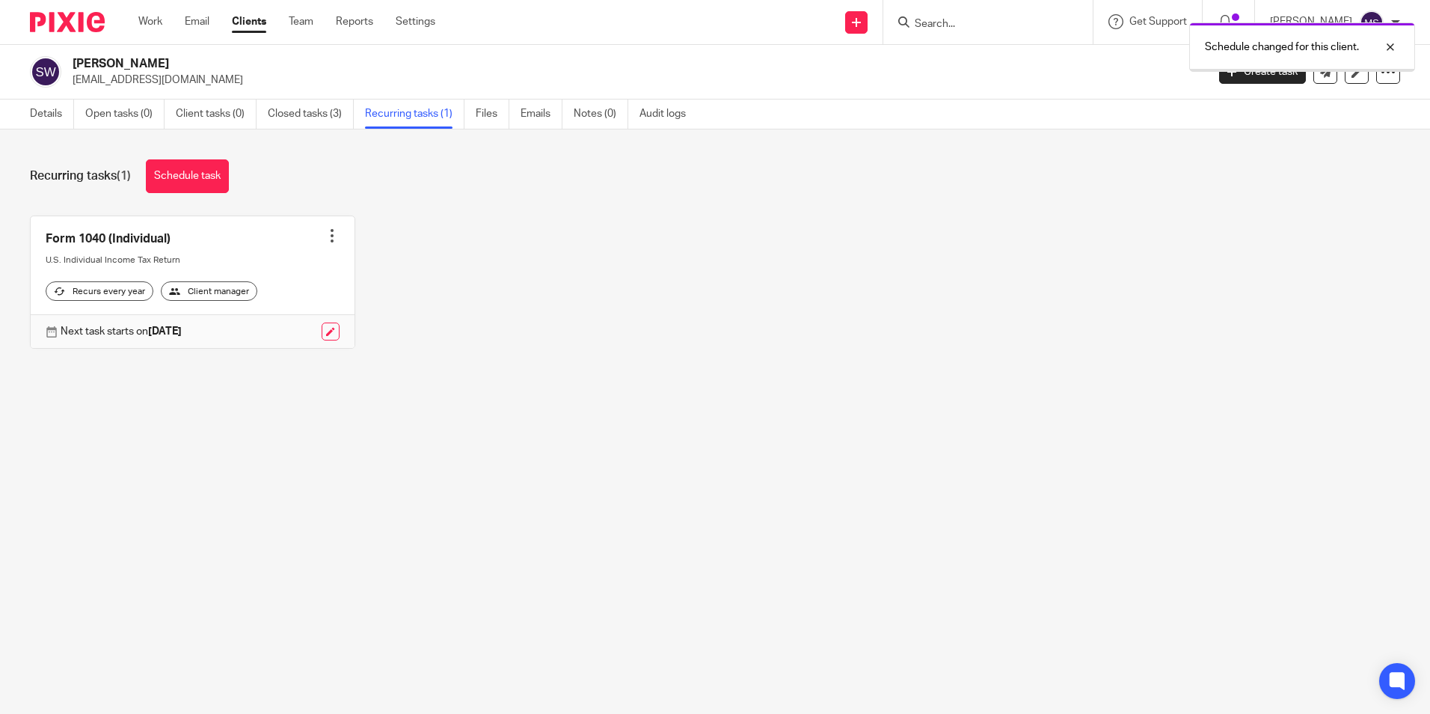
click at [325, 236] on div at bounding box center [332, 235] width 15 height 15
click at [266, 269] on link "Create task" at bounding box center [271, 269] width 120 height 22
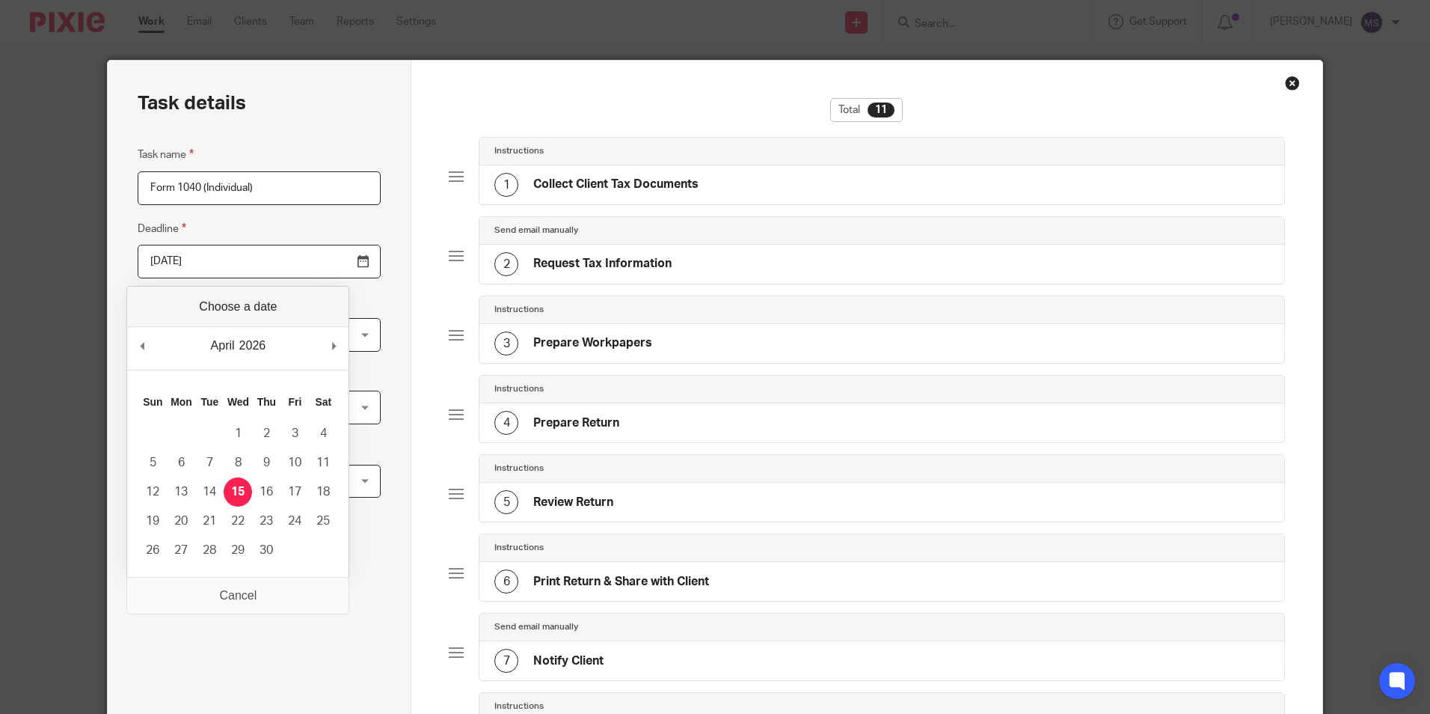
click at [241, 266] on input "2026-04-15" at bounding box center [259, 262] width 243 height 34
type input "2025-10-15"
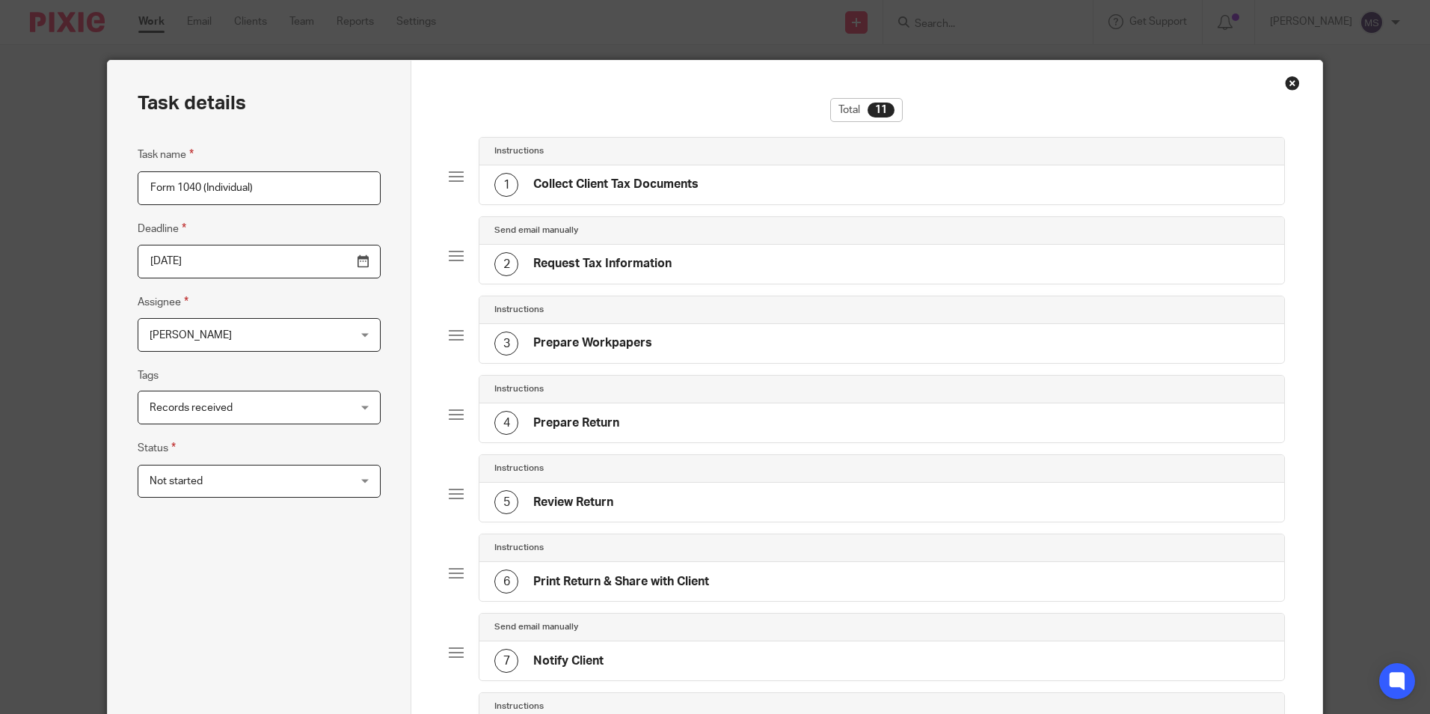
click at [218, 335] on span "[PERSON_NAME]" at bounding box center [242, 334] width 184 height 31
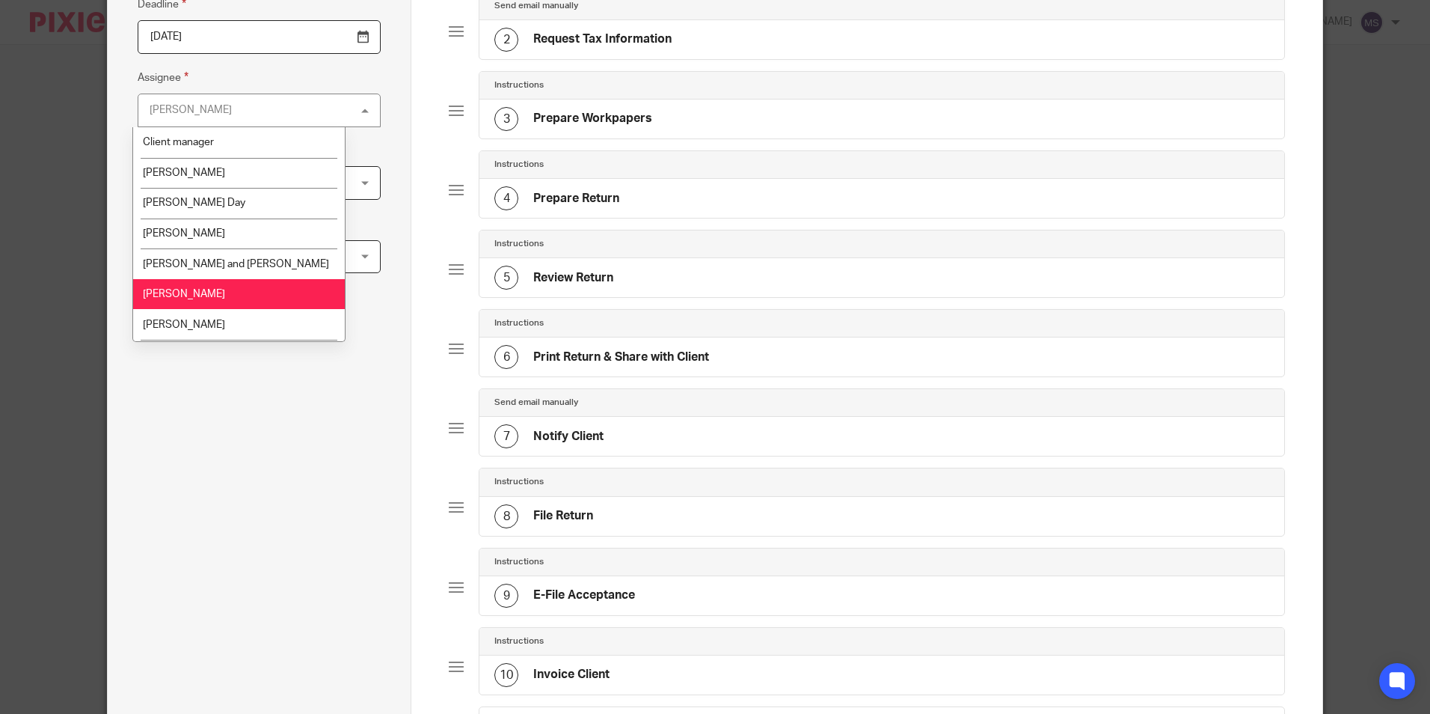
scroll to position [150, 0]
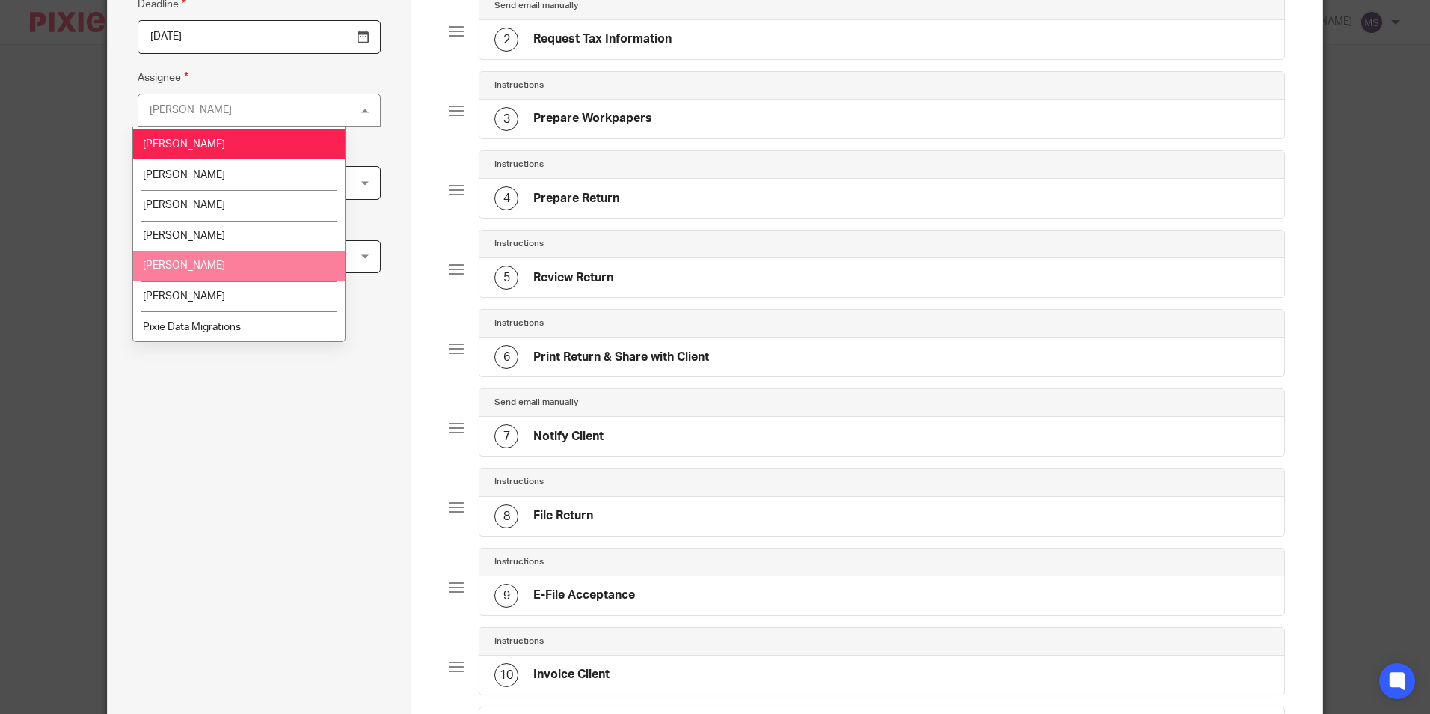
click at [221, 275] on li "[PERSON_NAME]" at bounding box center [239, 266] width 212 height 31
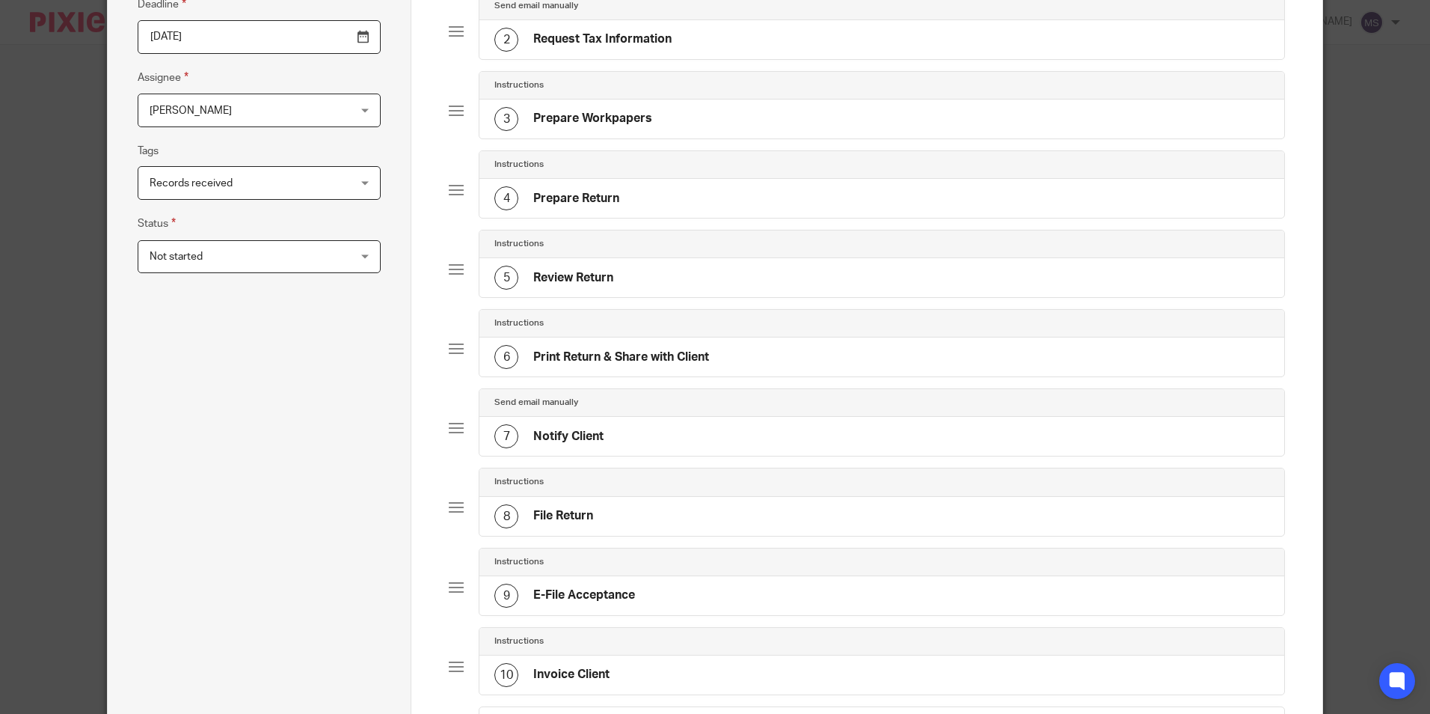
scroll to position [512, 0]
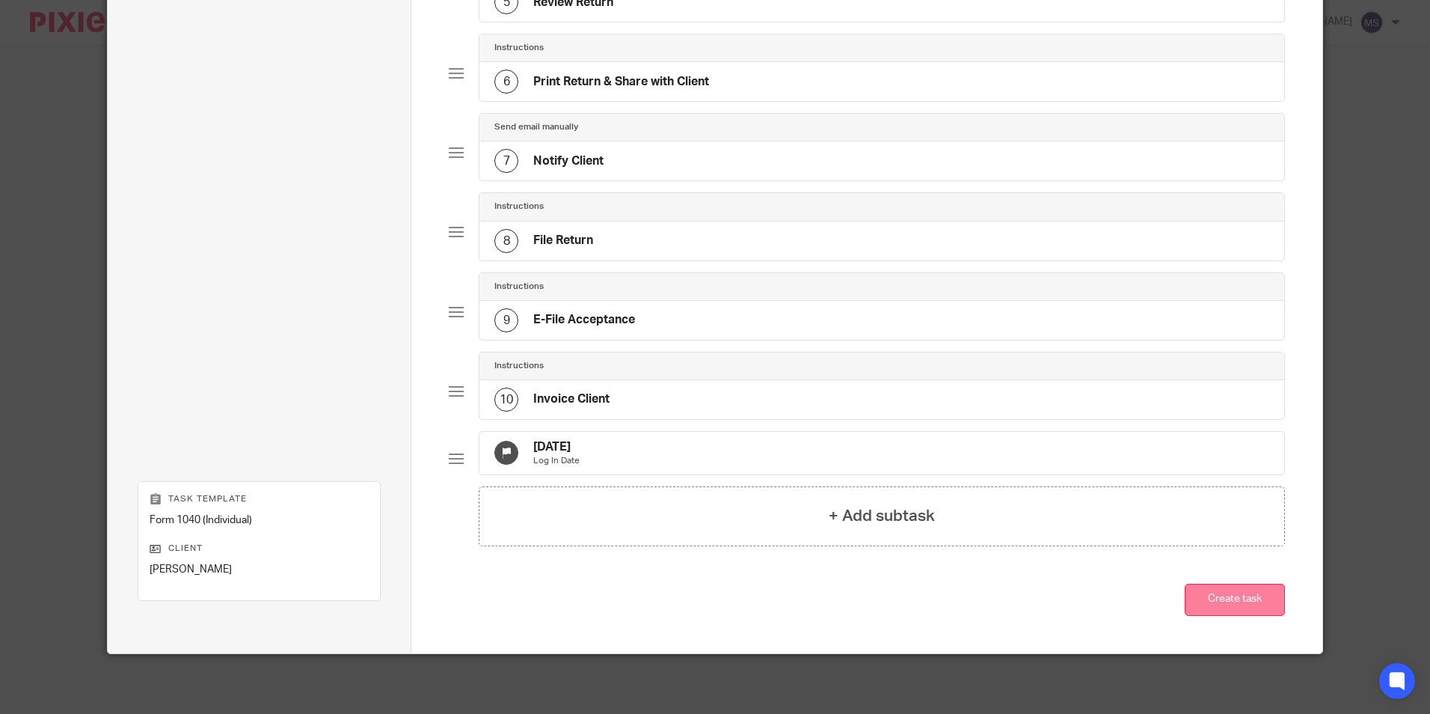
click at [1242, 600] on button "Create task" at bounding box center [1235, 600] width 100 height 32
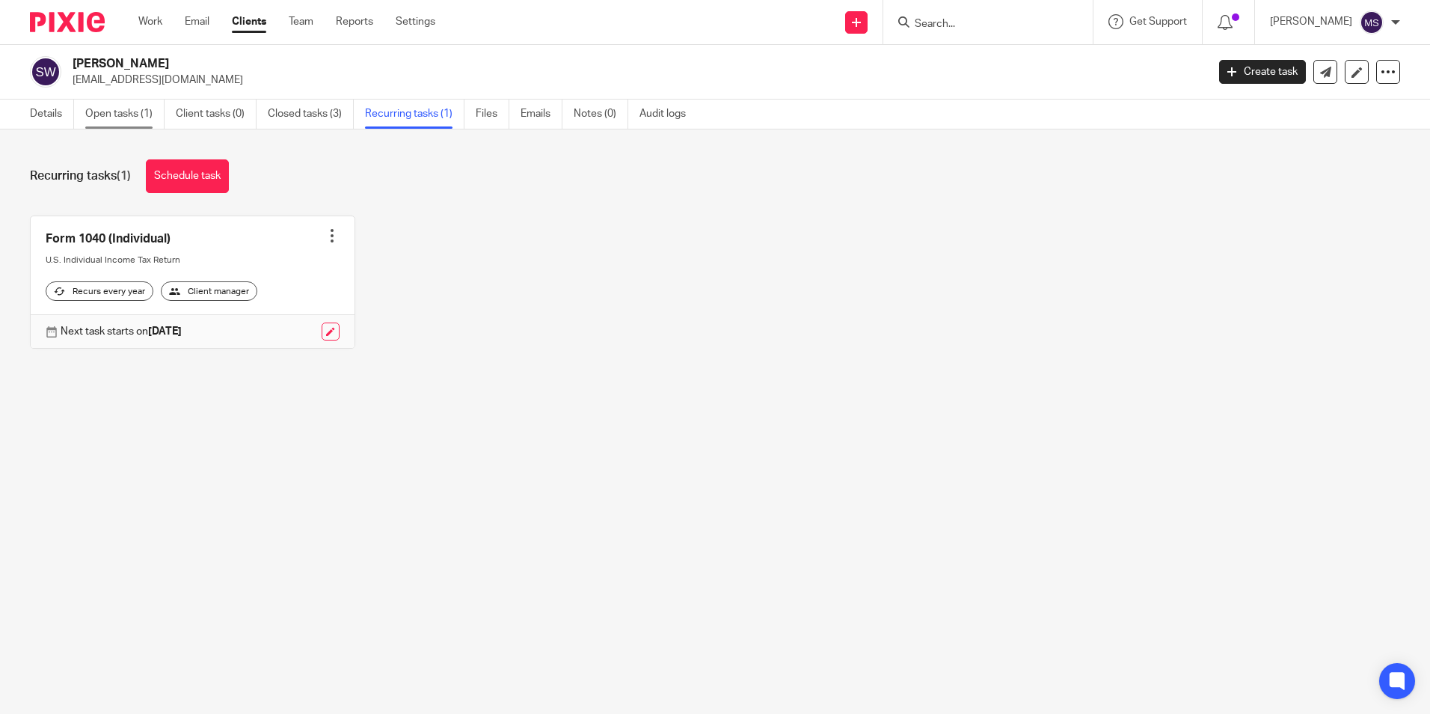
click at [129, 117] on link "Open tasks (1)" at bounding box center [124, 113] width 79 height 29
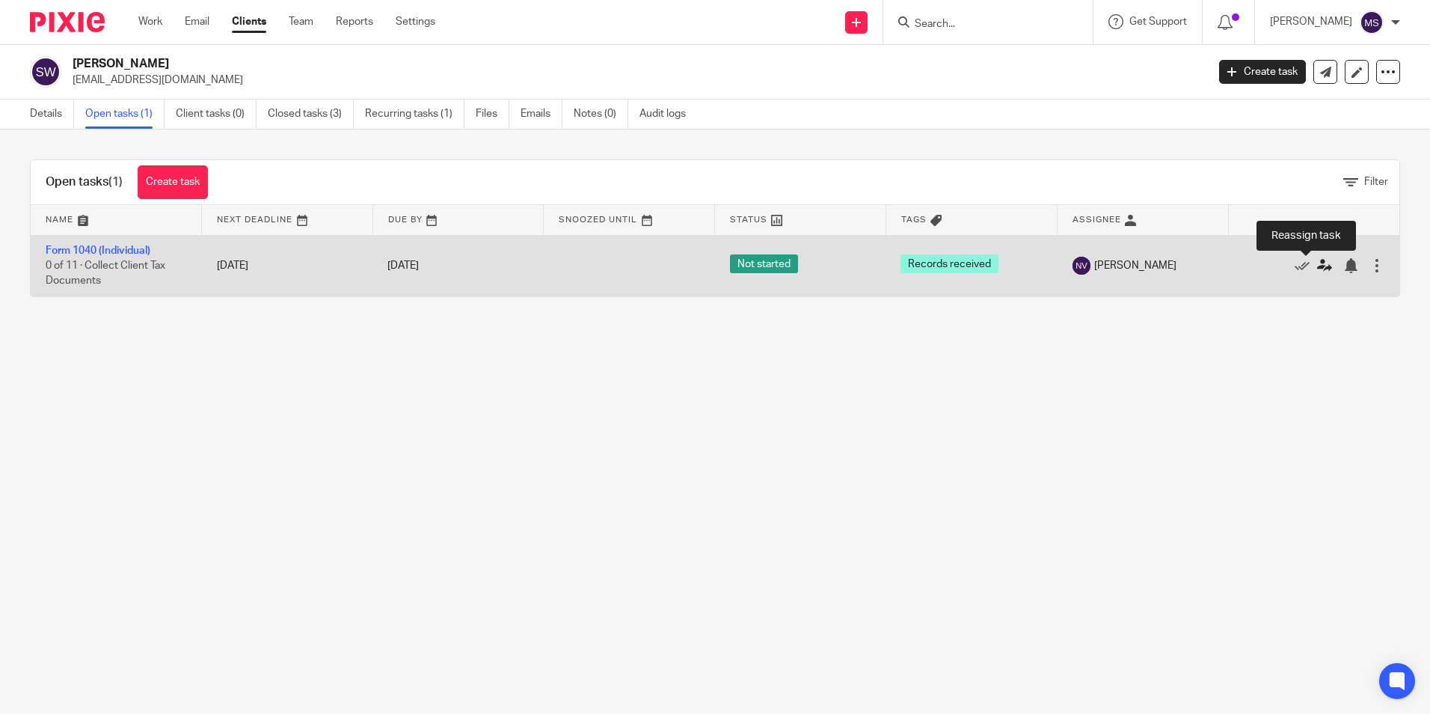
click at [1317, 265] on icon at bounding box center [1324, 265] width 15 height 15
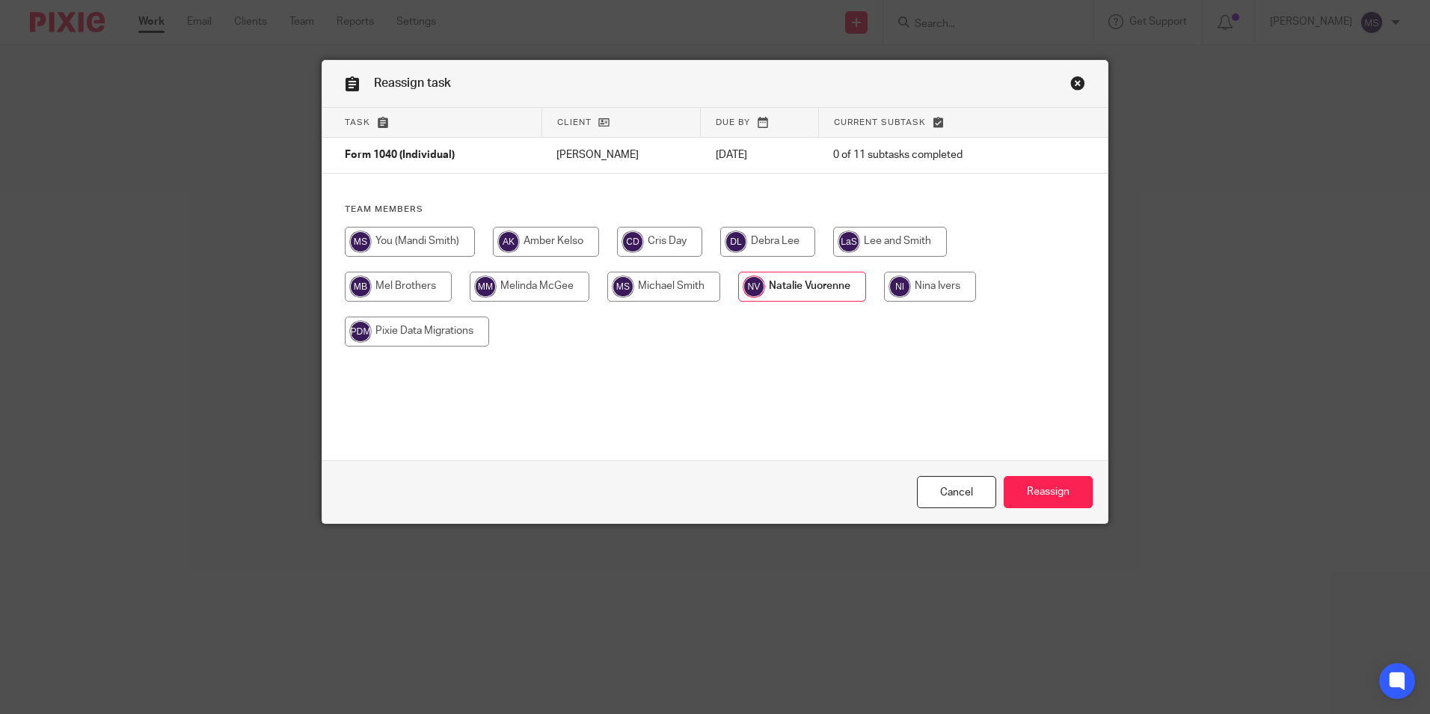
click at [935, 282] on input "radio" at bounding box center [930, 287] width 92 height 30
radio input "true"
click at [1048, 491] on input "Reassign" at bounding box center [1048, 492] width 89 height 32
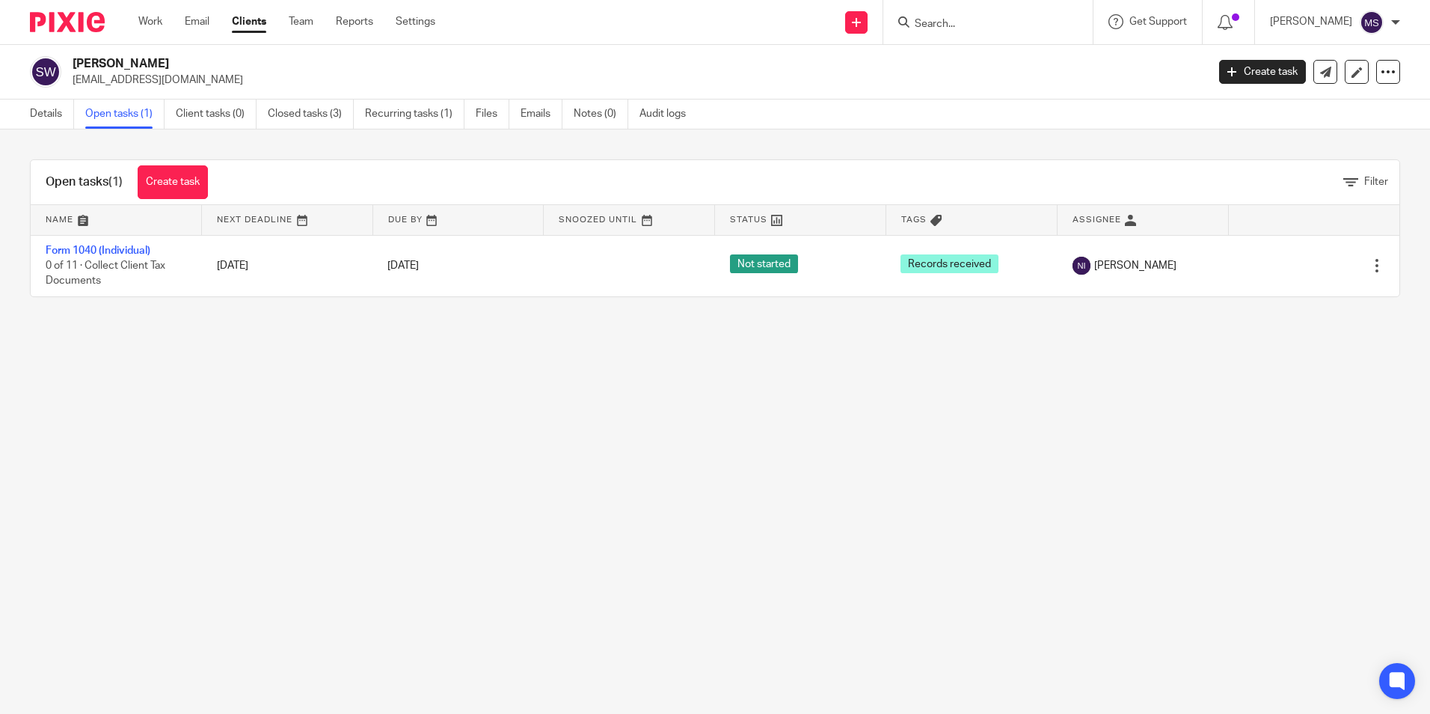
click at [126, 112] on link "Open tasks (1)" at bounding box center [124, 113] width 79 height 29
click at [942, 22] on input "Search" at bounding box center [980, 24] width 135 height 13
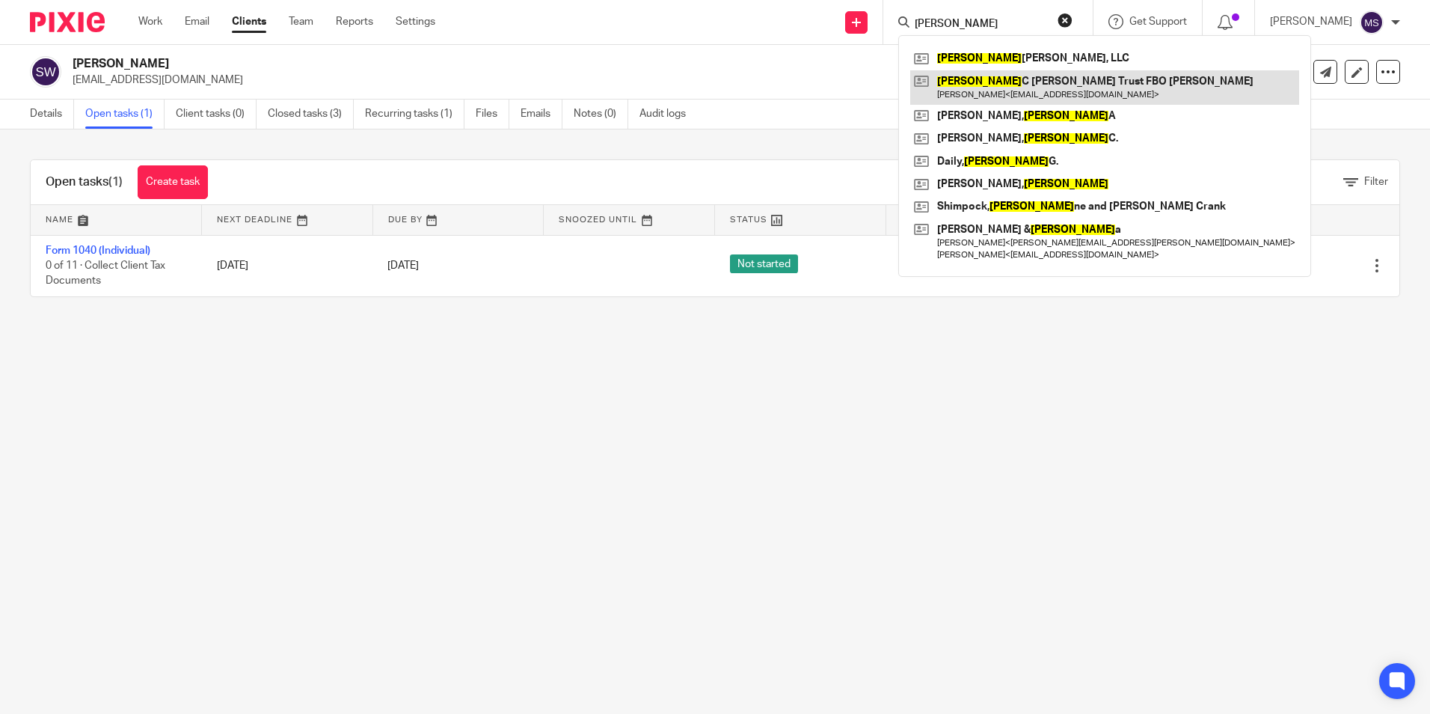
type input "marion"
click at [1036, 88] on link at bounding box center [1104, 87] width 389 height 34
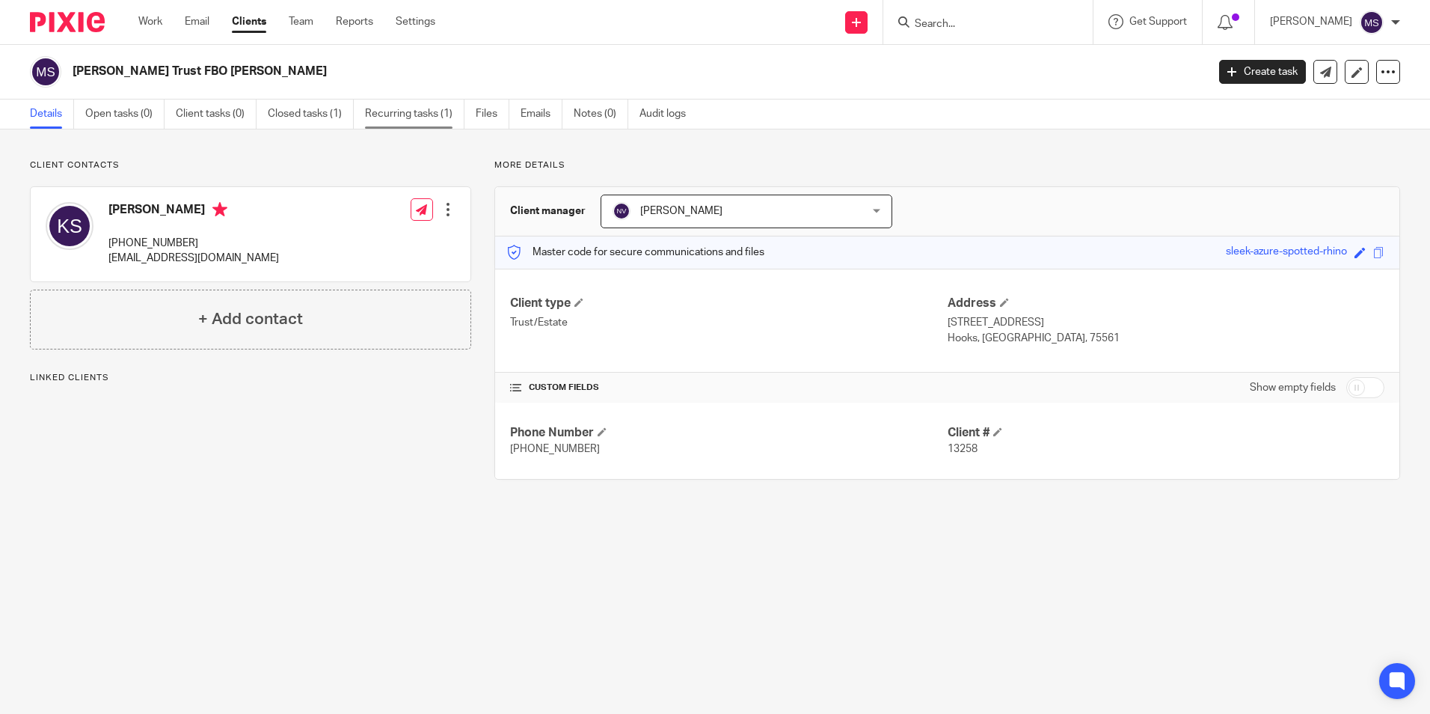
click at [429, 115] on link "Recurring tasks (1)" at bounding box center [414, 113] width 99 height 29
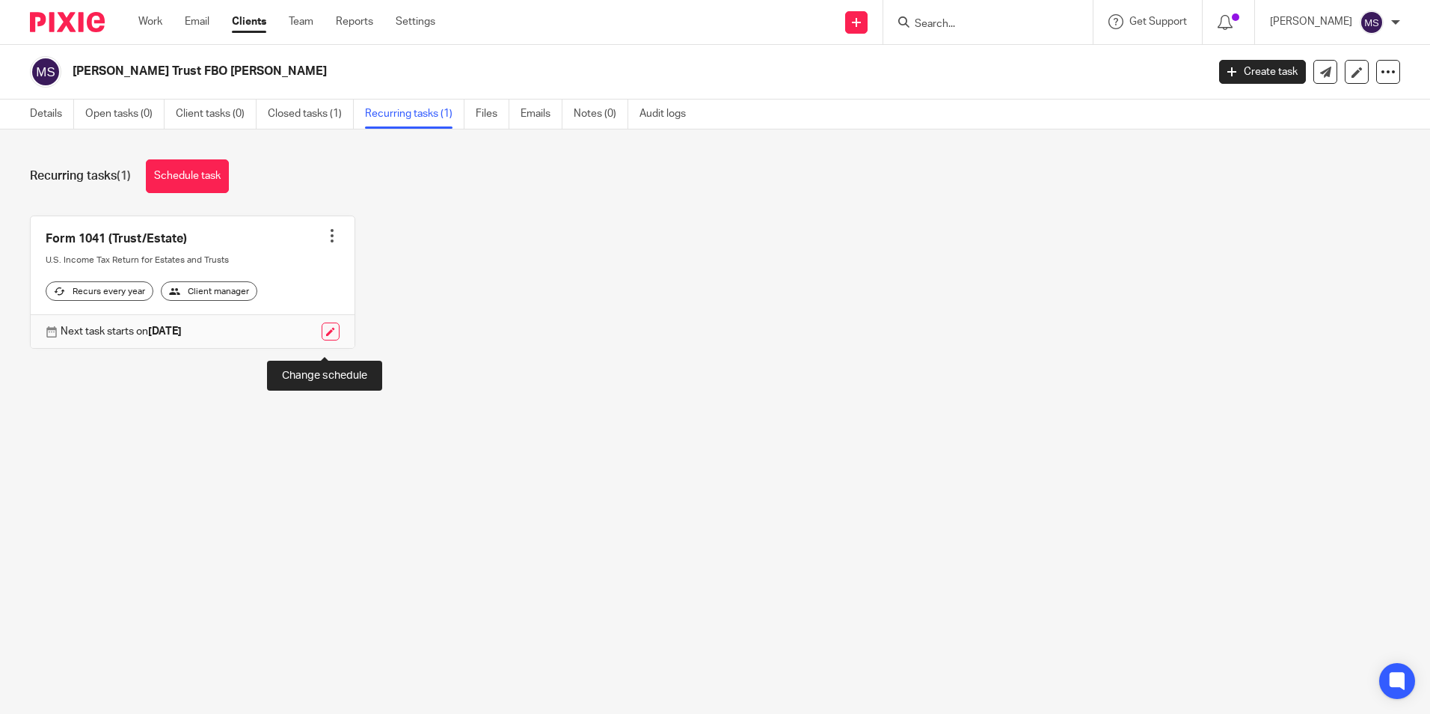
click at [328, 340] on link at bounding box center [331, 331] width 18 height 18
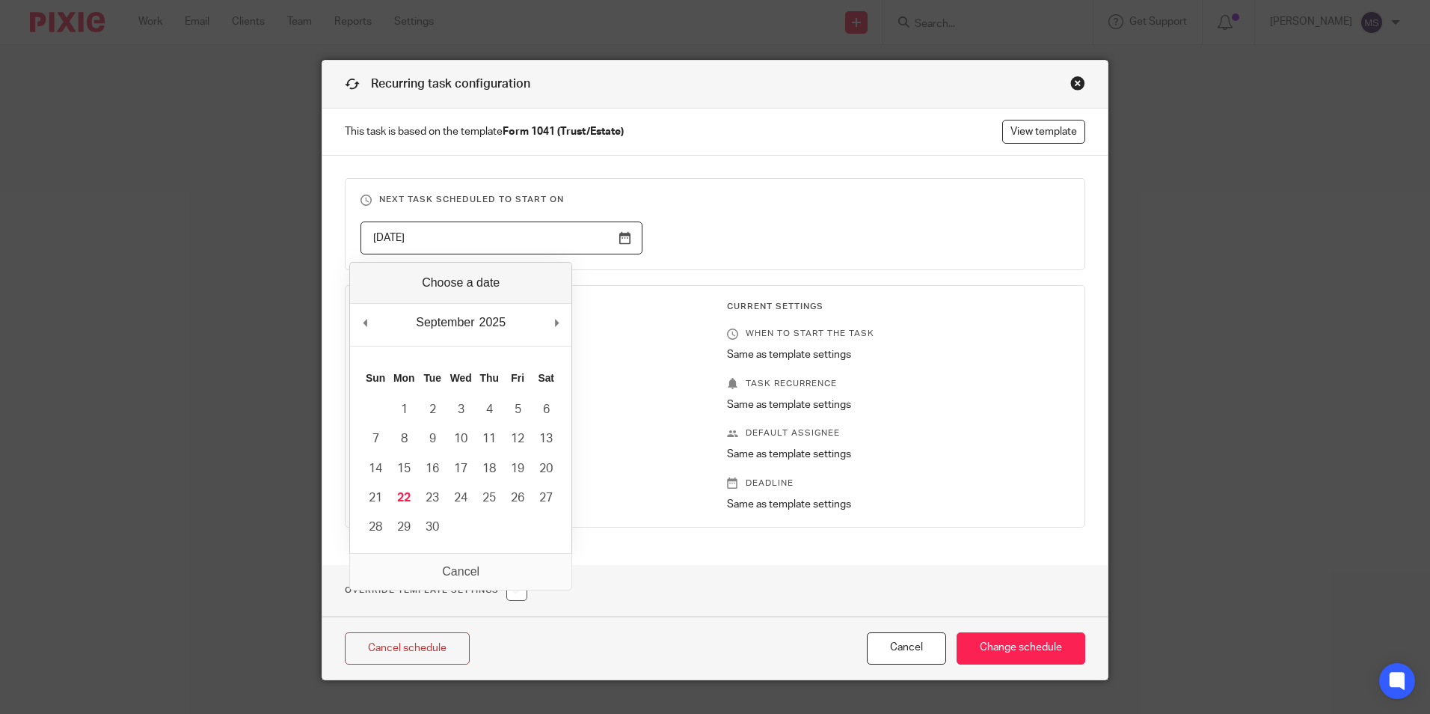
drag, startPoint x: 435, startPoint y: 230, endPoint x: 281, endPoint y: 212, distance: 156.0
click at [281, 212] on div "Recurring task configuration This task is based on the template Form 1041 (Trus…" at bounding box center [715, 357] width 1430 height 714
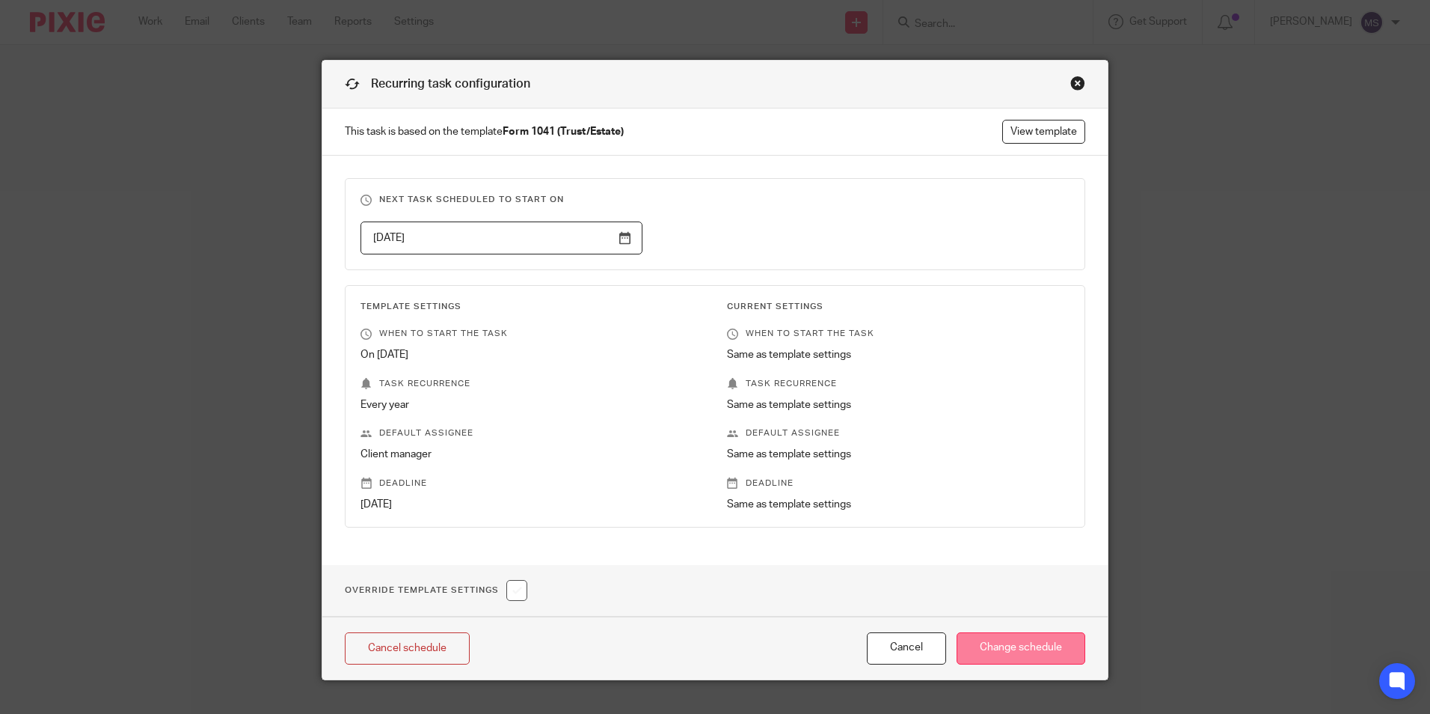
type input "2026-10-17"
click at [1009, 646] on input "Change schedule" at bounding box center [1021, 648] width 129 height 32
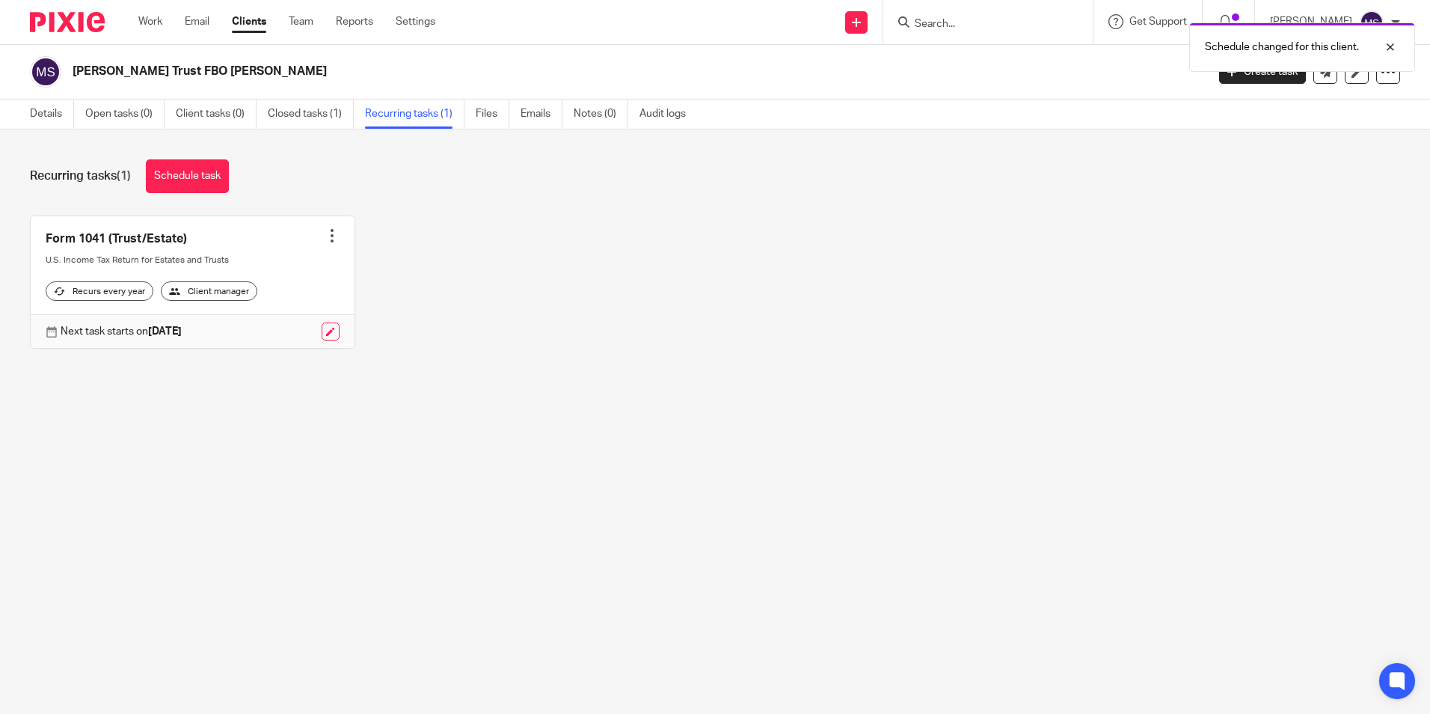
click at [325, 234] on div at bounding box center [332, 235] width 15 height 15
click at [275, 269] on link "Create task" at bounding box center [271, 269] width 120 height 22
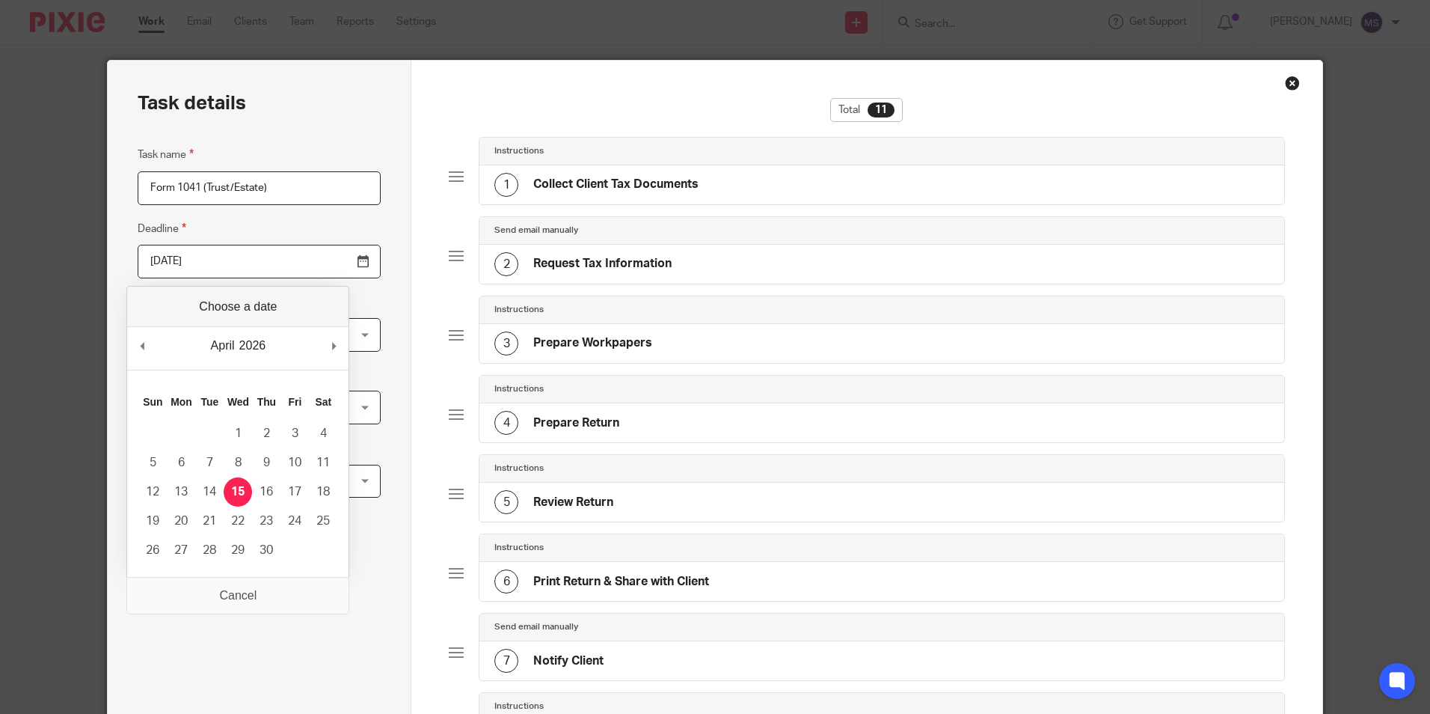
click at [234, 261] on input "2026-04-15" at bounding box center [259, 262] width 243 height 34
type input "2025-09-30"
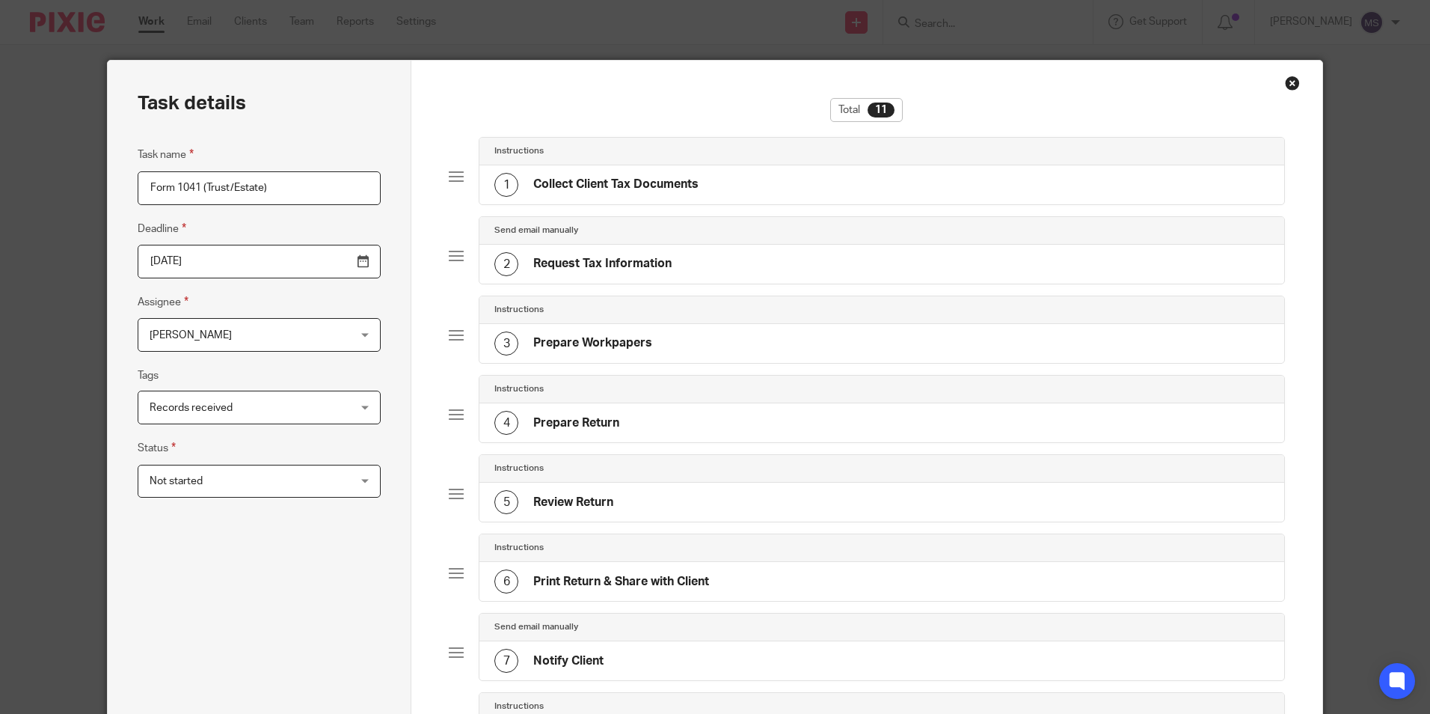
click at [245, 340] on span "[PERSON_NAME]" at bounding box center [242, 334] width 184 height 31
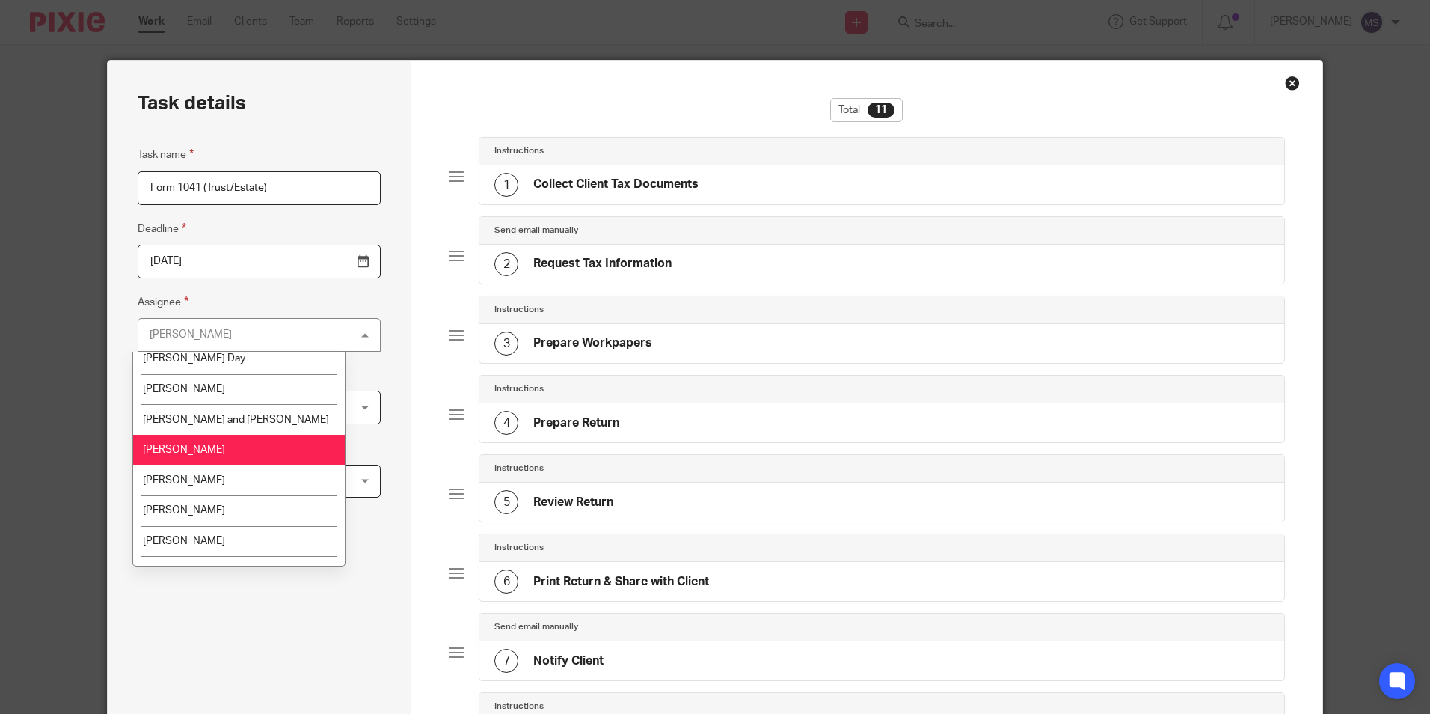
scroll to position [150, 0]
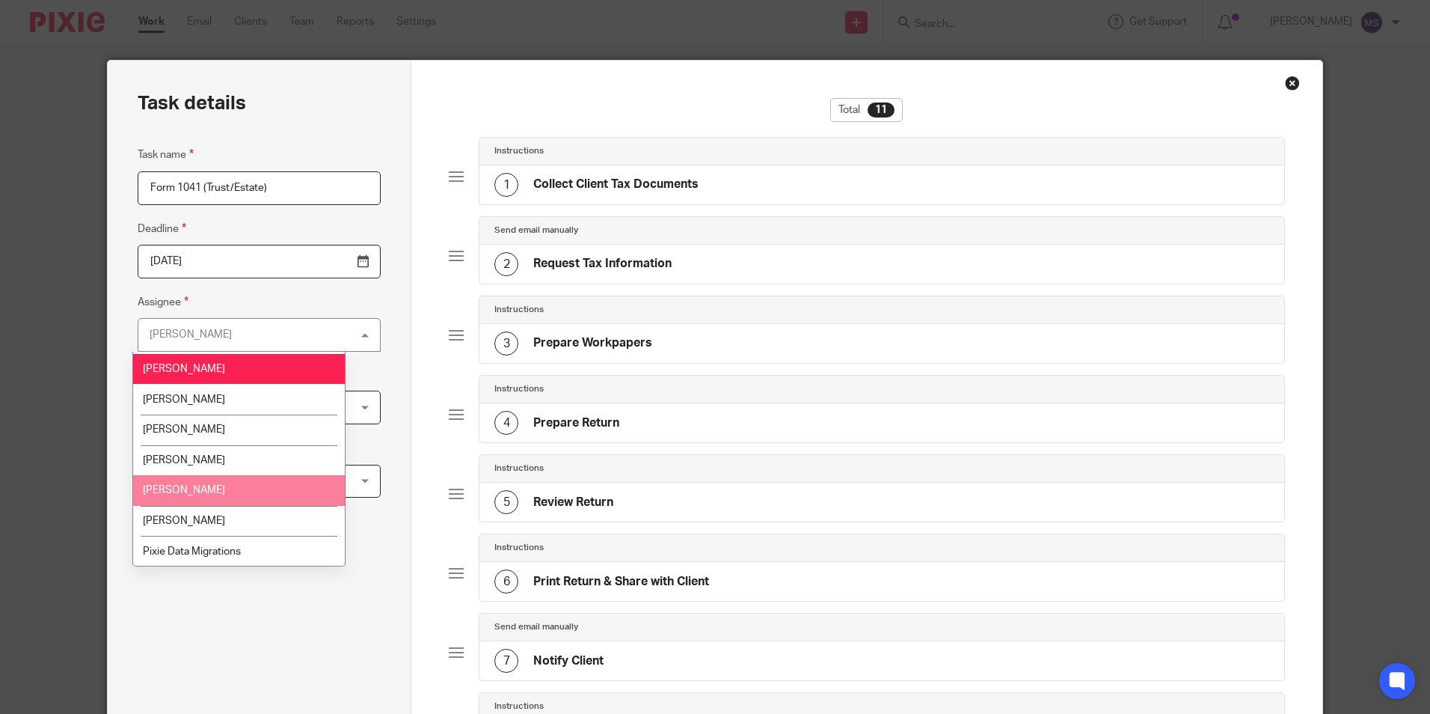
click at [198, 495] on span "Natalie Vuorenne" at bounding box center [184, 490] width 82 height 10
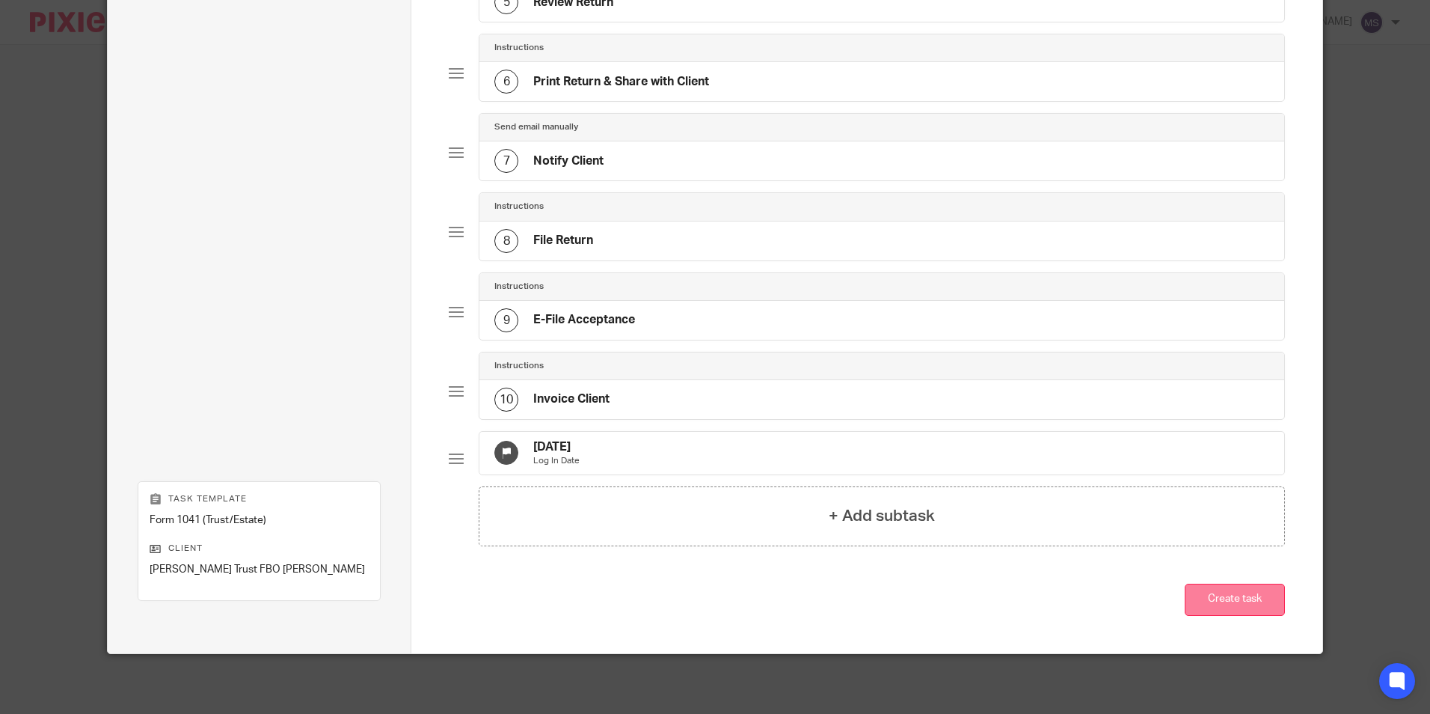
scroll to position [512, 0]
click at [1234, 599] on button "Create task" at bounding box center [1235, 600] width 100 height 32
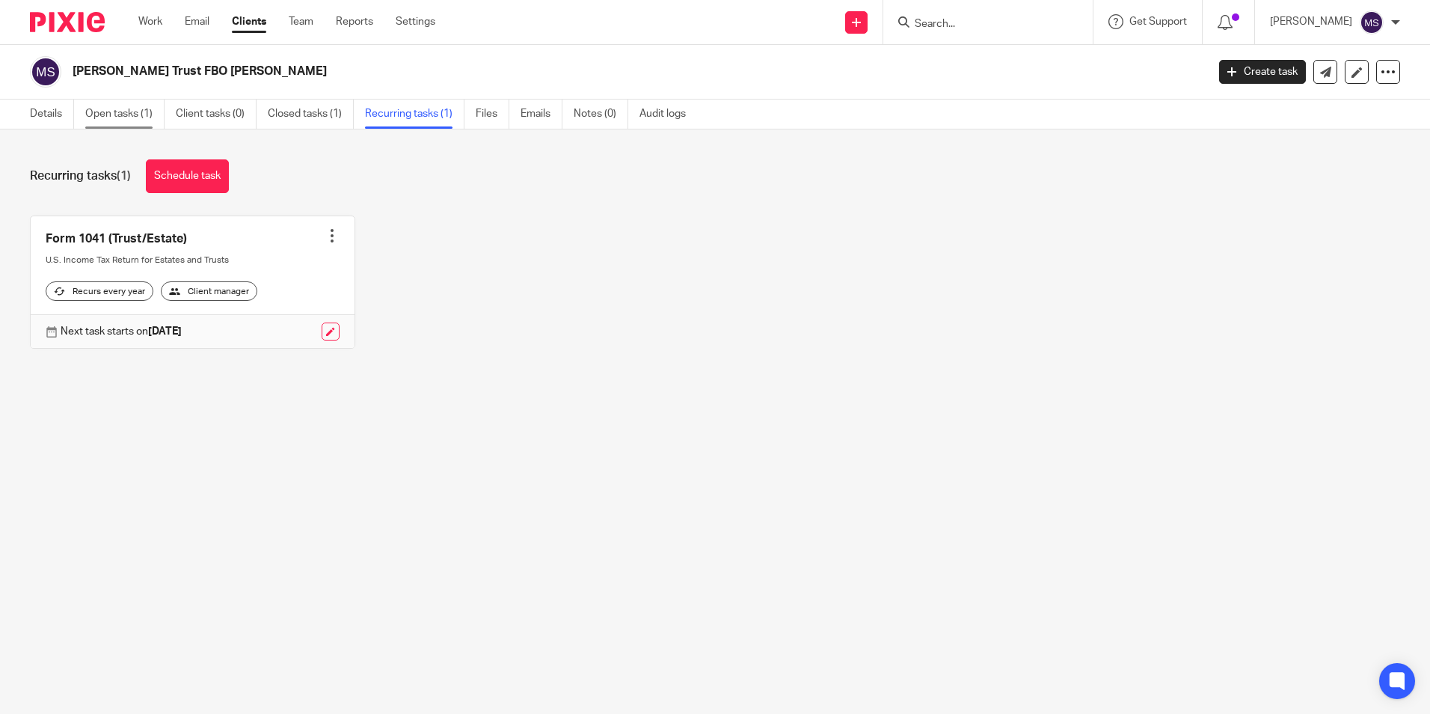
click at [106, 116] on link "Open tasks (1)" at bounding box center [124, 113] width 79 height 29
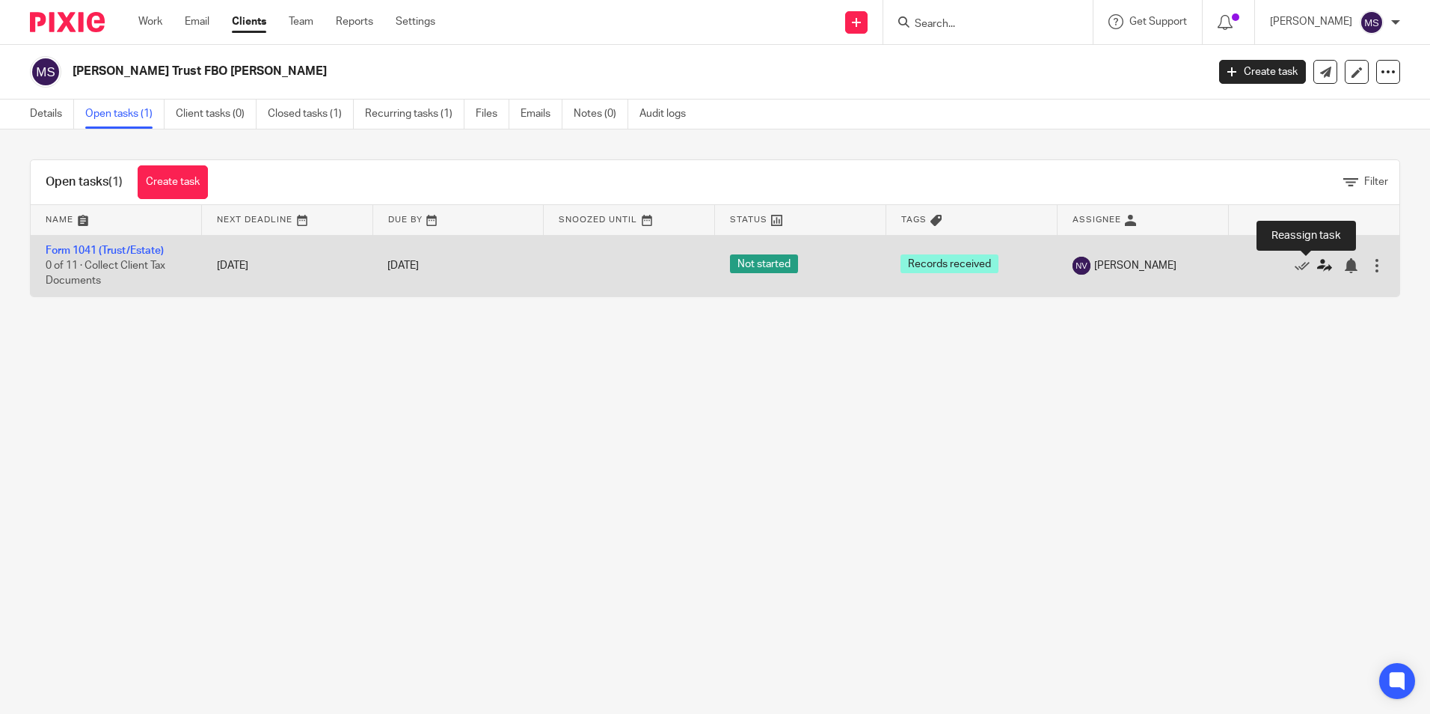
click at [1317, 268] on icon at bounding box center [1324, 265] width 15 height 15
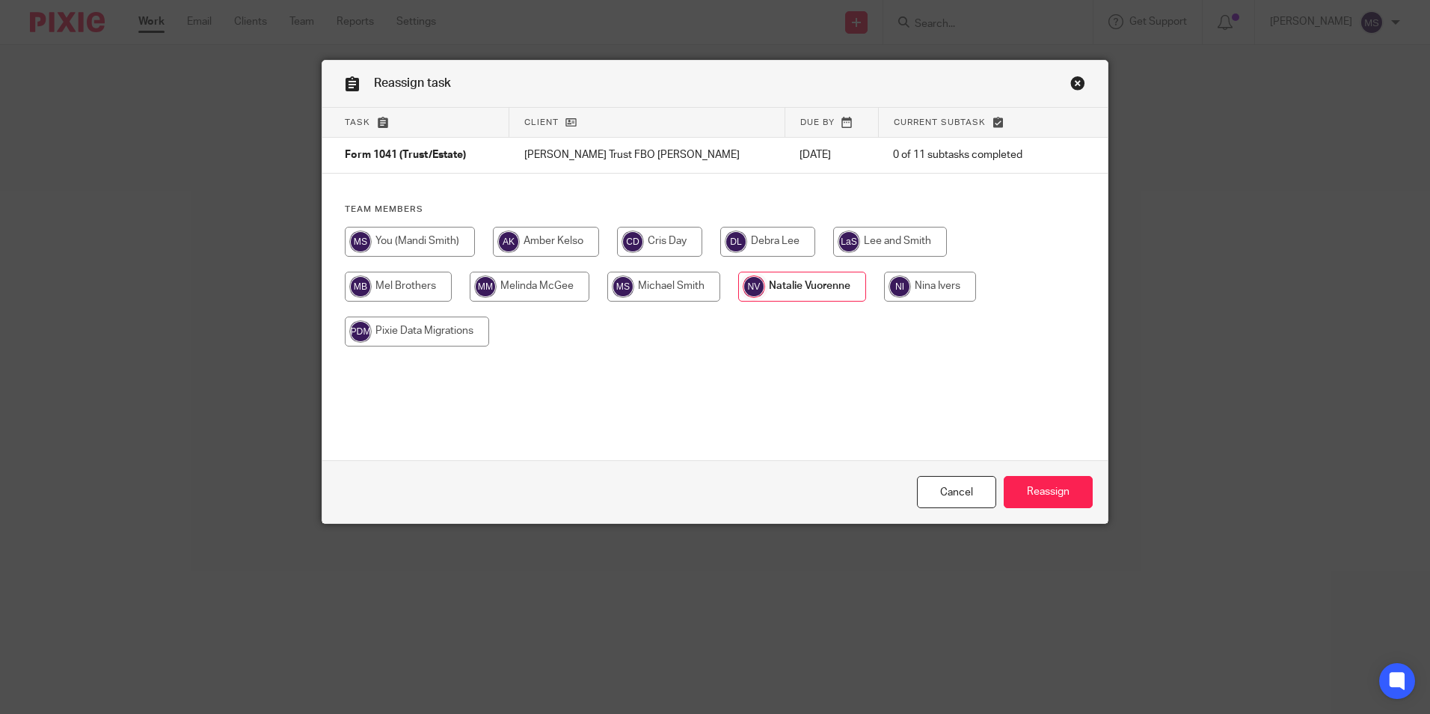
click at [925, 281] on input "radio" at bounding box center [930, 287] width 92 height 30
radio input "true"
click at [1041, 492] on input "Reassign" at bounding box center [1048, 492] width 89 height 32
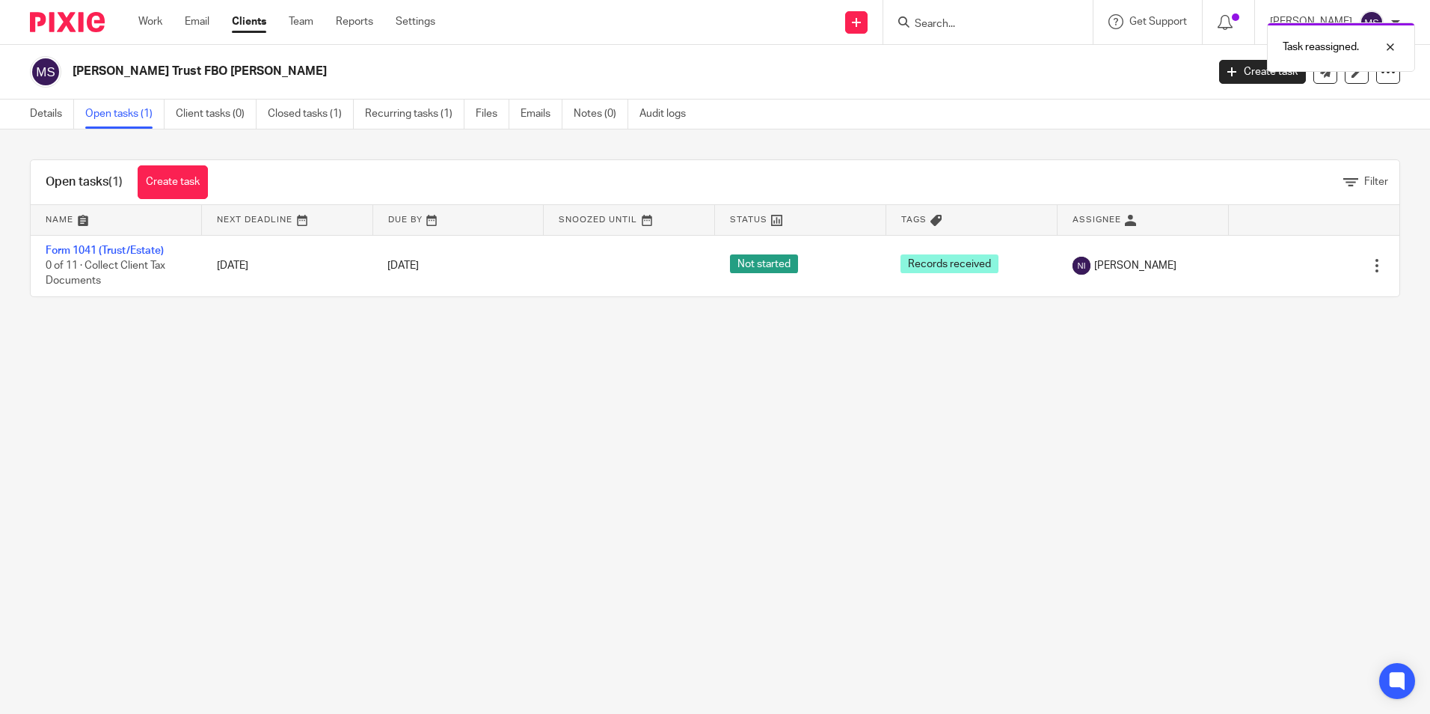
click at [938, 22] on div "Task reassigned." at bounding box center [1065, 43] width 700 height 57
click at [946, 31] on div "Task reassigned." at bounding box center [1065, 43] width 700 height 57
click at [940, 22] on input "Search" at bounding box center [980, 24] width 135 height 13
type input "price, cale"
click at [1032, 57] on link at bounding box center [1003, 58] width 186 height 22
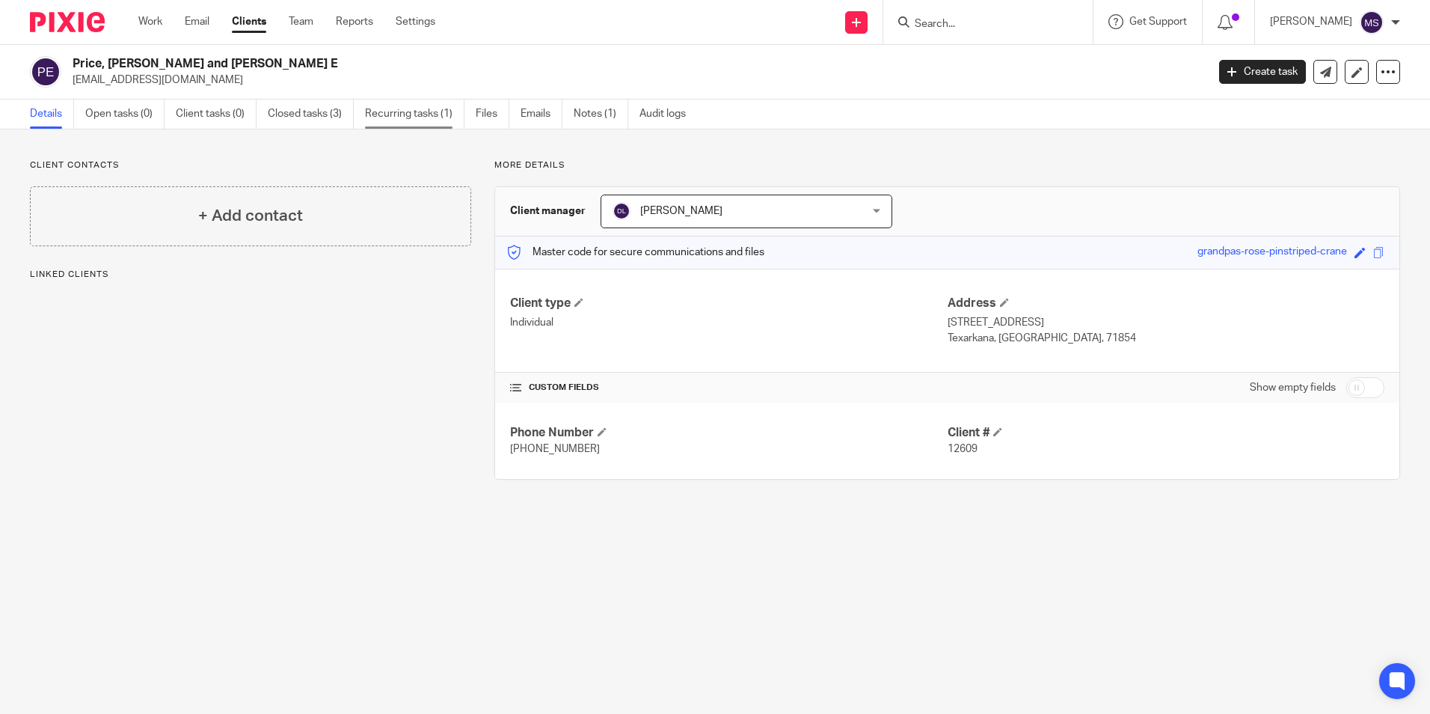
click at [425, 111] on link "Recurring tasks (1)" at bounding box center [414, 113] width 99 height 29
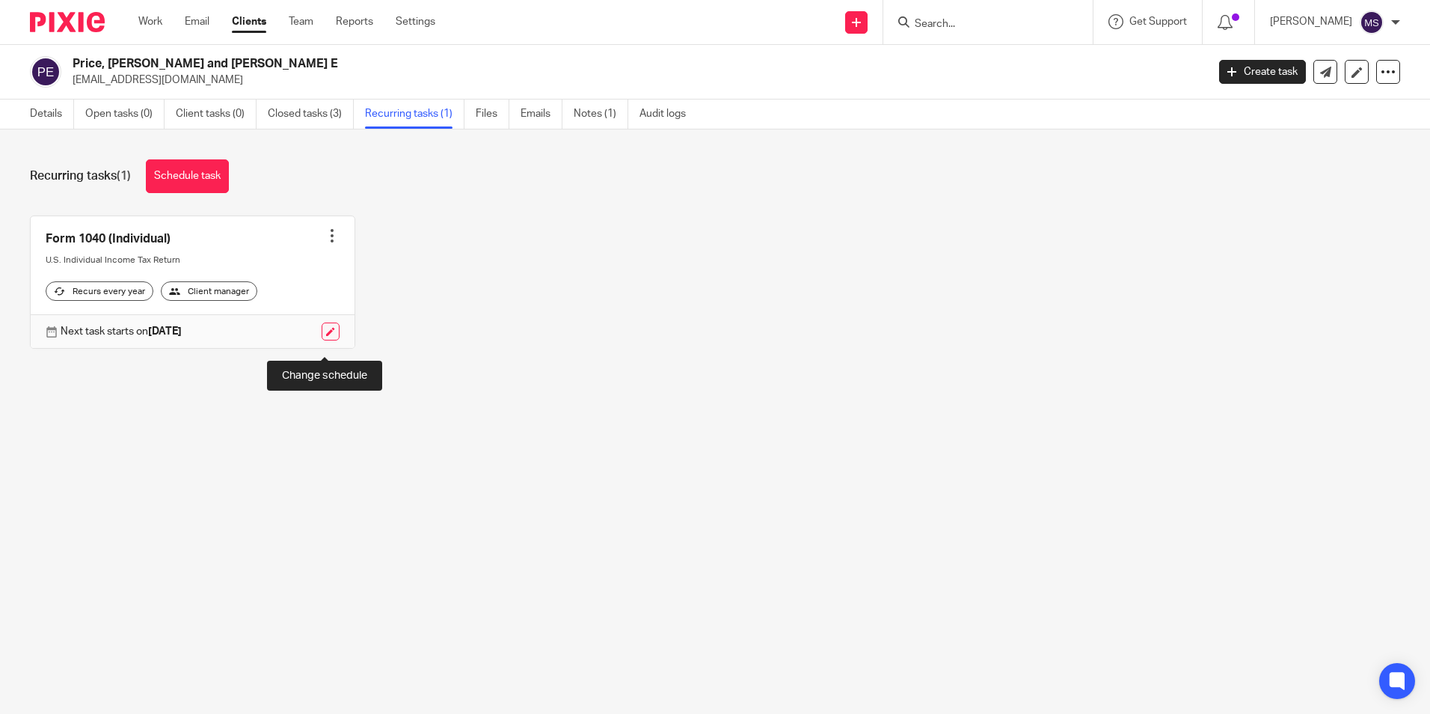
click at [324, 340] on link at bounding box center [331, 331] width 18 height 18
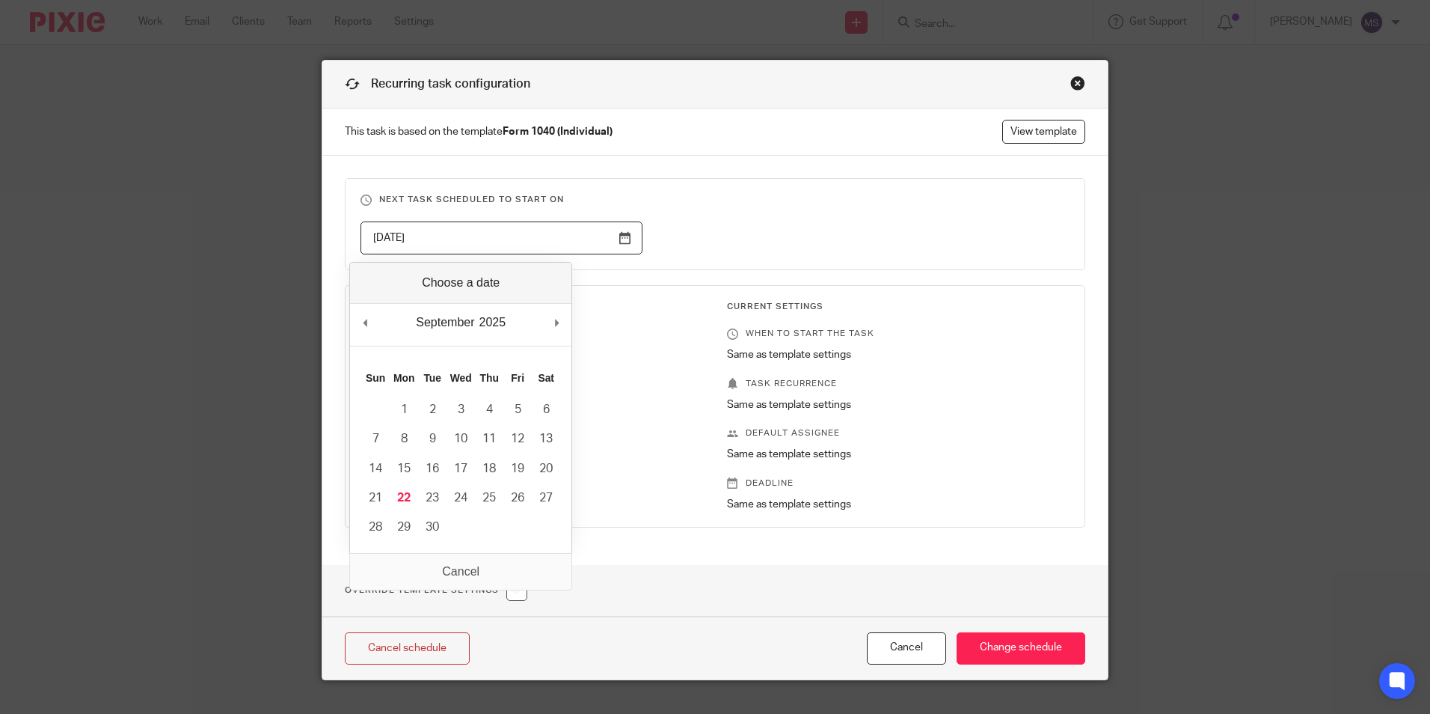
drag, startPoint x: 397, startPoint y: 233, endPoint x: 328, endPoint y: 230, distance: 68.9
click at [328, 230] on div "Next task scheduled to start on [DATE] Template Settings When to start the task…" at bounding box center [715, 360] width 786 height 409
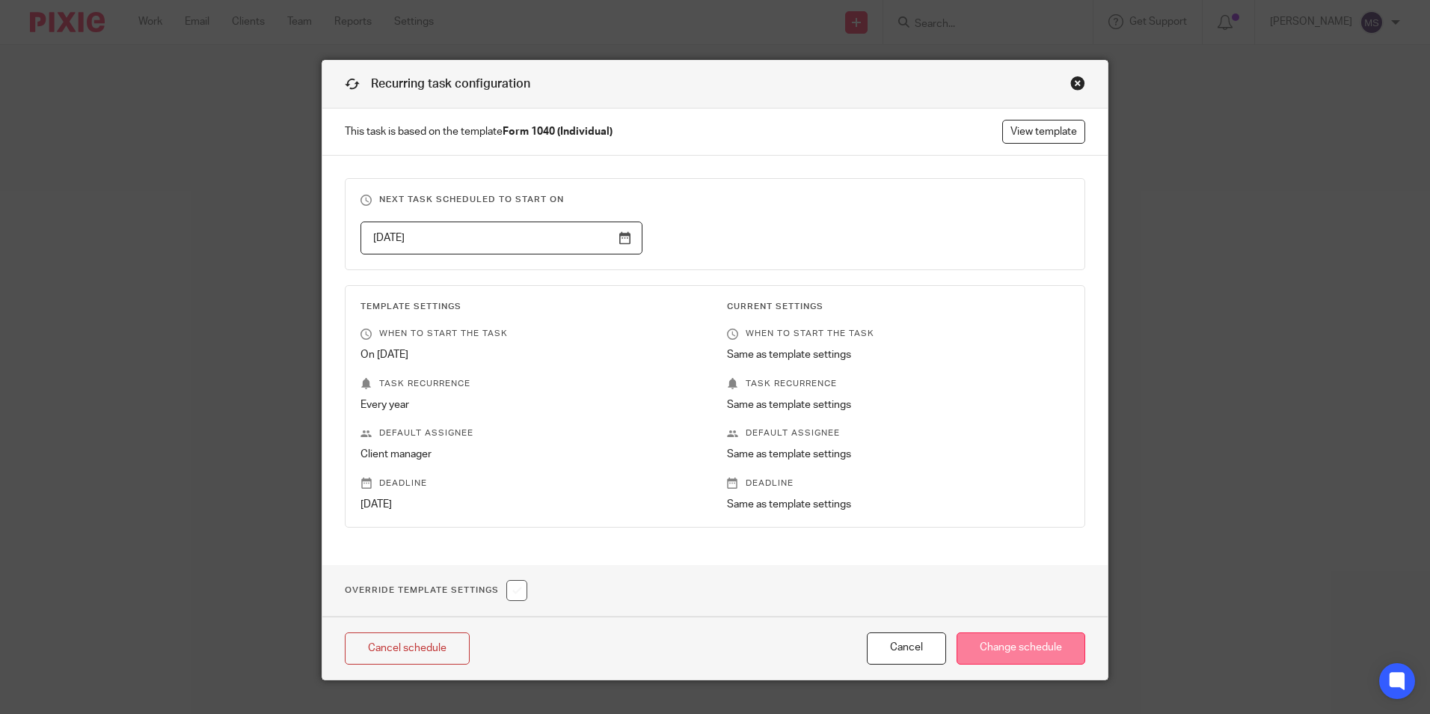
type input "[DATE]"
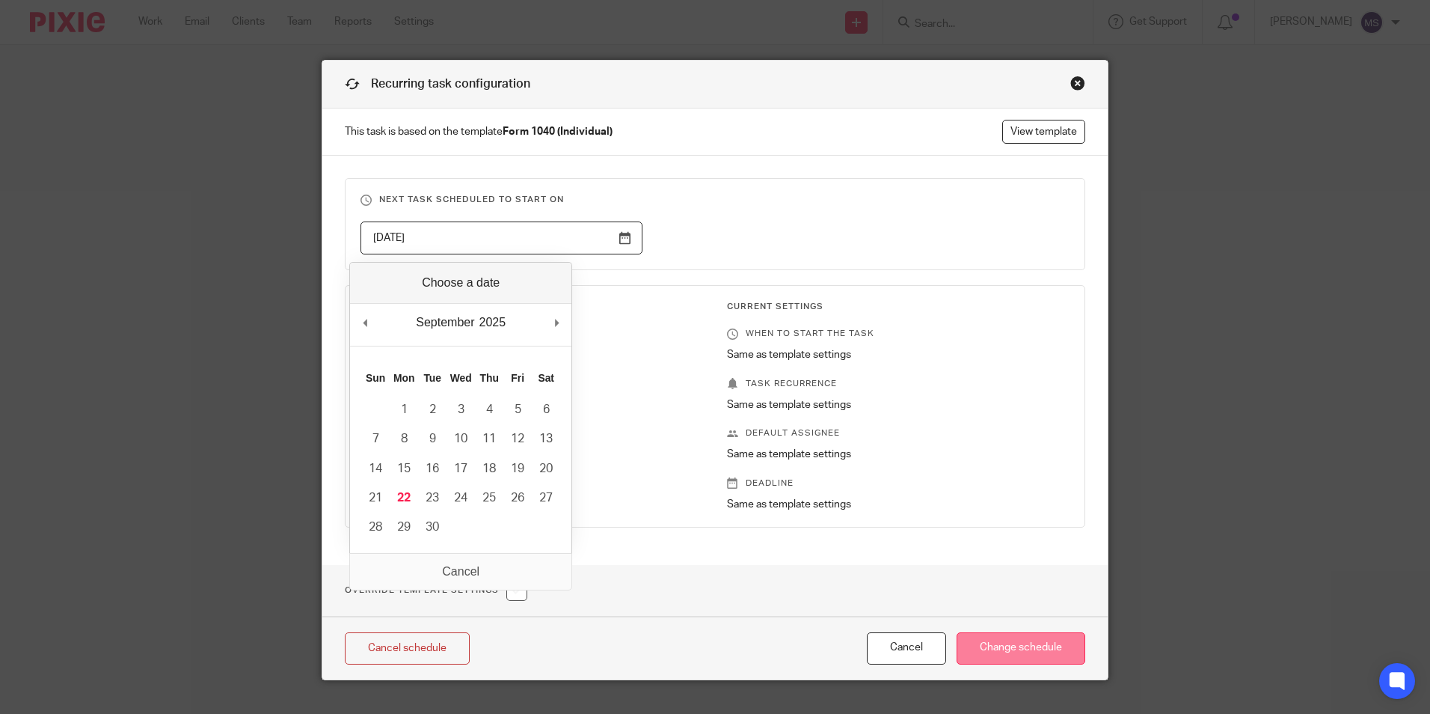
click at [1010, 646] on input "Change schedule" at bounding box center [1021, 648] width 129 height 32
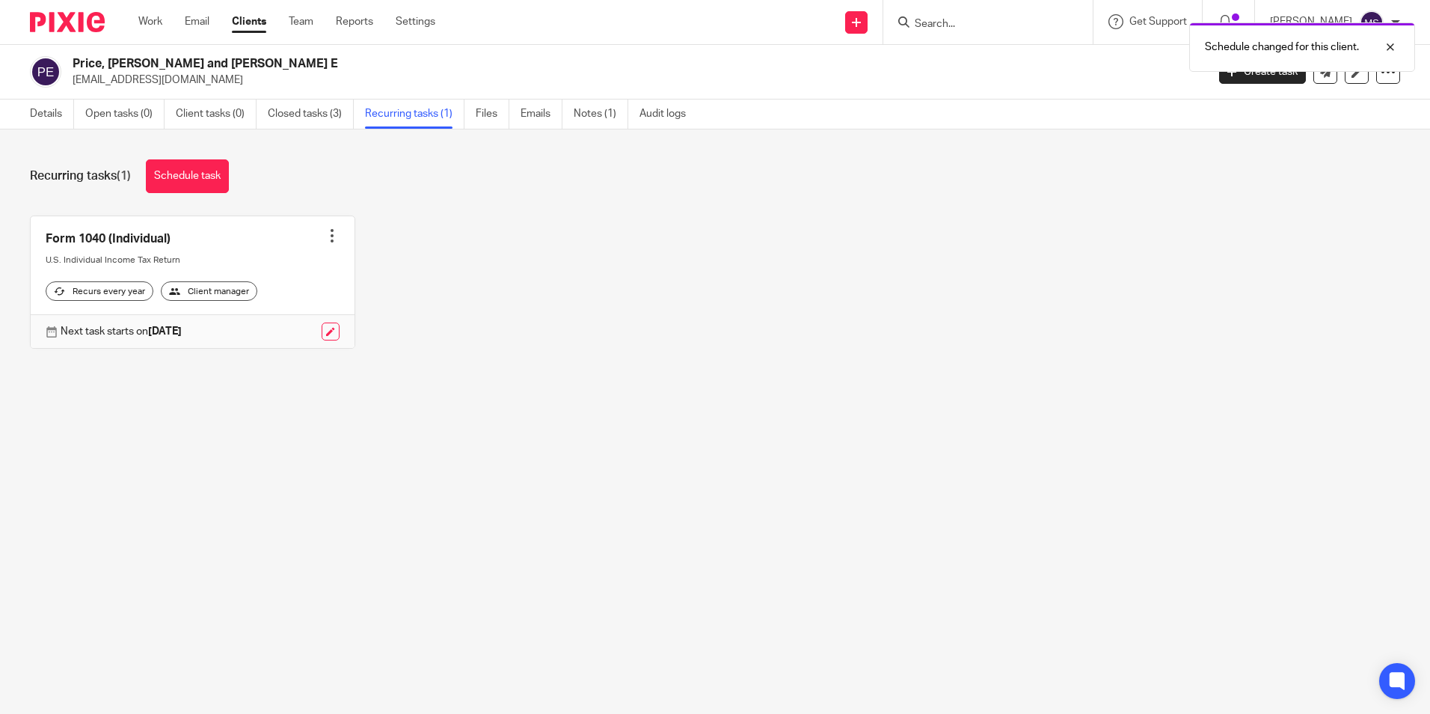
click at [325, 234] on div at bounding box center [332, 235] width 15 height 15
click at [263, 269] on link "Create task" at bounding box center [271, 269] width 120 height 22
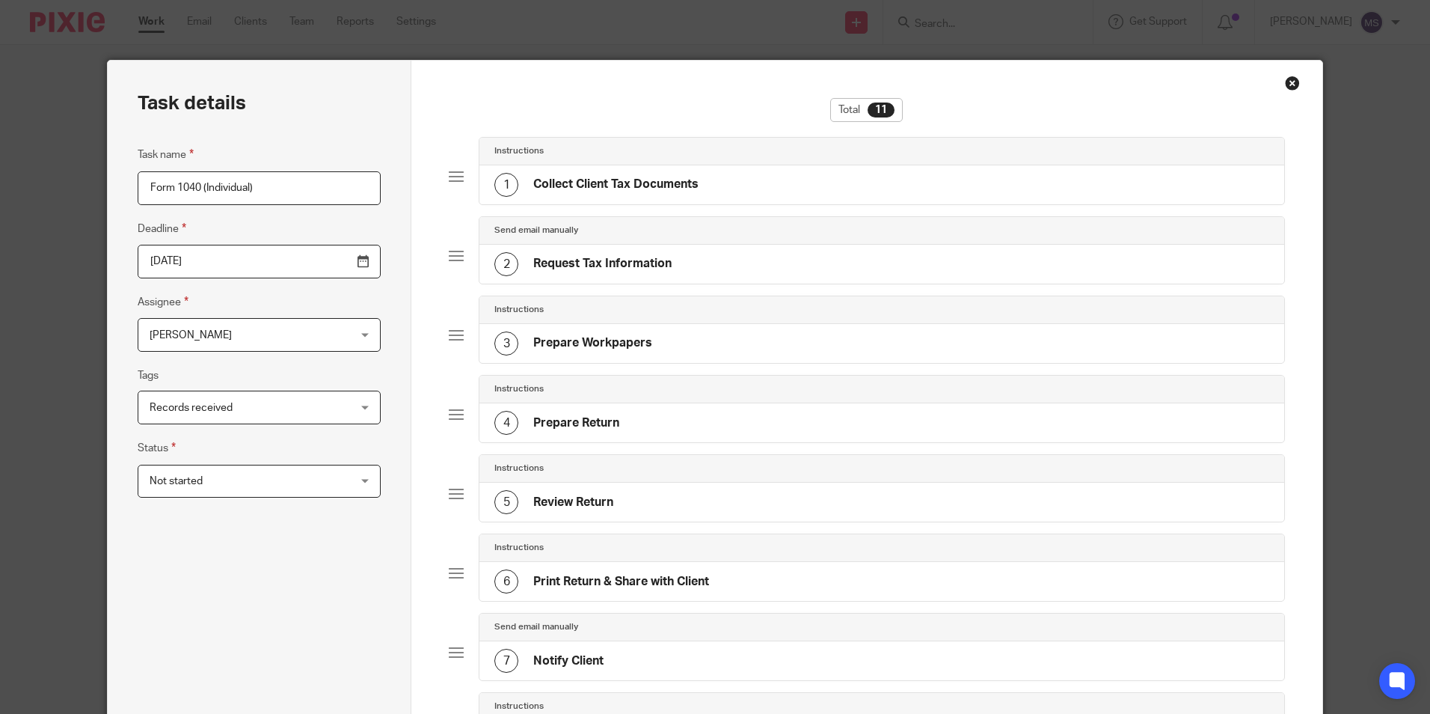
click at [242, 262] on input "[DATE]" at bounding box center [259, 262] width 243 height 34
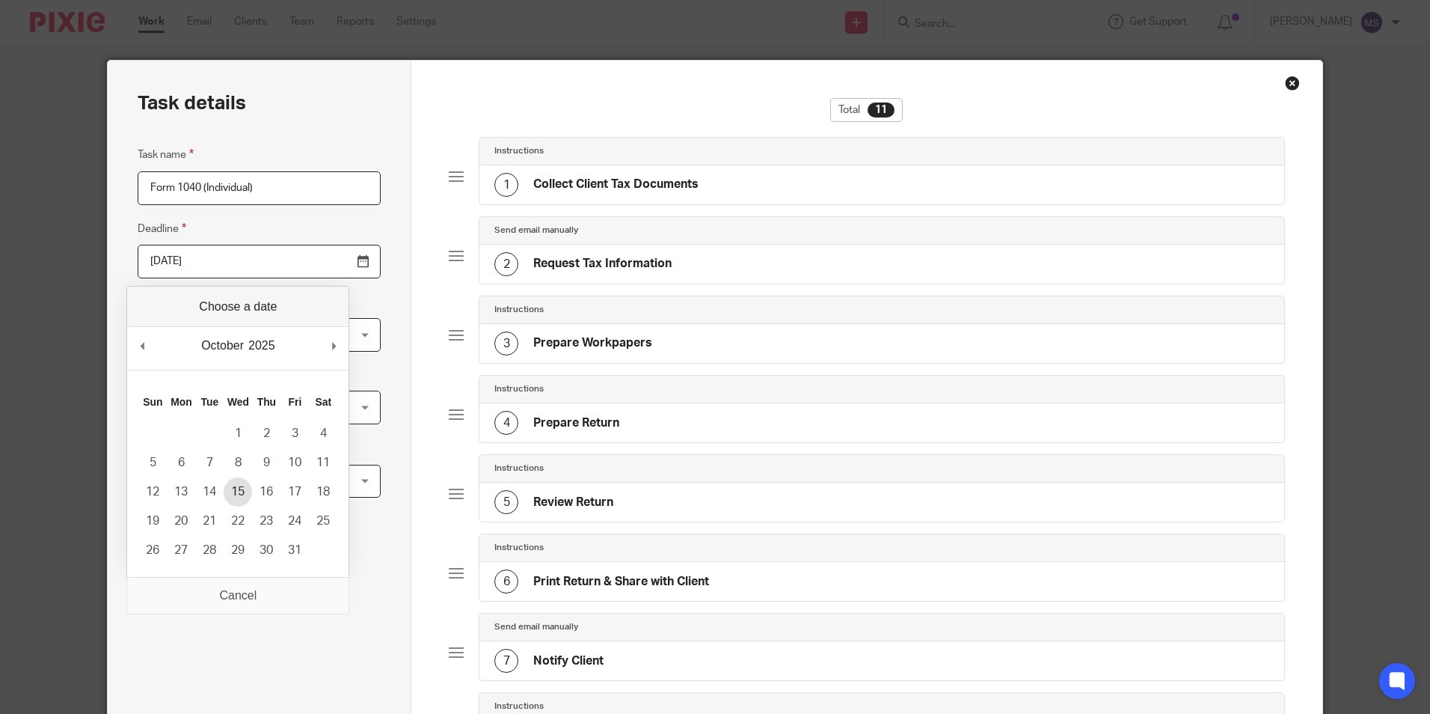
type input "[DATE]"
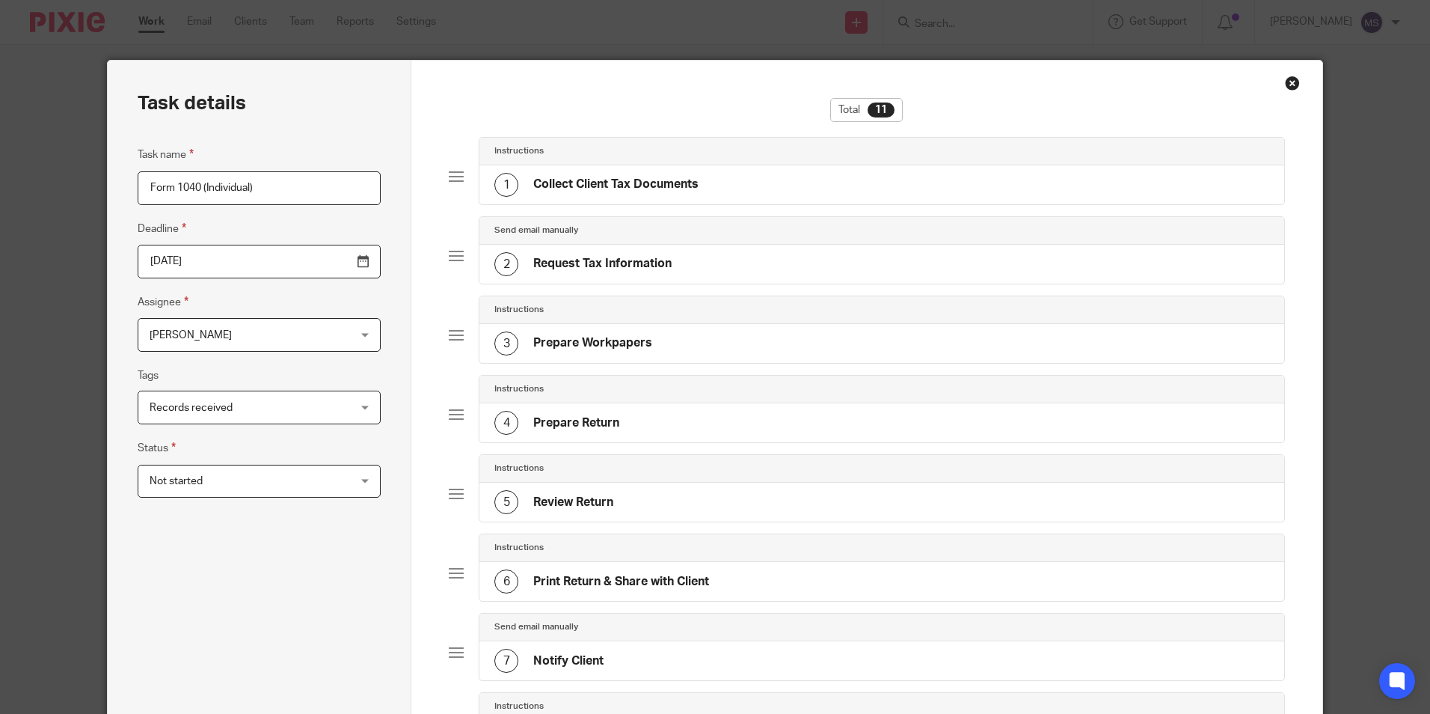
click at [230, 334] on span "[PERSON_NAME]" at bounding box center [242, 334] width 184 height 31
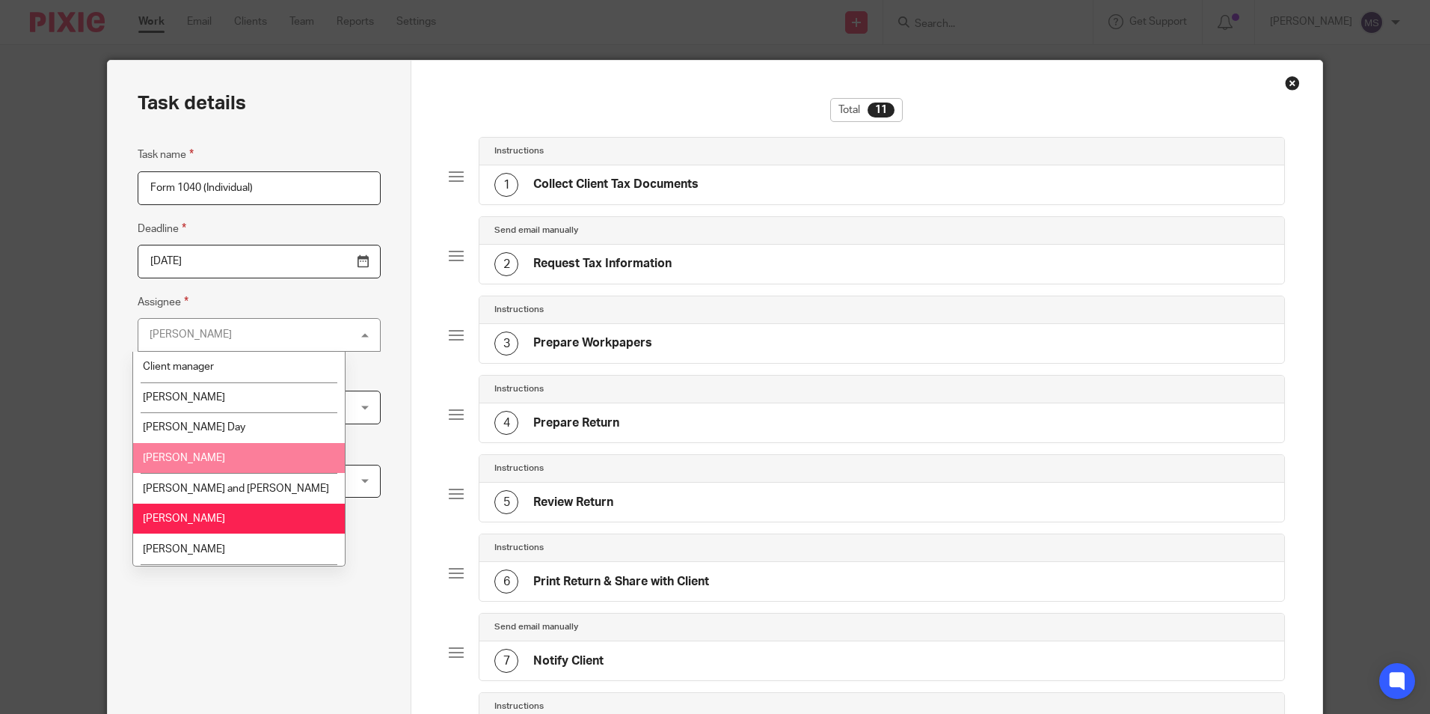
click at [195, 459] on li "[PERSON_NAME]" at bounding box center [239, 458] width 212 height 31
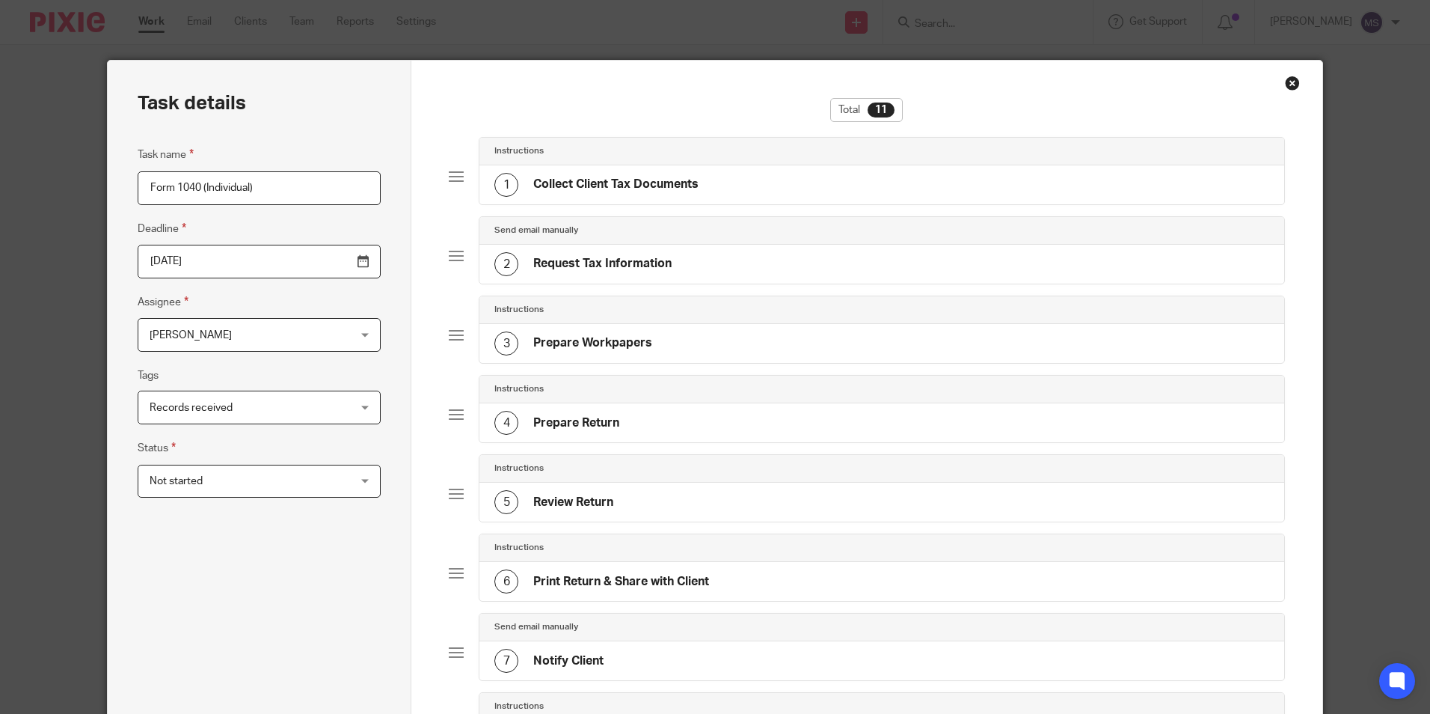
scroll to position [512, 0]
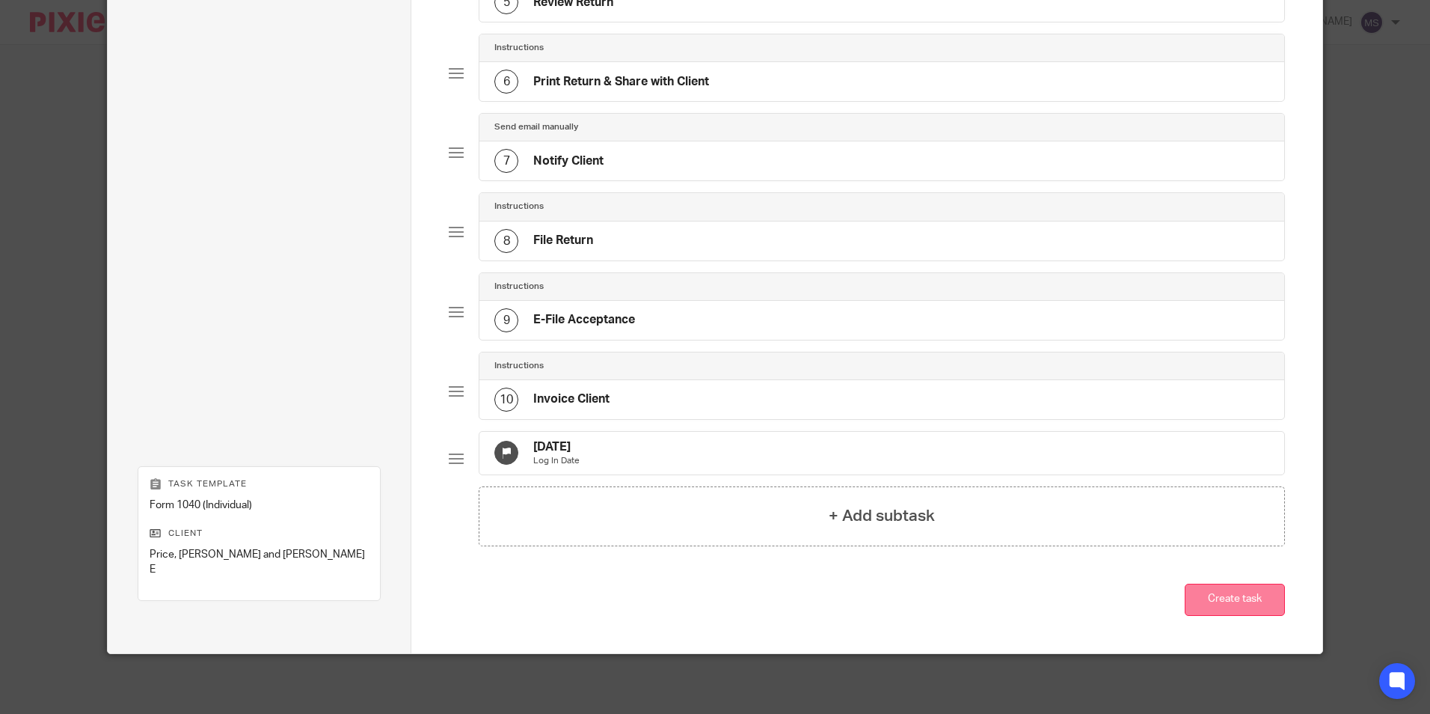
click at [1241, 596] on button "Create task" at bounding box center [1235, 600] width 100 height 32
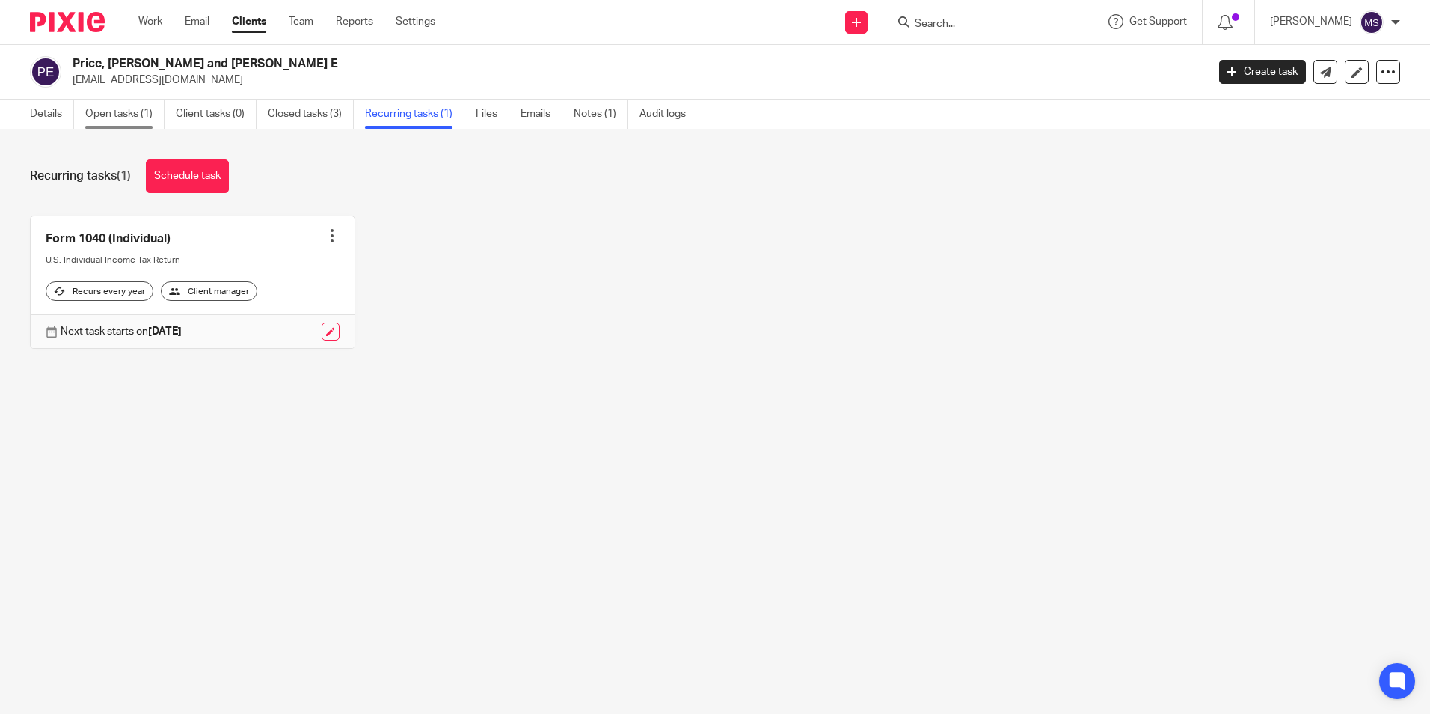
click at [124, 114] on link "Open tasks (1)" at bounding box center [124, 113] width 79 height 29
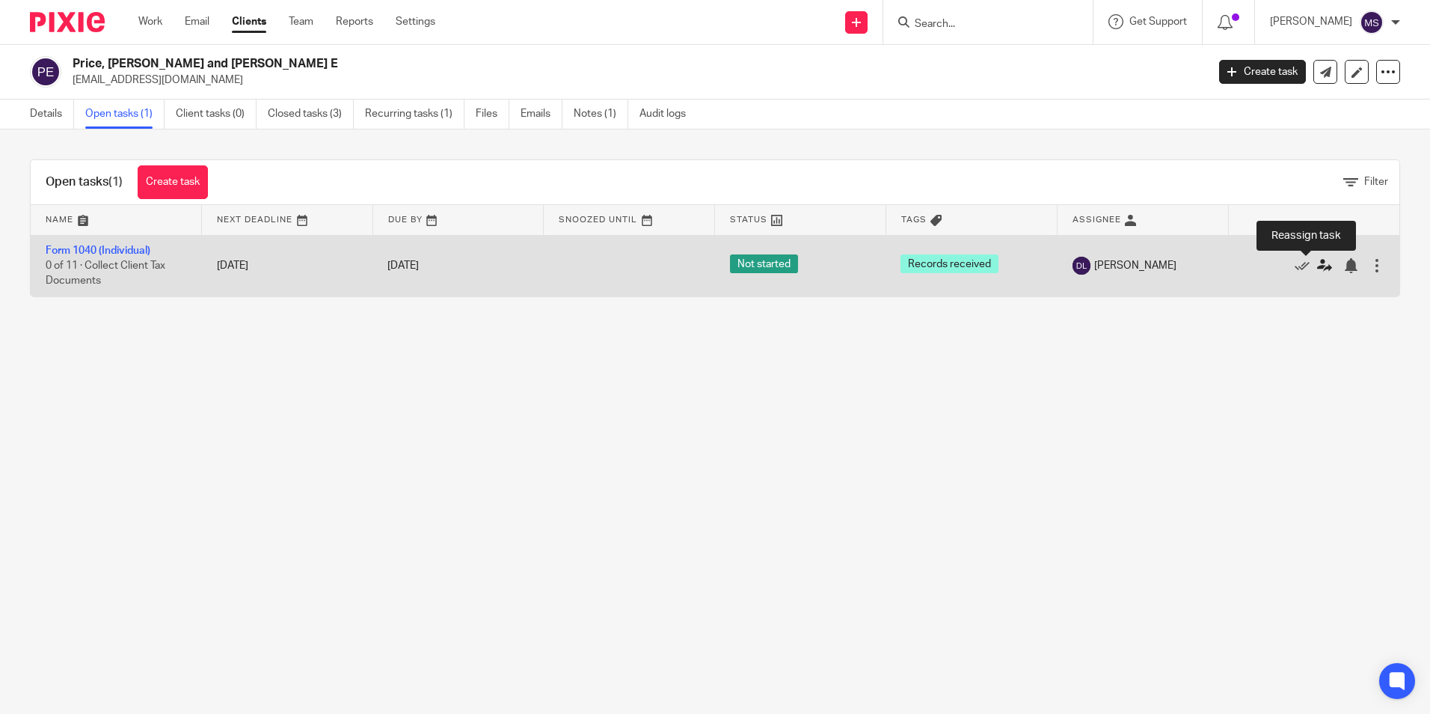
click at [1317, 266] on icon at bounding box center [1324, 265] width 15 height 15
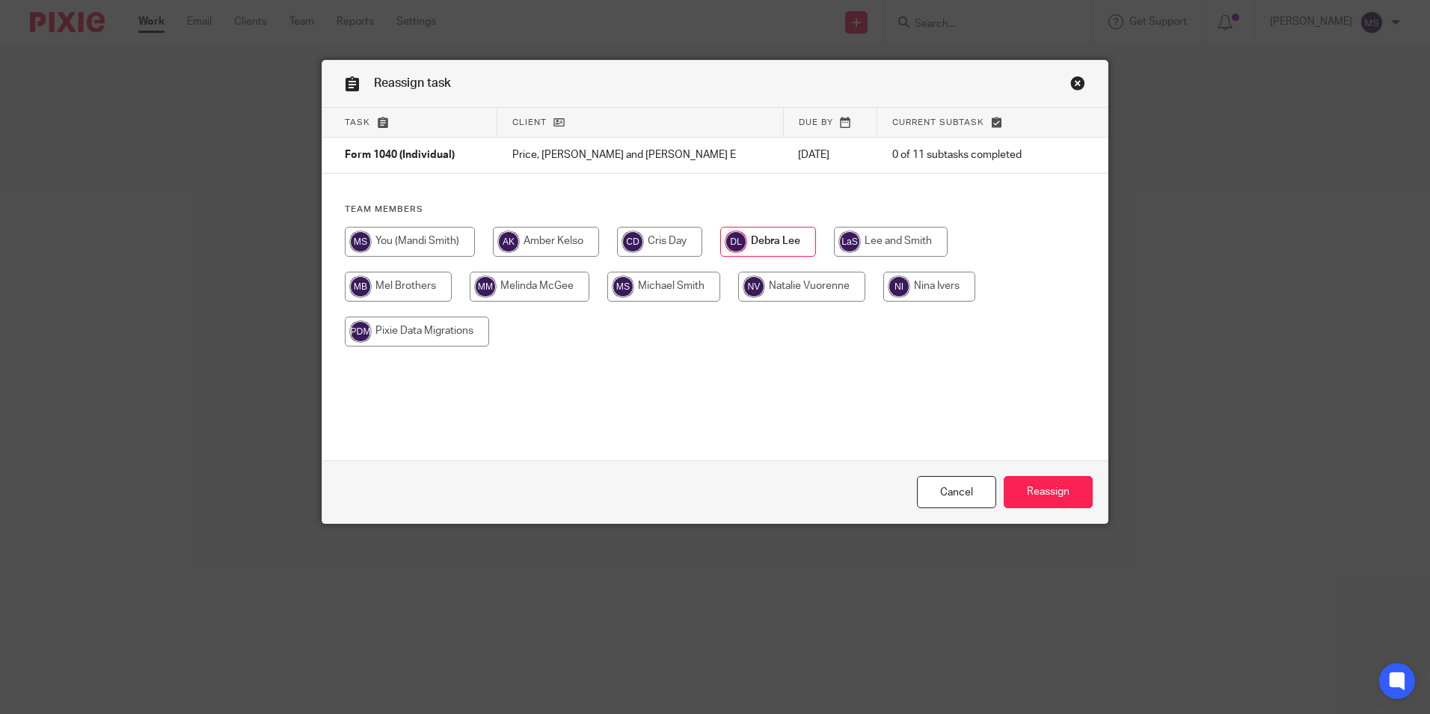
click at [532, 237] on input "radio" at bounding box center [546, 242] width 106 height 30
radio input "true"
click at [1029, 489] on input "Reassign" at bounding box center [1048, 492] width 89 height 32
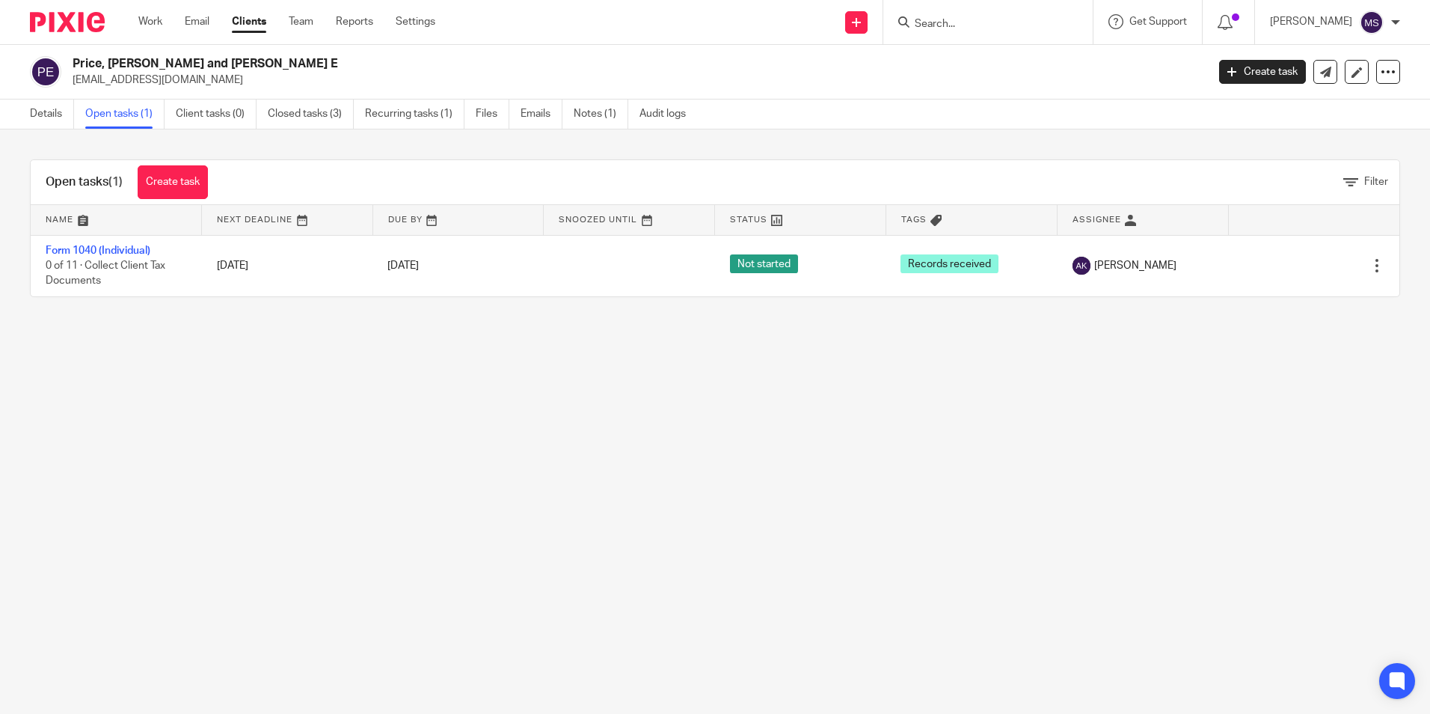
click at [943, 24] on input "Search" at bounding box center [980, 24] width 135 height 13
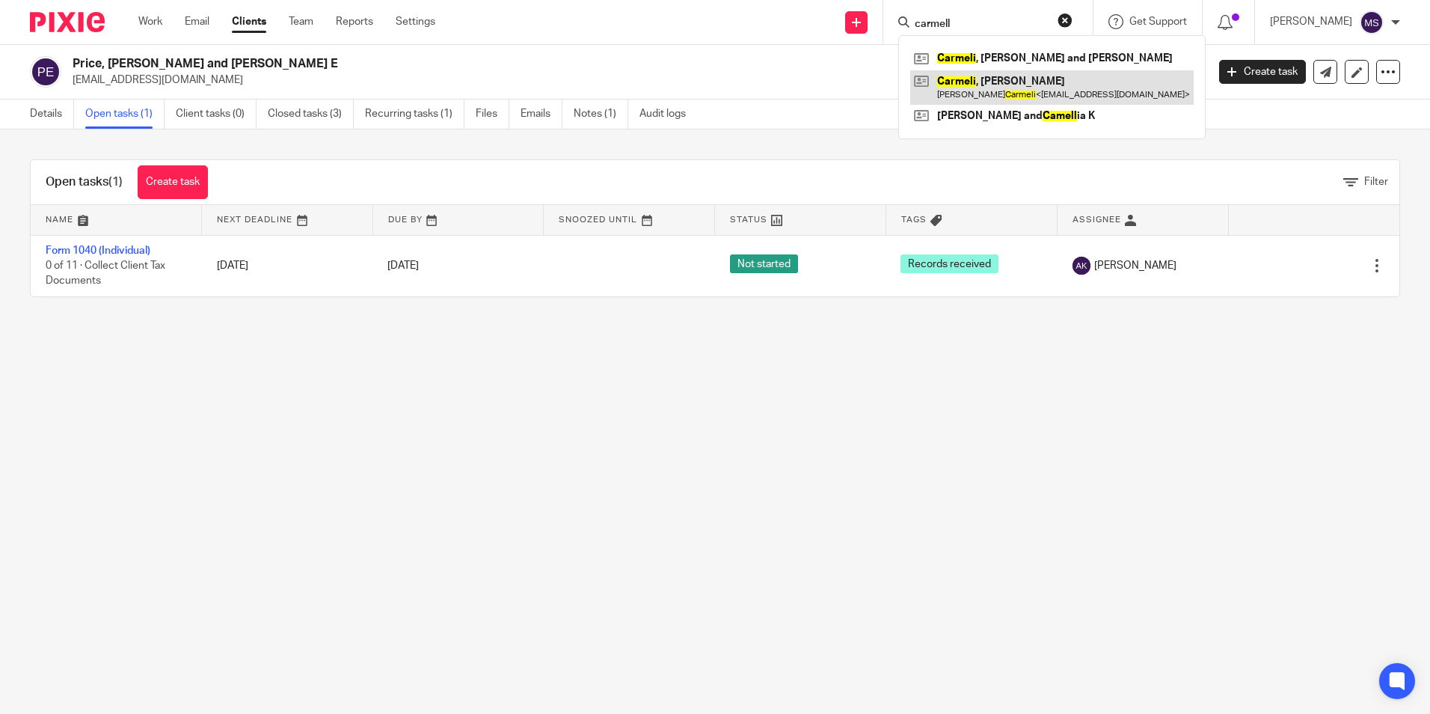
type input "carmell"
click at [987, 89] on link at bounding box center [1052, 87] width 284 height 34
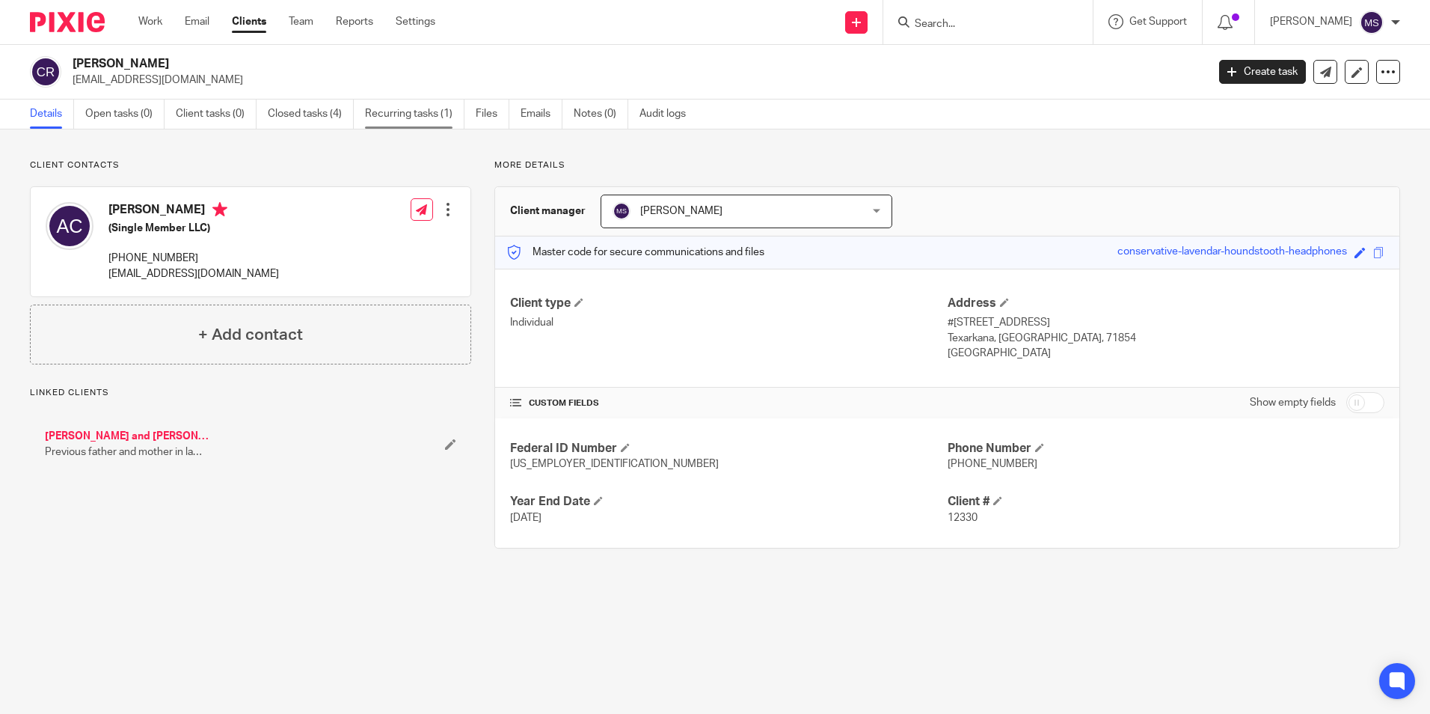
click at [433, 117] on link "Recurring tasks (1)" at bounding box center [414, 113] width 99 height 29
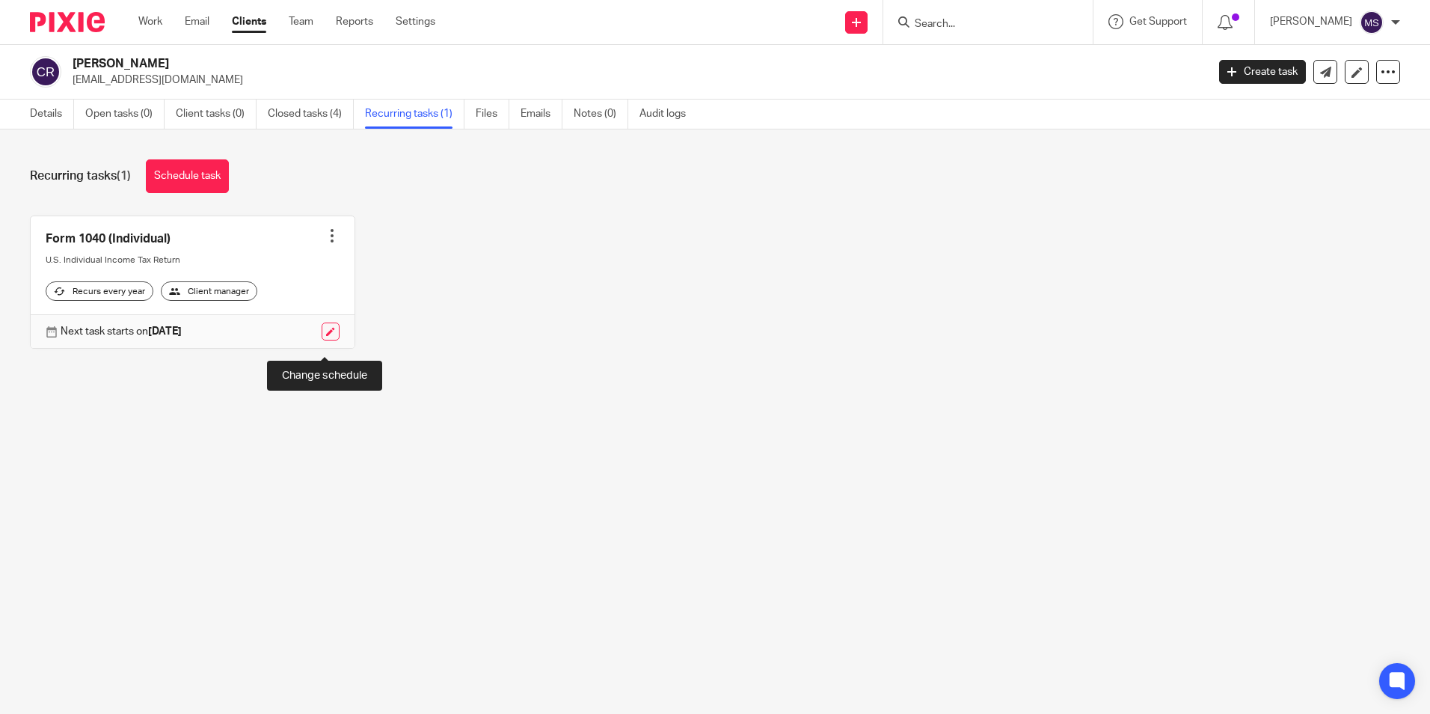
click at [325, 340] on link at bounding box center [331, 331] width 18 height 18
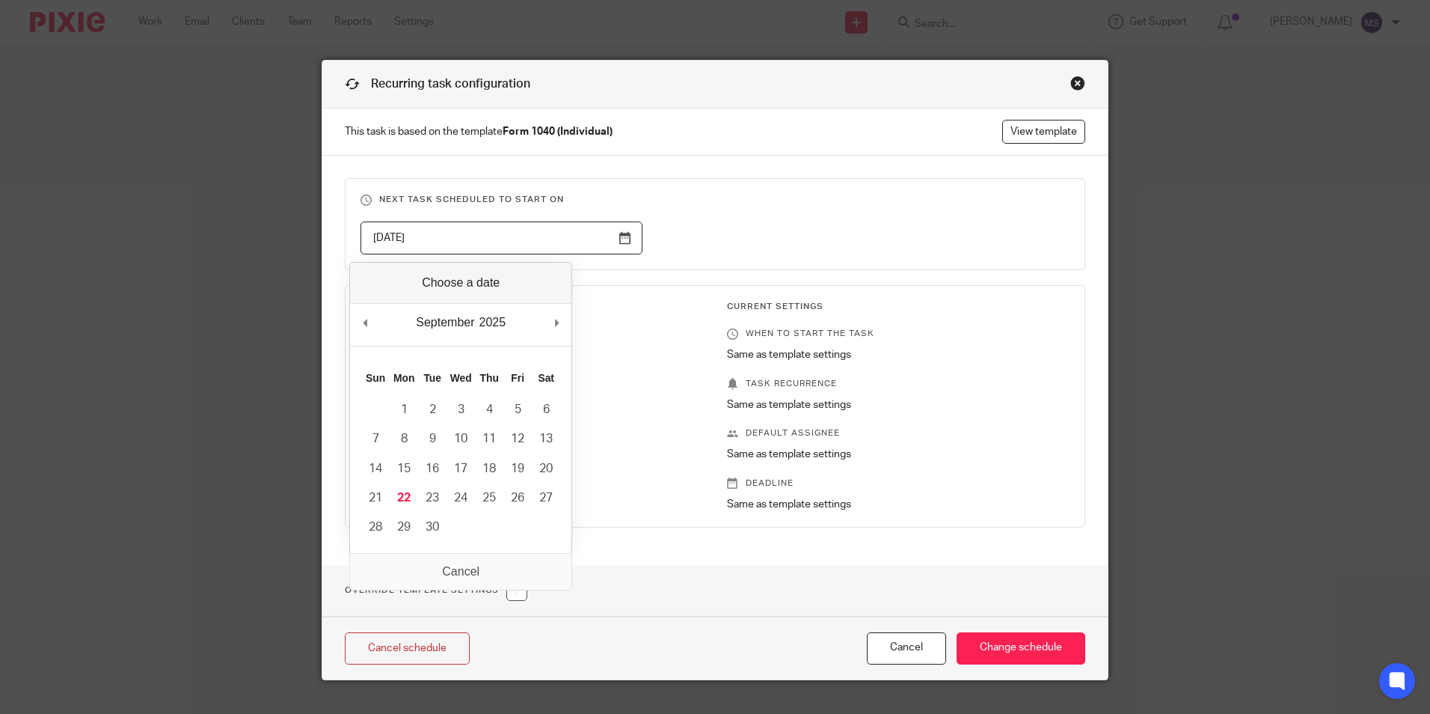
drag, startPoint x: 444, startPoint y: 239, endPoint x: 129, endPoint y: 219, distance: 315.6
click at [129, 219] on div "Recurring task configuration This task is based on the template Form 1040 (Indi…" at bounding box center [715, 357] width 1430 height 714
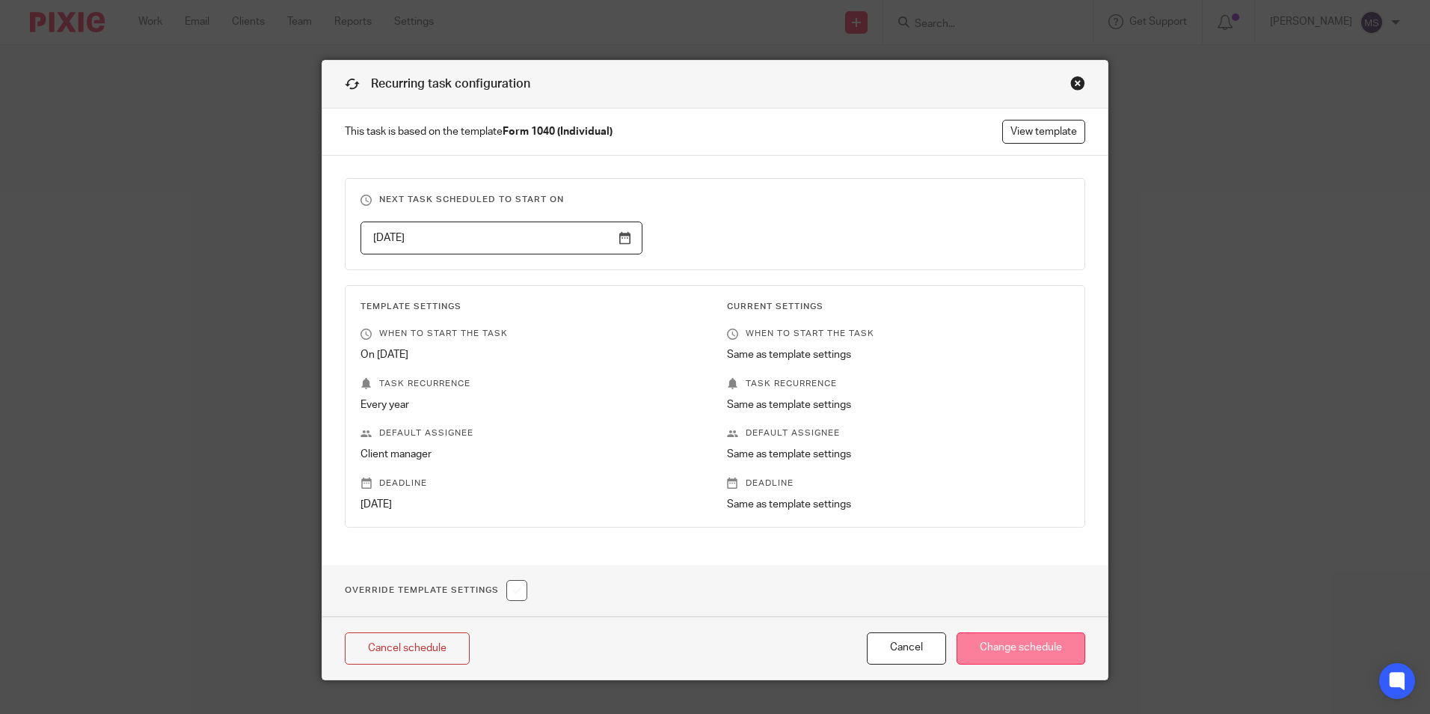
type input "2026-10-17"
click at [1001, 641] on input "Change schedule" at bounding box center [1021, 648] width 129 height 32
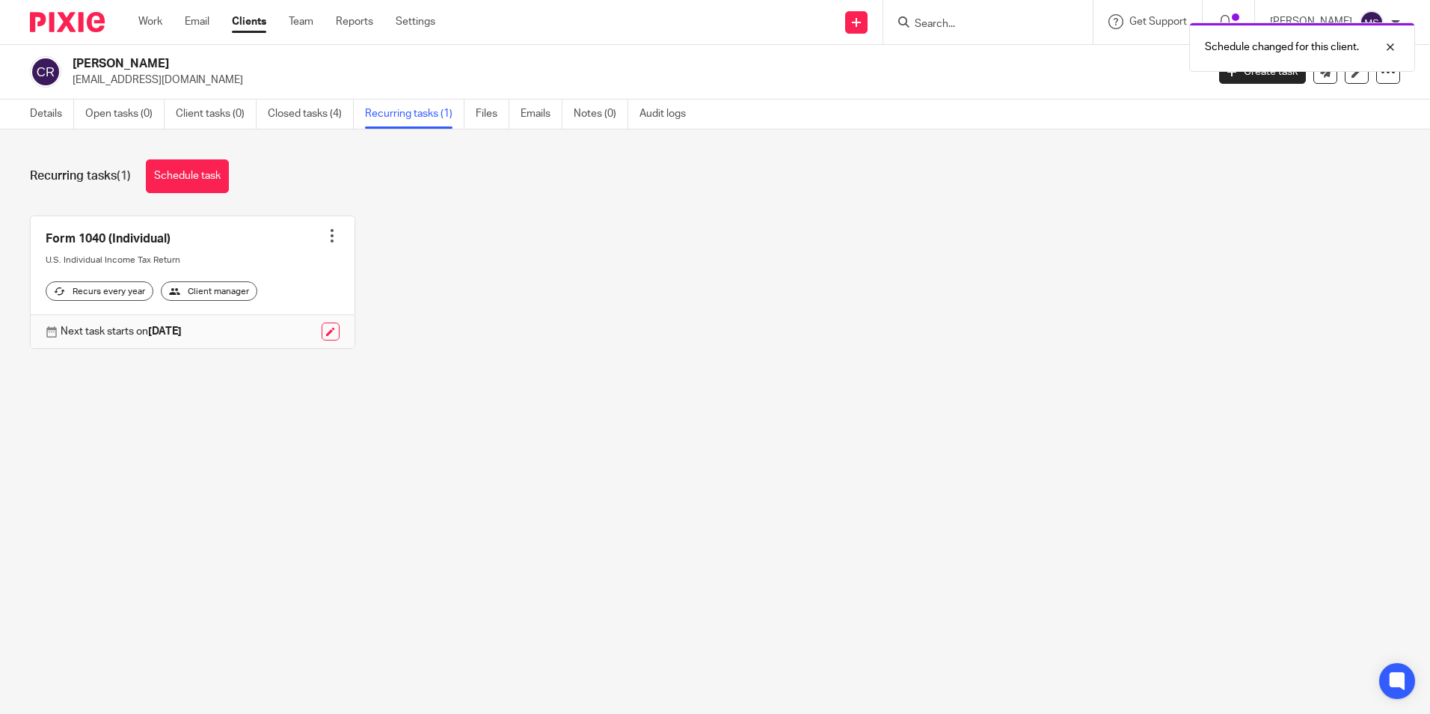
click at [325, 238] on div at bounding box center [332, 235] width 15 height 15
click at [260, 267] on link "Create task" at bounding box center [271, 269] width 120 height 22
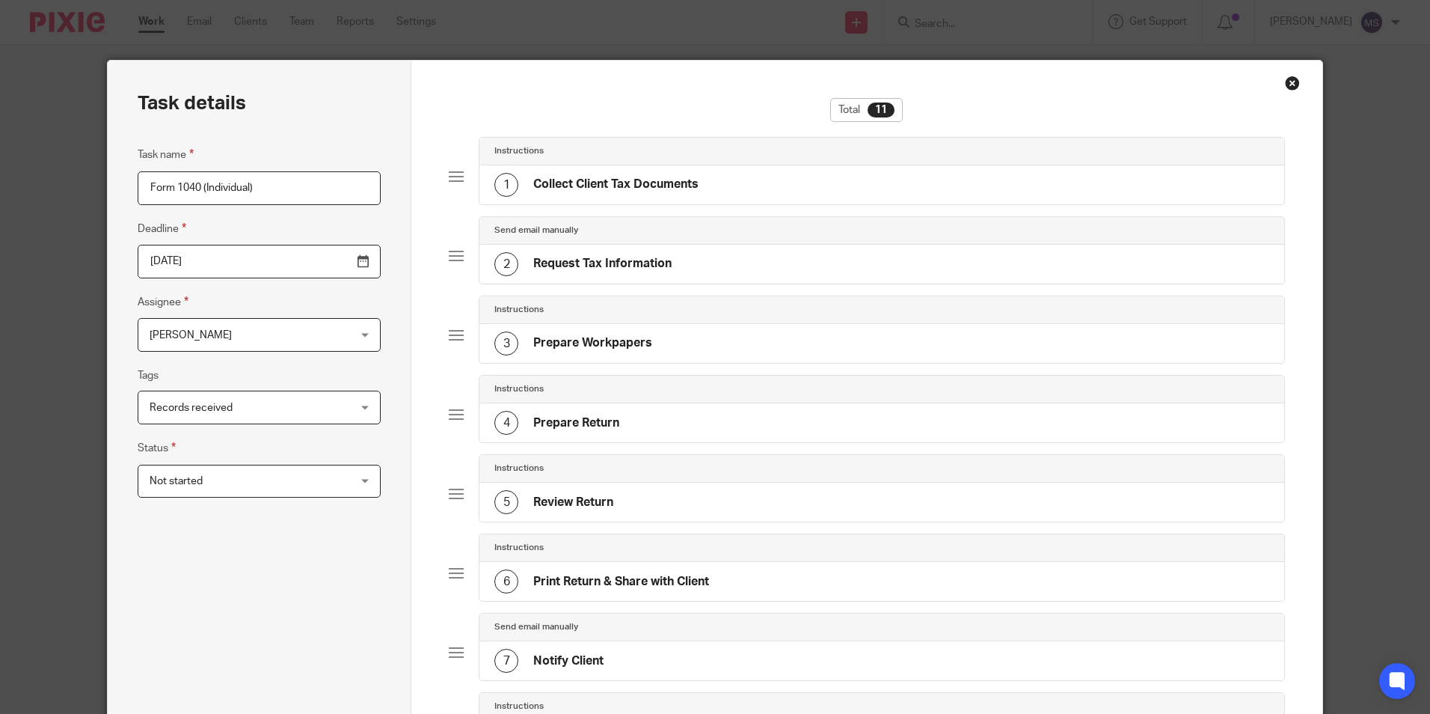
click at [227, 266] on input "[DATE]" at bounding box center [259, 262] width 243 height 34
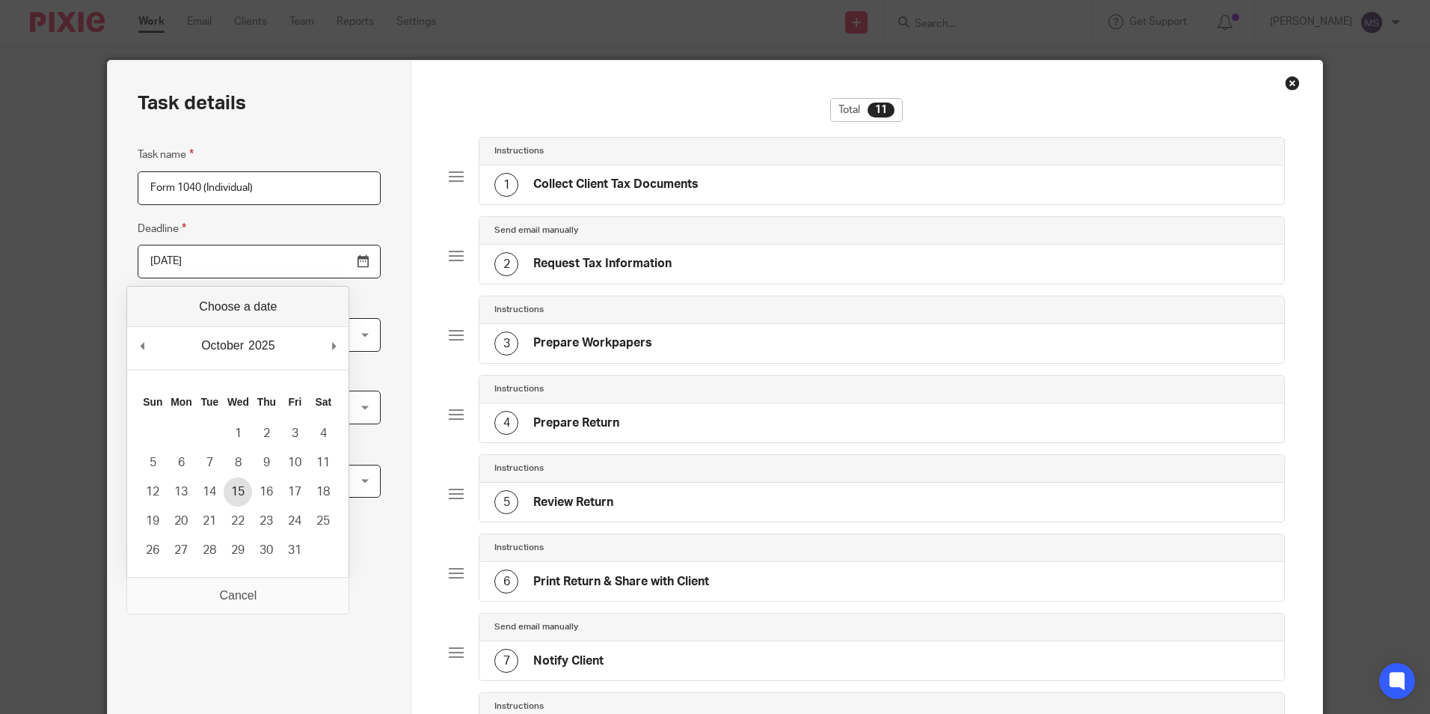
type input "[DATE]"
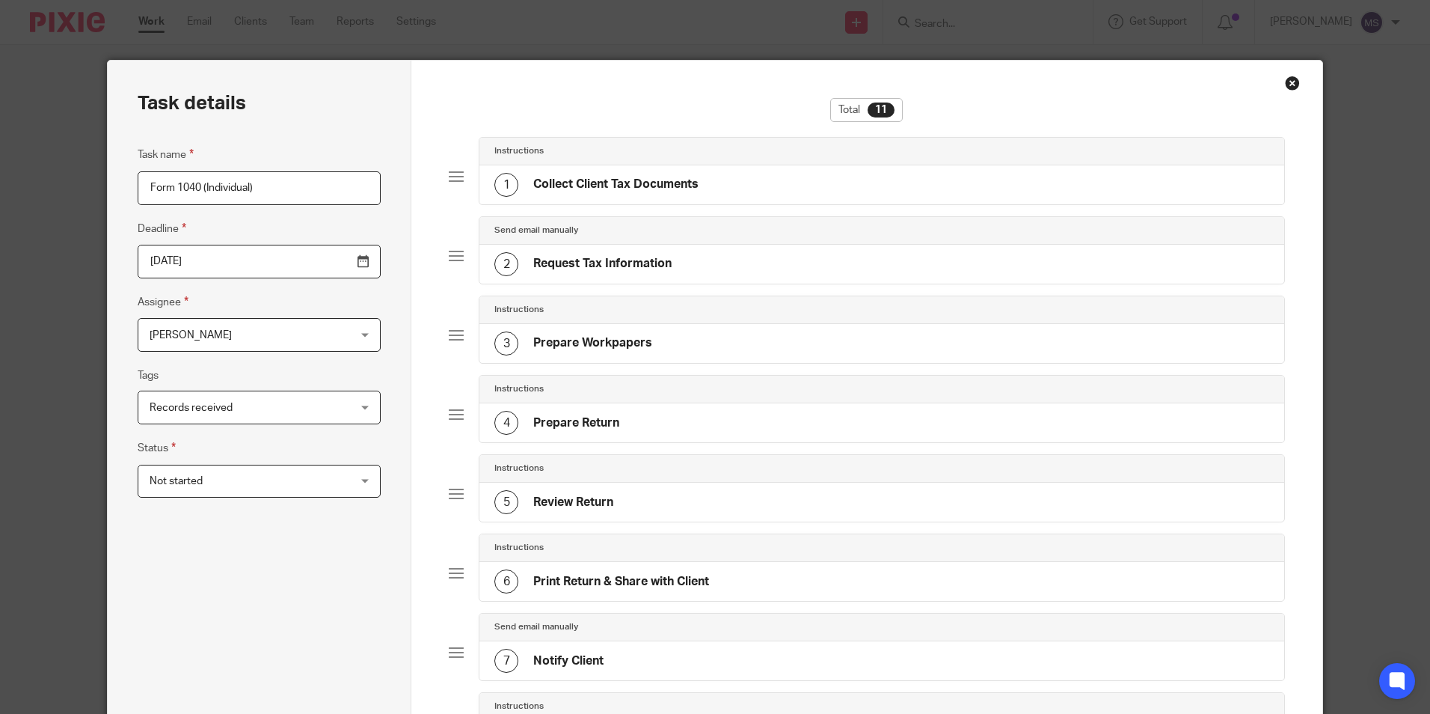
click at [225, 334] on span "[PERSON_NAME]" at bounding box center [242, 334] width 184 height 31
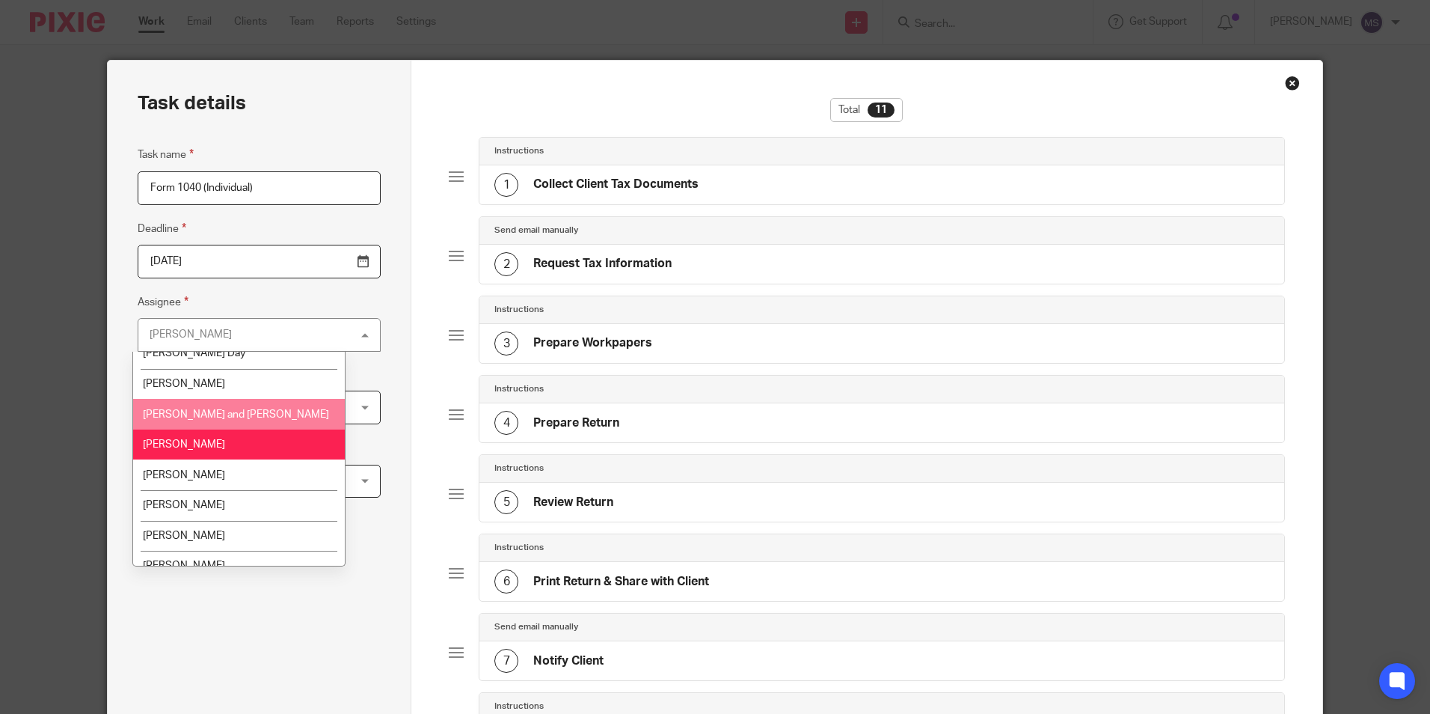
scroll to position [75, 0]
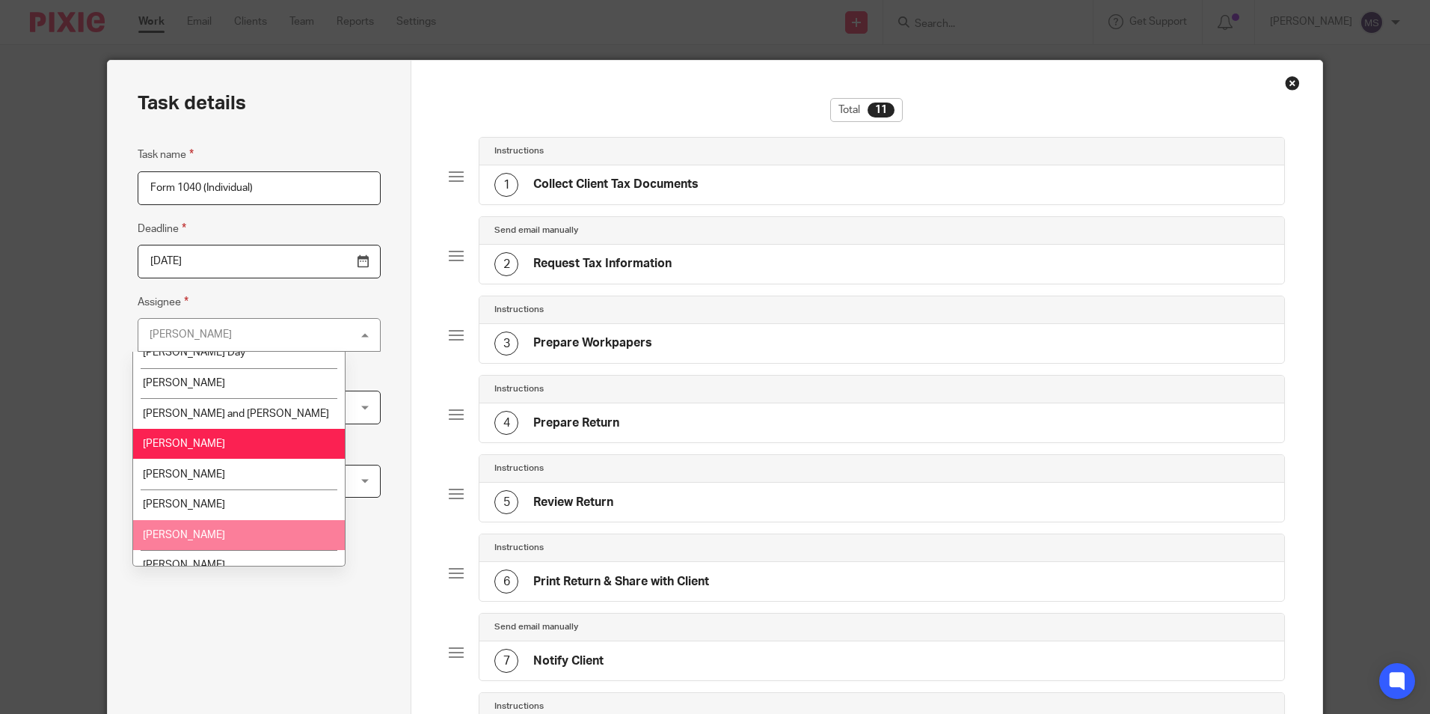
click at [211, 531] on li "Michael Smith" at bounding box center [239, 535] width 212 height 31
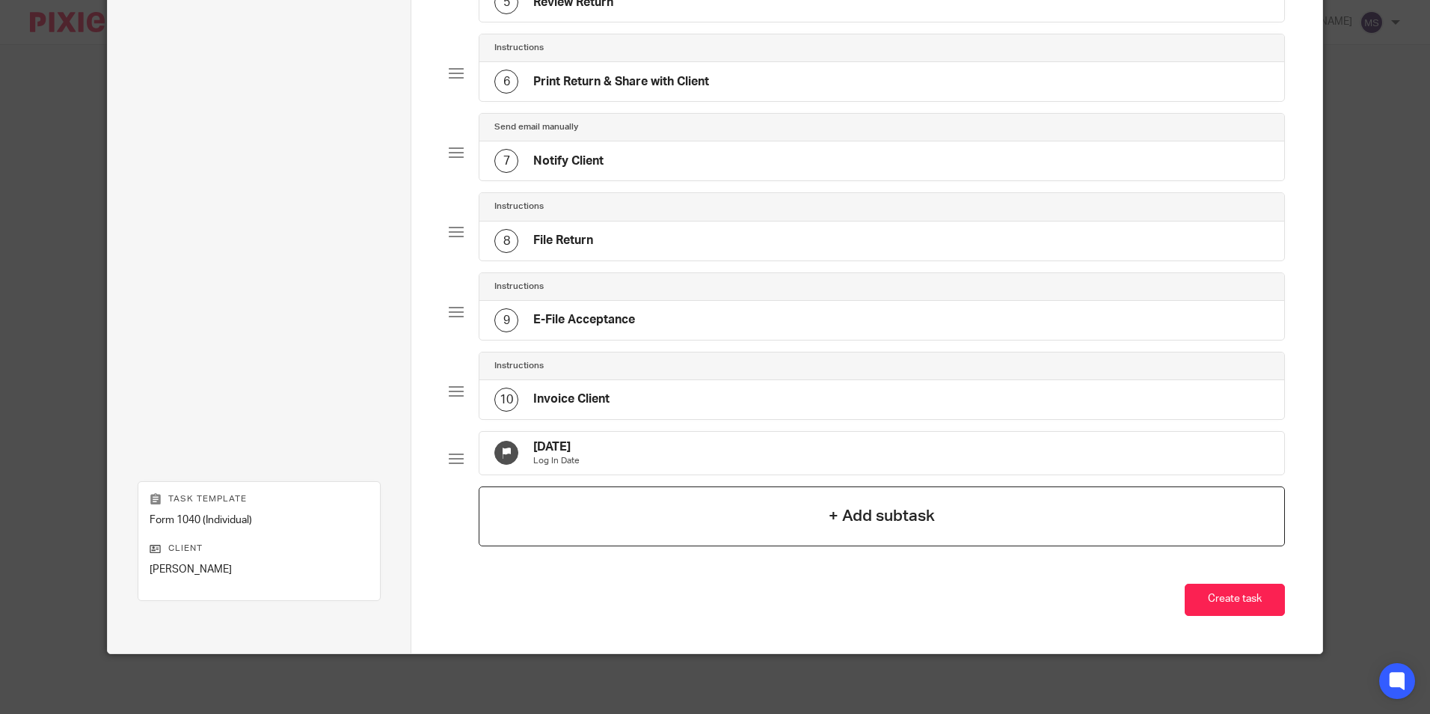
scroll to position [512, 0]
click at [580, 455] on p "Log In Date" at bounding box center [556, 461] width 46 height 12
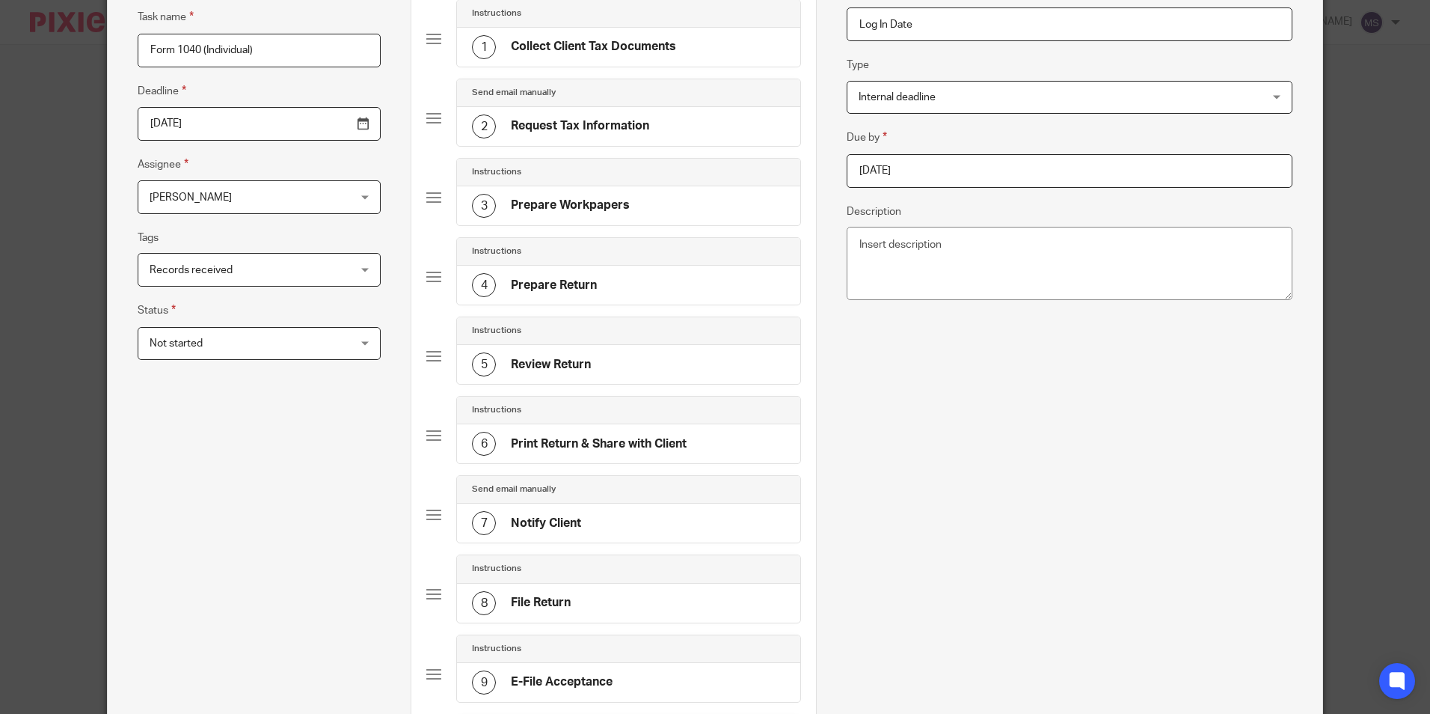
scroll to position [0, 0]
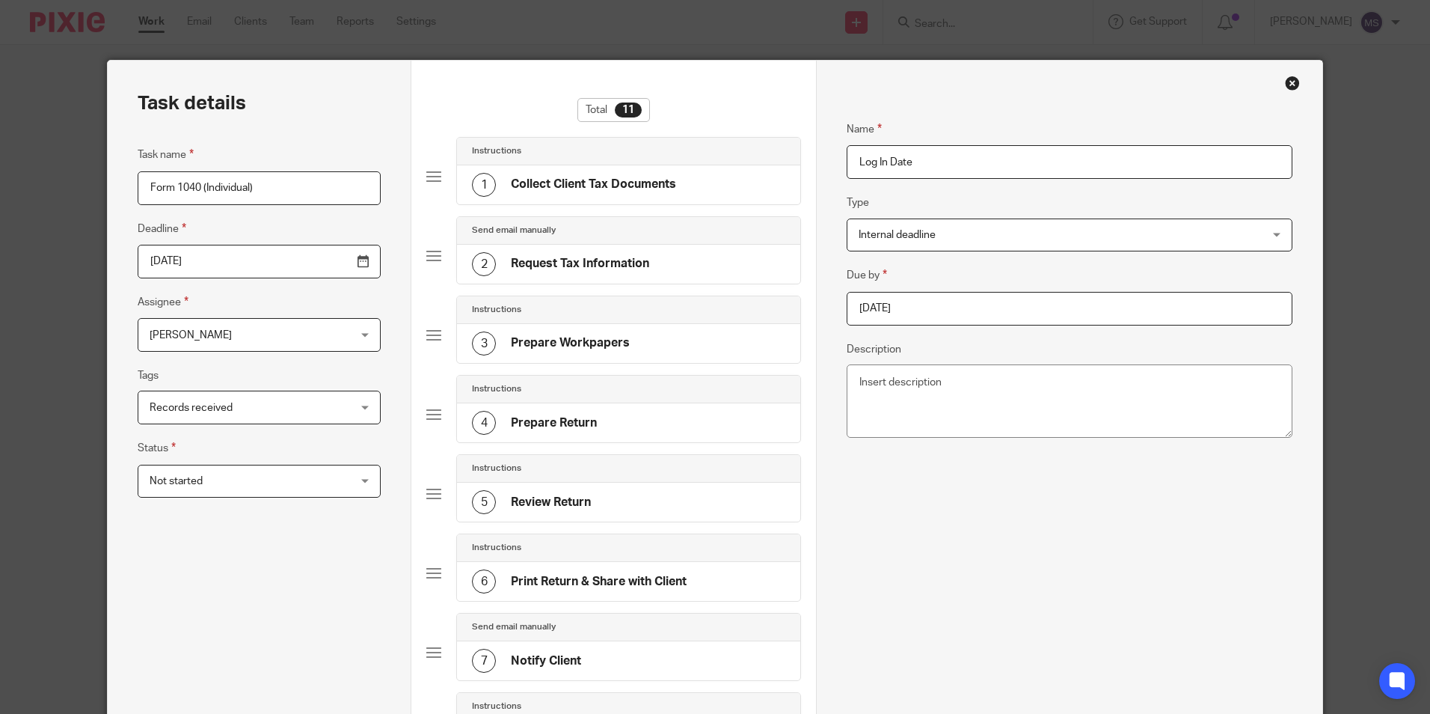
click at [940, 310] on input "2025-09-22" at bounding box center [1069, 309] width 445 height 34
type input "2025-09-20"
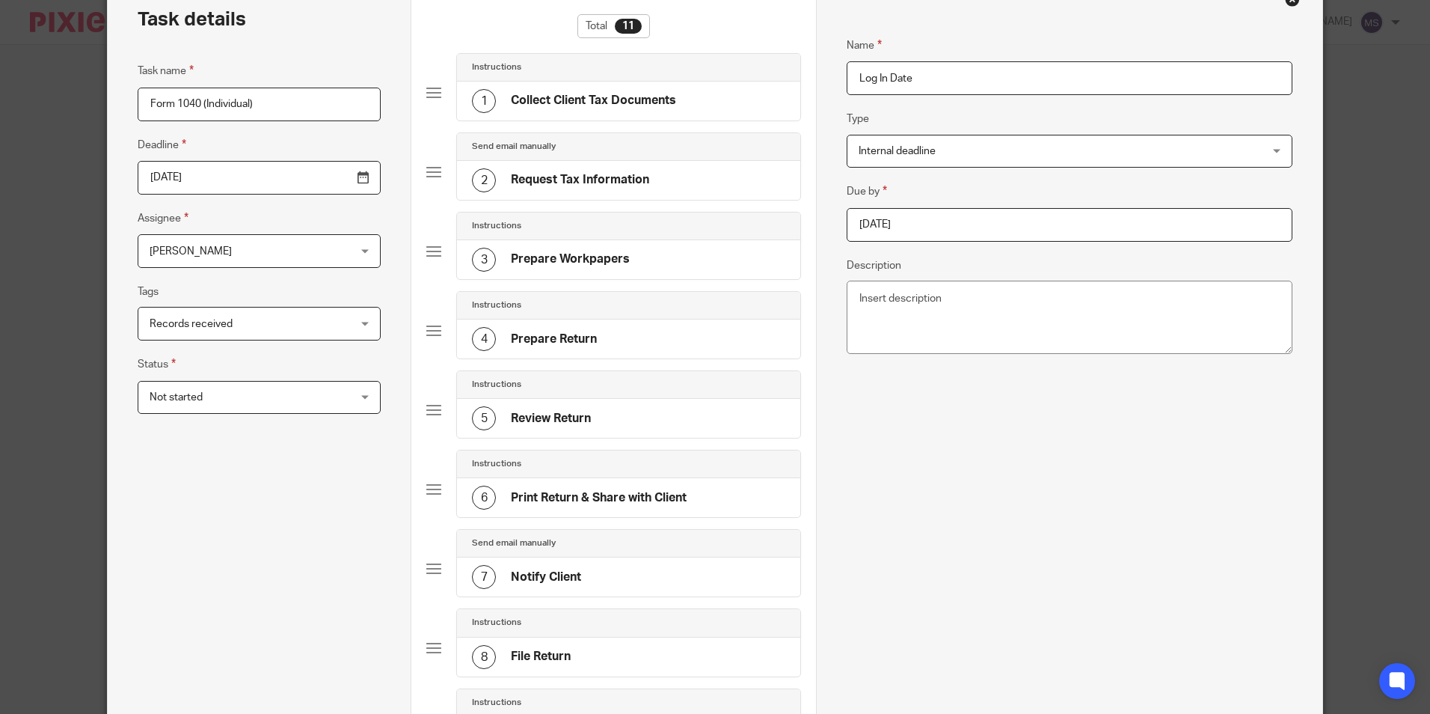
scroll to position [449, 0]
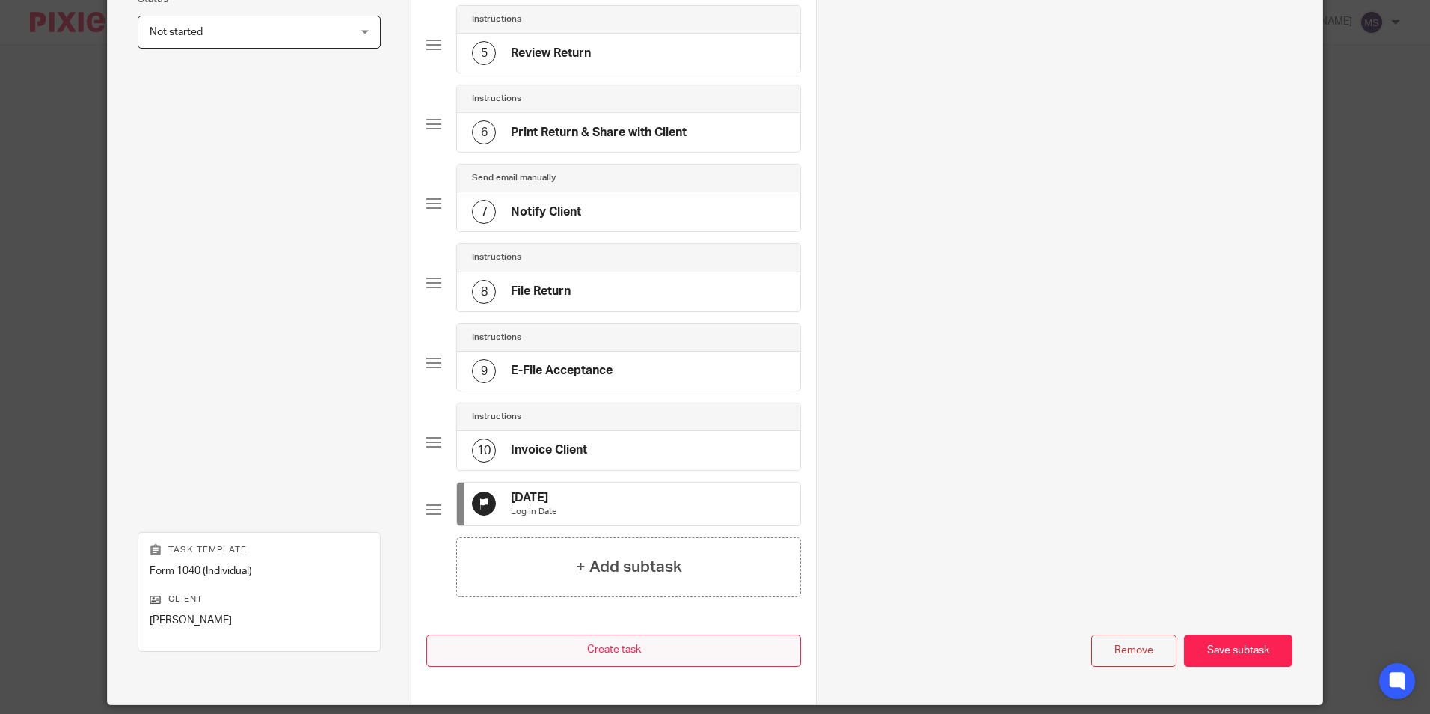
click at [1217, 660] on div "Save subtask" at bounding box center [1238, 650] width 108 height 32
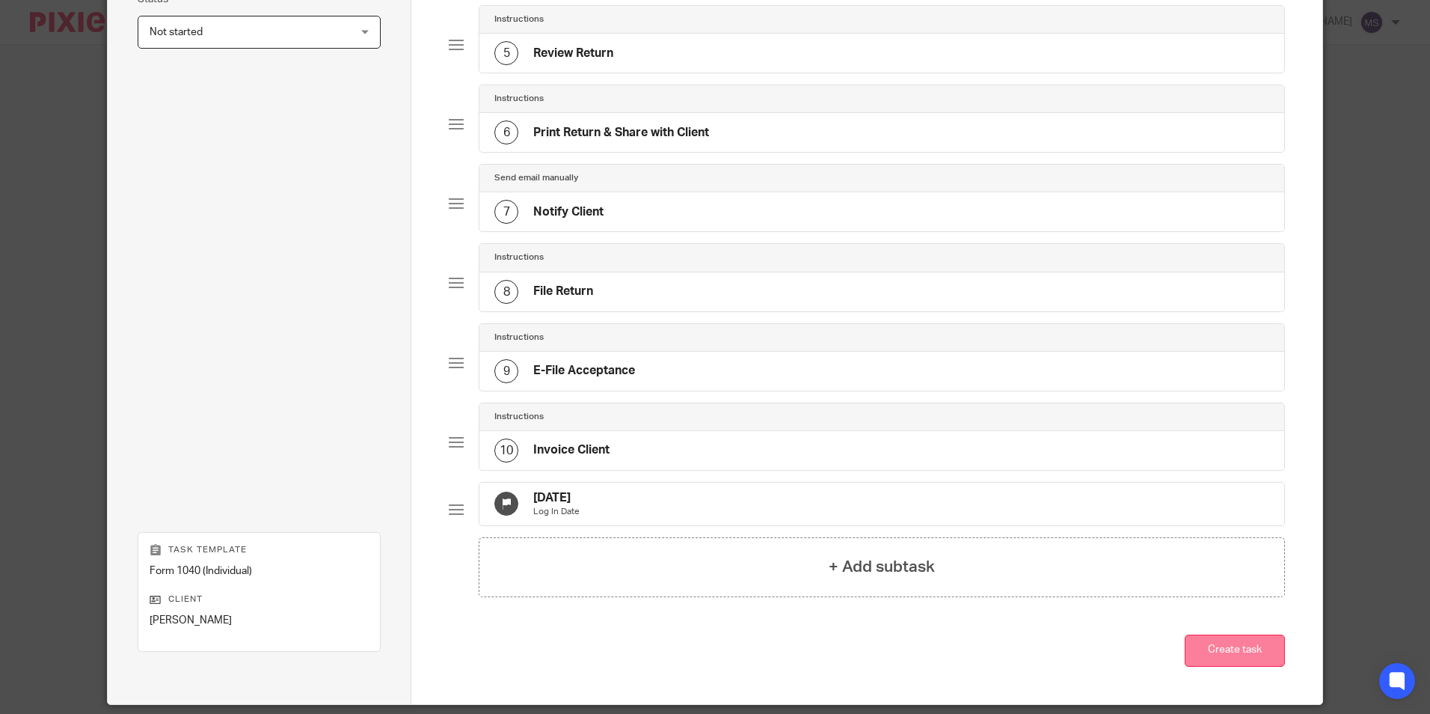
click at [1215, 657] on button "Create task" at bounding box center [1235, 650] width 100 height 32
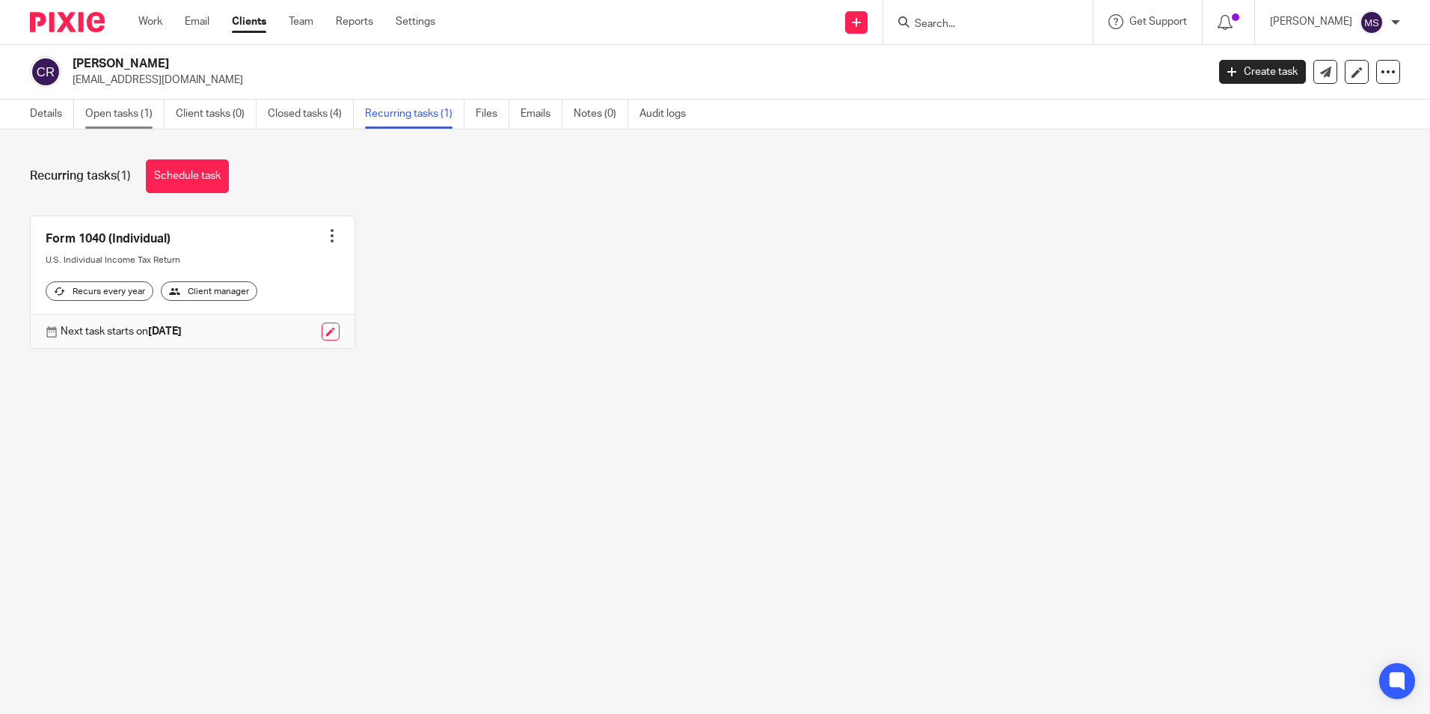
click at [115, 111] on link "Open tasks (1)" at bounding box center [124, 113] width 79 height 29
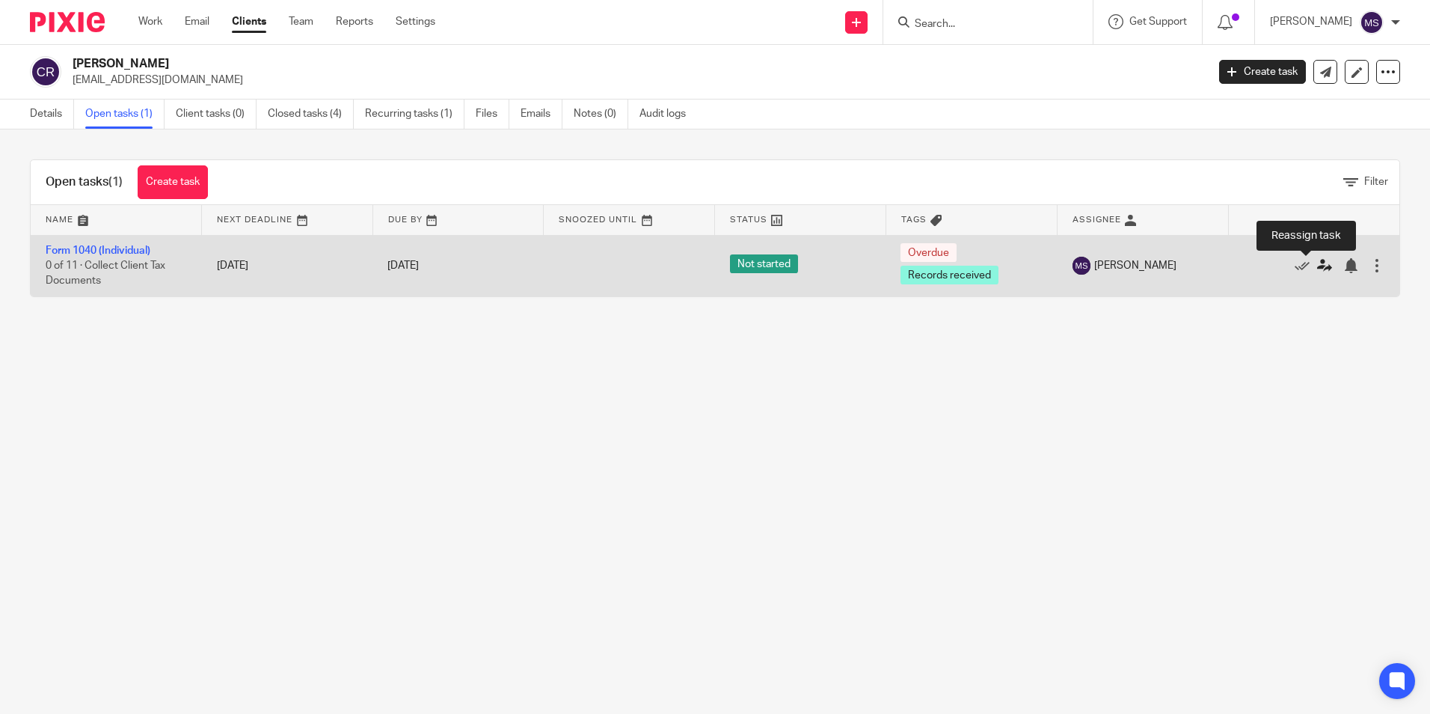
click at [1317, 266] on icon at bounding box center [1324, 265] width 15 height 15
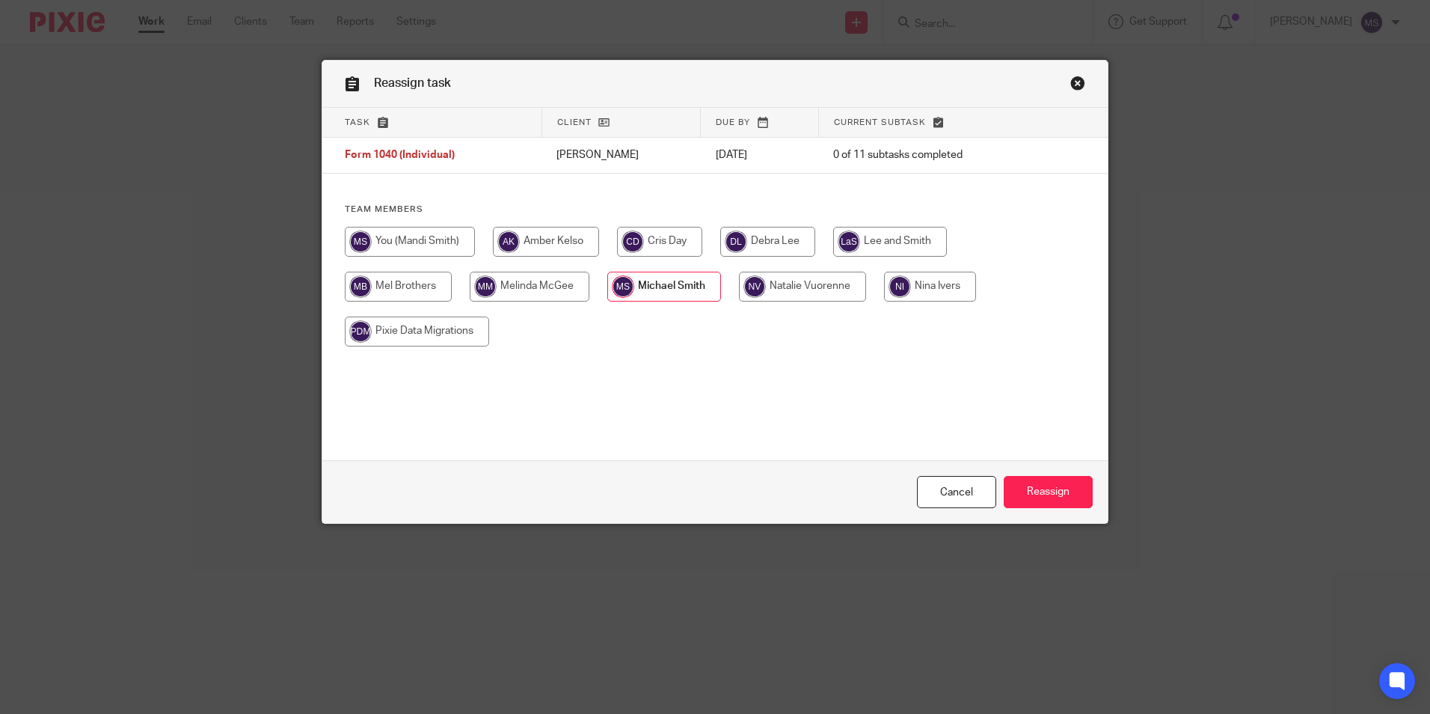
click at [679, 242] on input "radio" at bounding box center [659, 242] width 85 height 30
radio input "true"
click at [1039, 490] on input "Reassign" at bounding box center [1048, 492] width 89 height 32
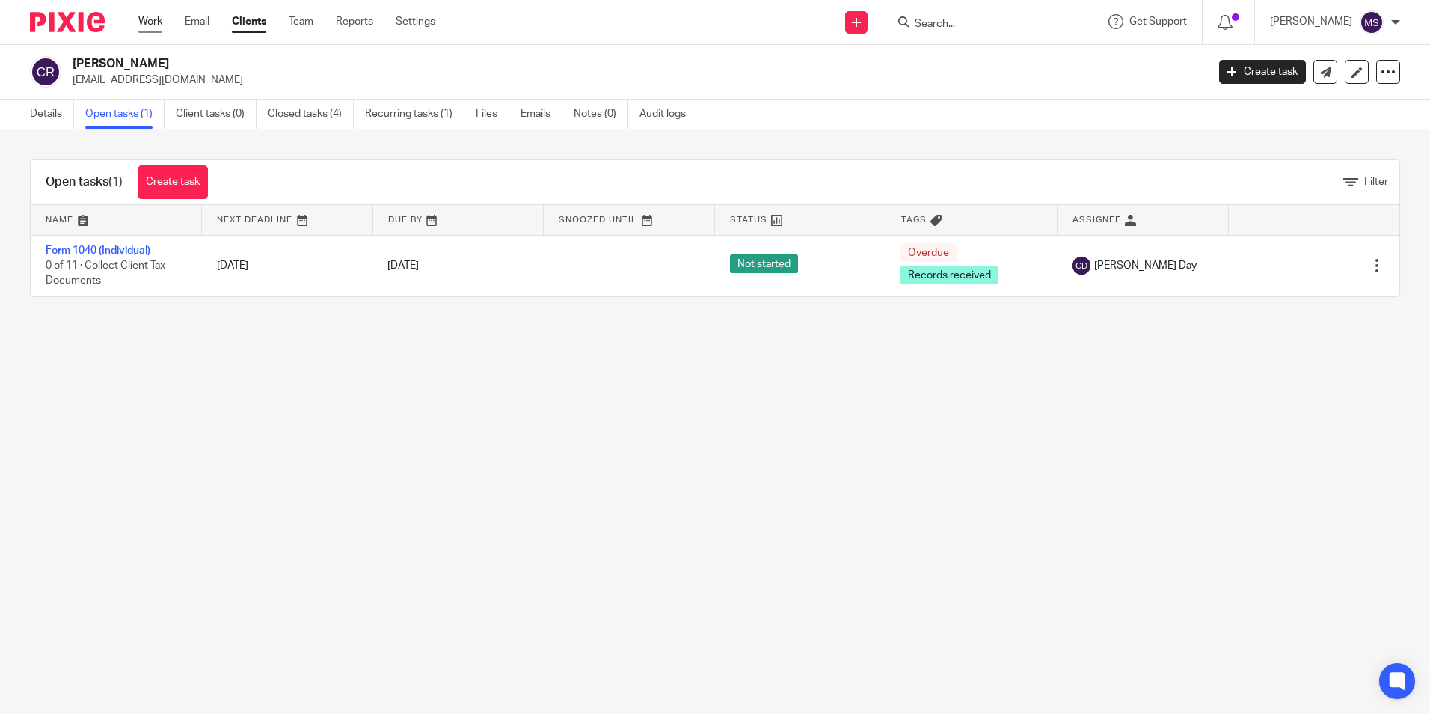
click at [154, 23] on link "Work" at bounding box center [150, 21] width 24 height 15
